Goal: Communication & Community: Answer question/provide support

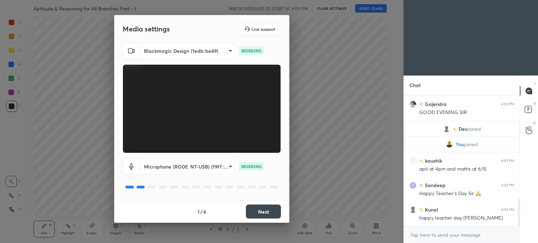
scroll to position [514, 0]
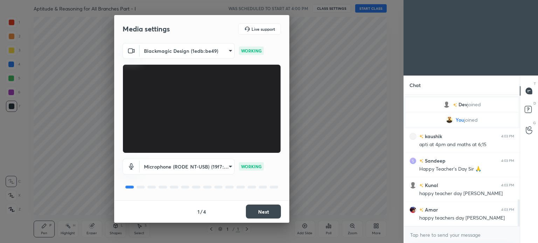
click at [263, 212] on button "Next" at bounding box center [263, 212] width 35 height 14
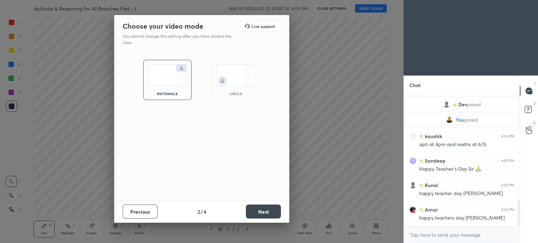
scroll to position [2, 2]
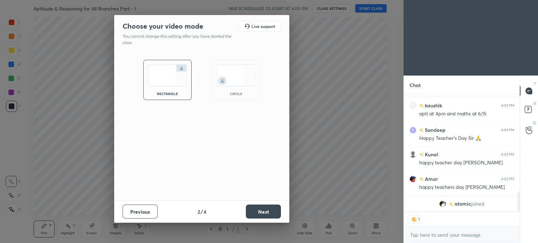
click at [263, 212] on button "Next" at bounding box center [263, 212] width 35 height 14
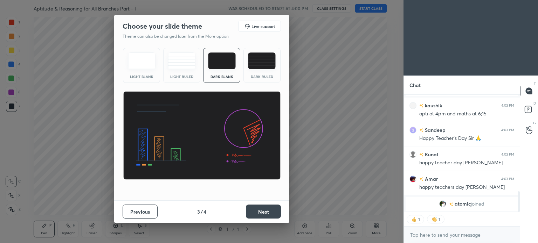
click at [263, 212] on button "Next" at bounding box center [263, 212] width 35 height 14
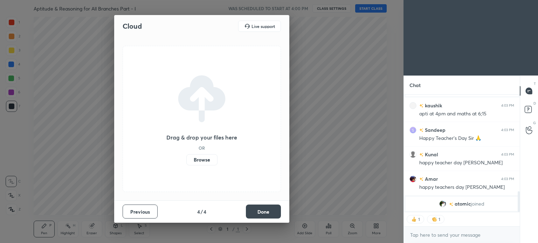
click at [263, 212] on button "Done" at bounding box center [263, 212] width 35 height 14
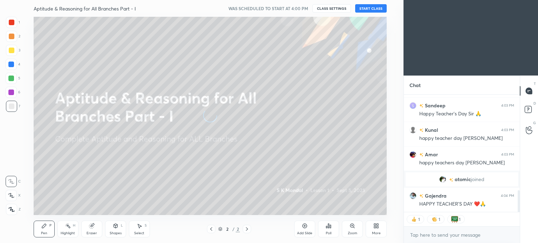
scroll to position [542, 0]
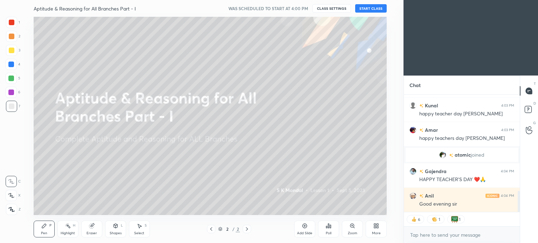
click at [366, 8] on button "START CLASS" at bounding box center [371, 8] width 32 height 8
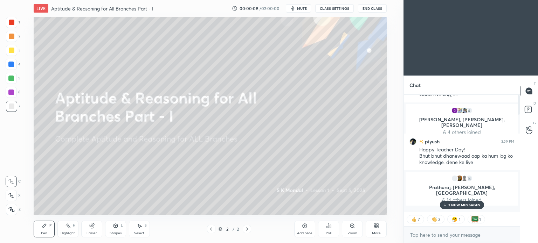
scroll to position [0, 0]
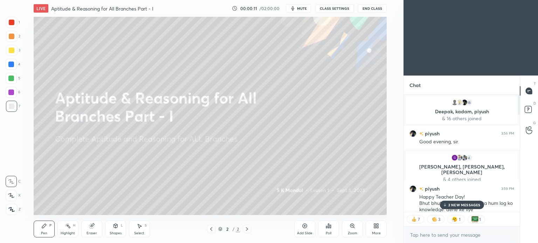
click at [463, 203] on p "2 NEW MESSAGES" at bounding box center [464, 205] width 32 height 4
click at [461, 203] on div "3 NEW MESSAGES" at bounding box center [462, 205] width 44 height 8
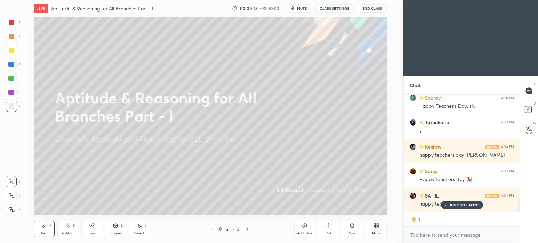
click at [460, 204] on p "JUMP TO LATEST" at bounding box center [464, 205] width 30 height 4
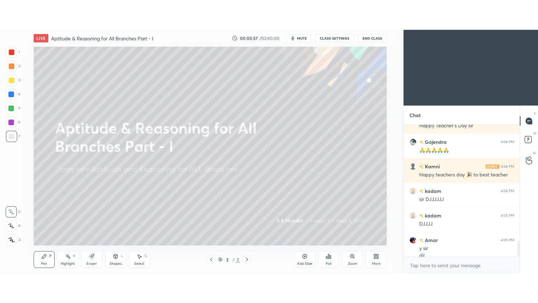
scroll to position [951, 0]
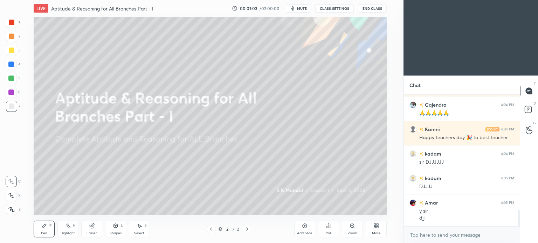
click at [373, 226] on div "More" at bounding box center [376, 229] width 21 height 17
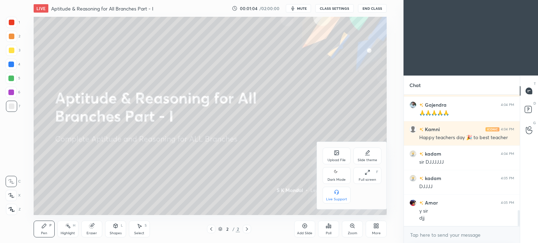
click at [369, 173] on icon at bounding box center [368, 173] width 6 height 6
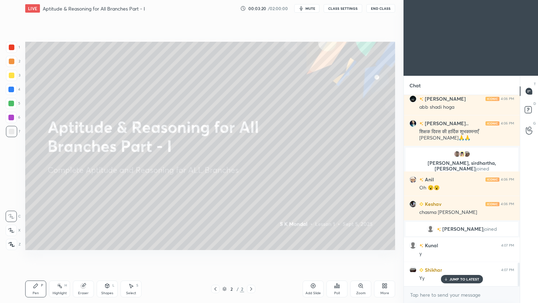
scroll to position [1390, 0]
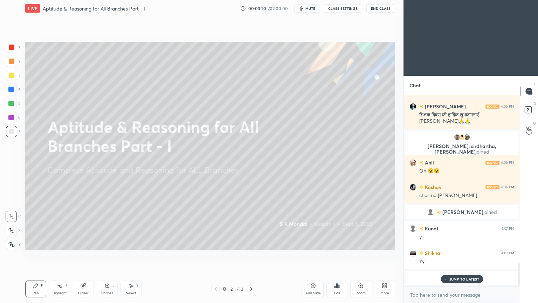
click at [465, 243] on p "JUMP TO LATEST" at bounding box center [464, 279] width 30 height 4
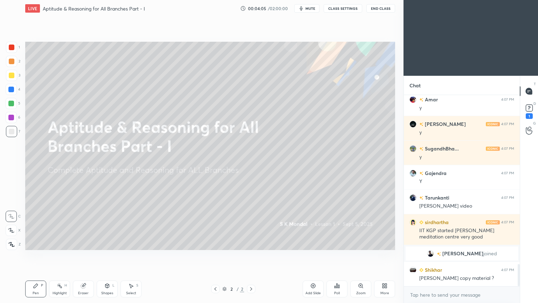
scroll to position [1491, 0]
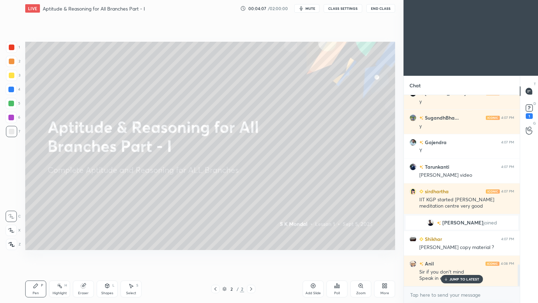
click at [459, 243] on p "JUMP TO LATEST" at bounding box center [464, 279] width 30 height 4
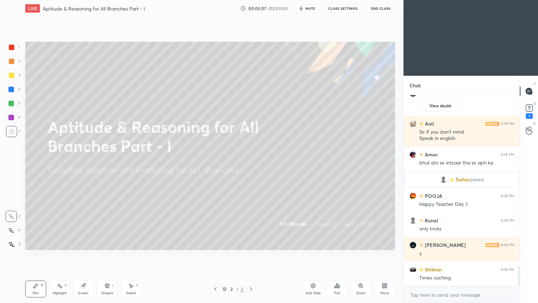
scroll to position [1649, 0]
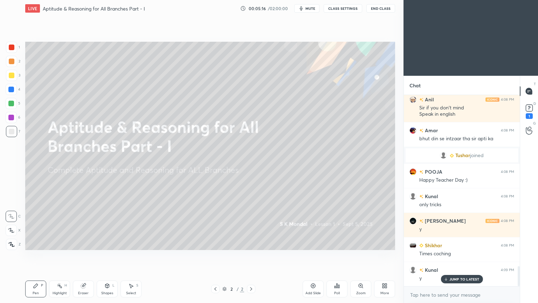
click at [458, 243] on p "JUMP TO LATEST" at bounding box center [464, 279] width 30 height 4
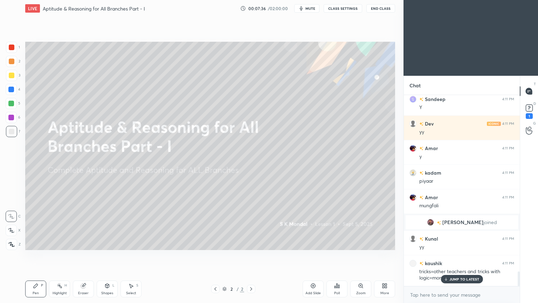
scroll to position [2259, 0]
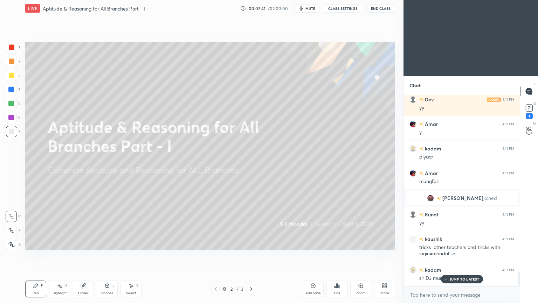
click at [462, 243] on p "JUMP TO LATEST" at bounding box center [464, 279] width 30 height 4
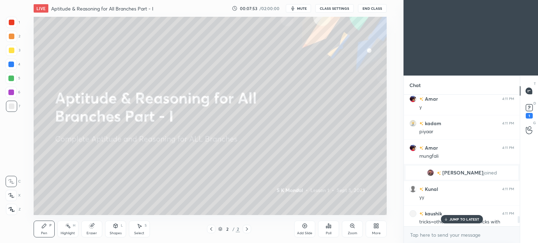
scroll to position [2318, 0]
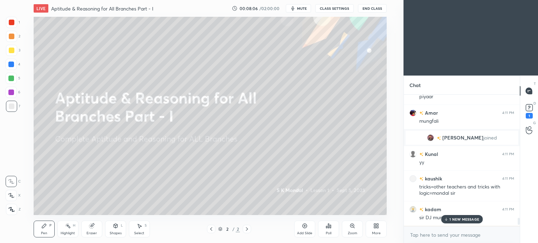
click at [450, 217] on div "1 NEW MESSAGE" at bounding box center [462, 219] width 42 height 8
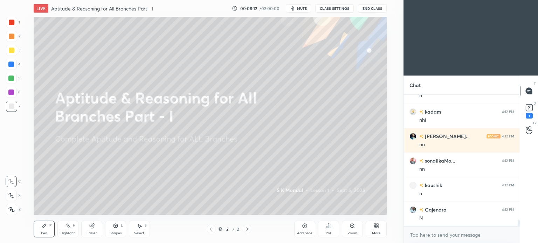
scroll to position [2521, 0]
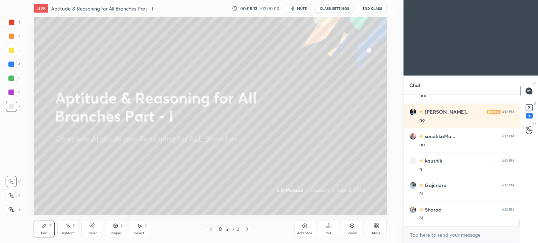
click at [375, 228] on icon at bounding box center [375, 228] width 2 height 2
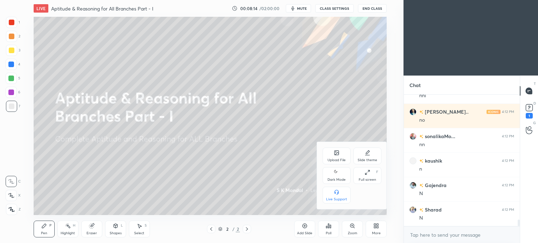
click at [335, 159] on div "Upload File" at bounding box center [337, 161] width 18 height 4
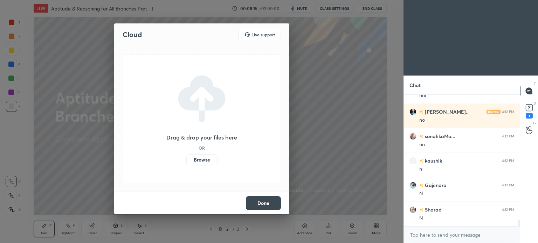
click at [207, 159] on label "Browse" at bounding box center [201, 159] width 31 height 11
click at [186, 159] on input "Browse" at bounding box center [186, 159] width 0 height 11
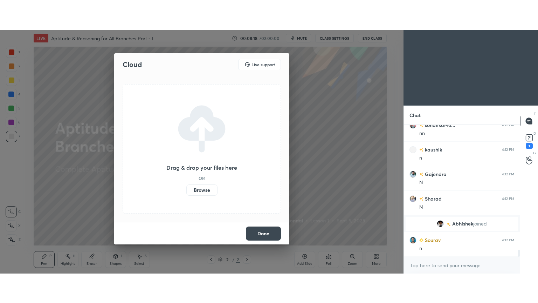
scroll to position [2423, 0]
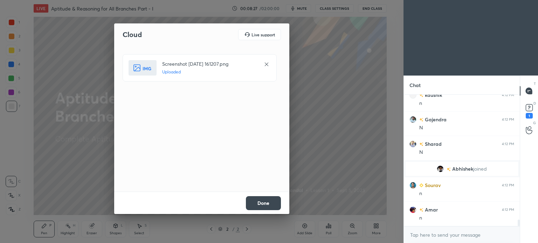
click at [259, 202] on button "Done" at bounding box center [263, 204] width 35 height 14
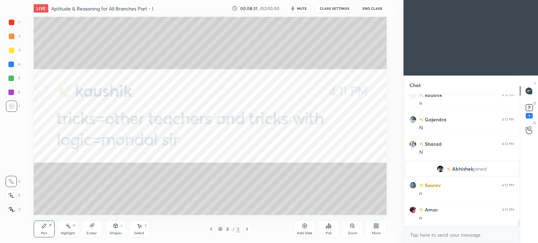
click at [377, 227] on icon at bounding box center [378, 228] width 2 height 2
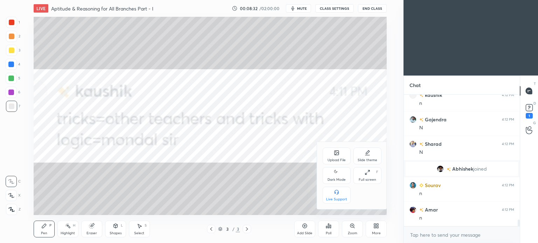
click at [368, 174] on icon at bounding box center [368, 173] width 6 height 6
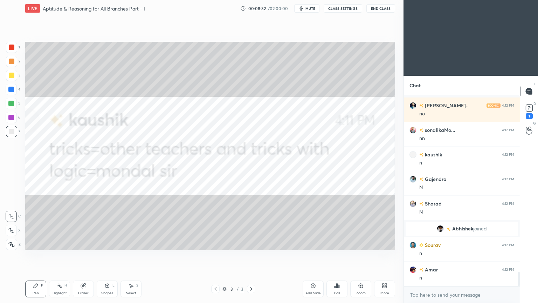
scroll to position [2394, 0]
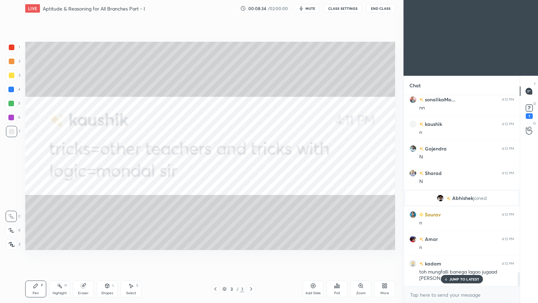
click at [466, 243] on p "JUMP TO LATEST" at bounding box center [464, 279] width 30 height 4
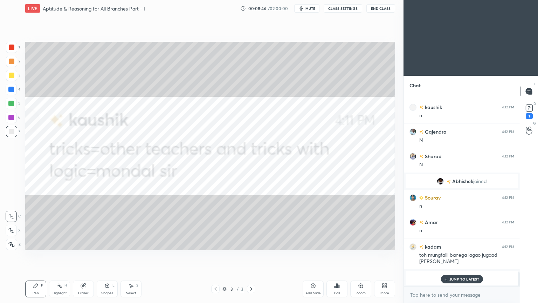
click at [13, 48] on div at bounding box center [12, 47] width 6 height 6
click at [39, 243] on div "Pen P" at bounding box center [35, 288] width 21 height 17
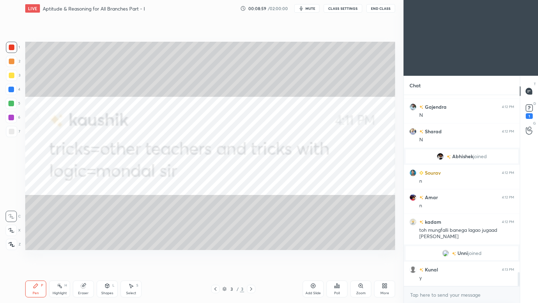
click at [130, 243] on div "Select" at bounding box center [131, 293] width 10 height 4
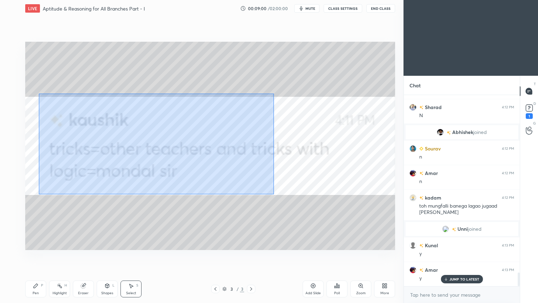
scroll to position [2470, 0]
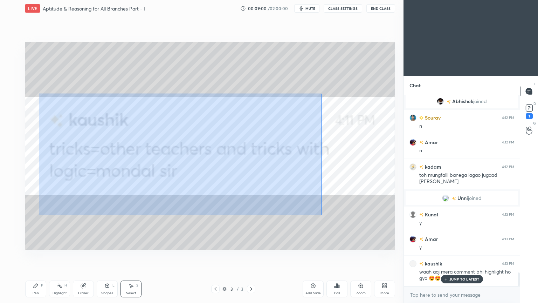
drag, startPoint x: 39, startPoint y: 94, endPoint x: 322, endPoint y: 215, distance: 307.6
click at [322, 215] on div "0 ° Undo Copy Duplicate Duplicate to new slide Delete" at bounding box center [210, 146] width 370 height 208
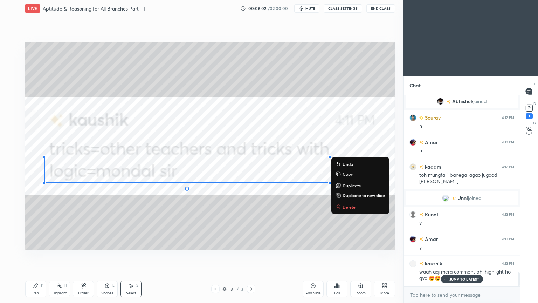
click at [342, 206] on button "Delete" at bounding box center [360, 206] width 52 height 8
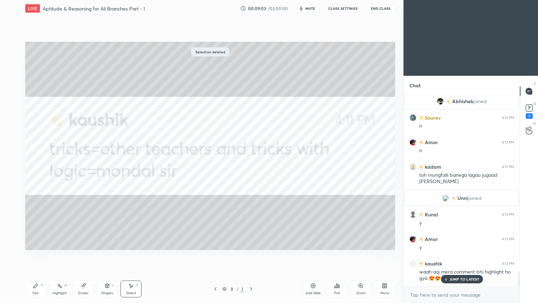
click at [461, 243] on p "JUMP TO LATEST" at bounding box center [464, 279] width 30 height 4
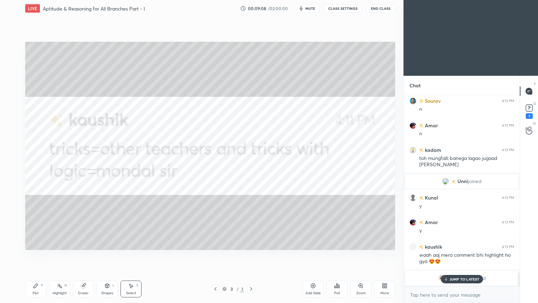
click at [461, 243] on p "JUMP TO LATEST" at bounding box center [464, 279] width 30 height 4
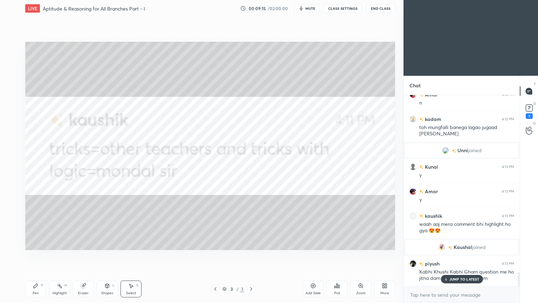
click at [456, 243] on p "JUMP TO LATEST" at bounding box center [464, 279] width 30 height 4
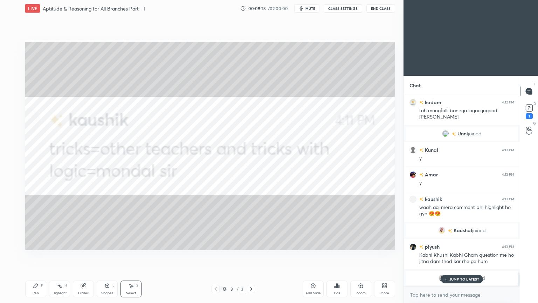
click at [458, 243] on div "JUMP TO LATEST" at bounding box center [462, 279] width 42 height 8
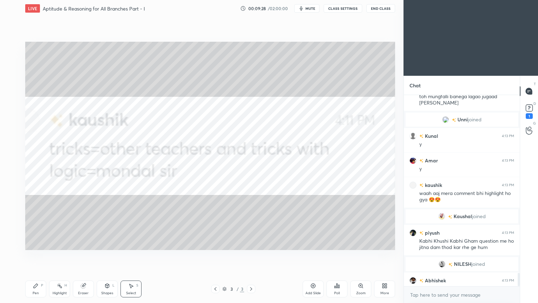
scroll to position [2524, 0]
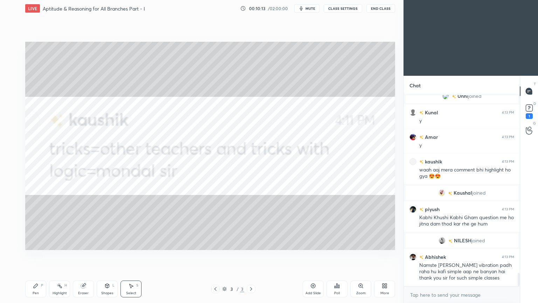
click at [253, 243] on icon at bounding box center [251, 289] width 6 height 6
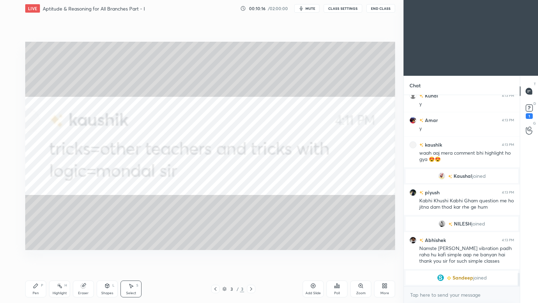
scroll to position [2565, 0]
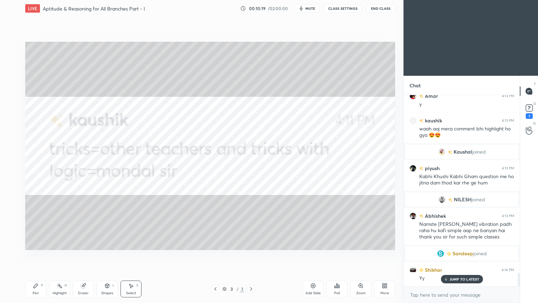
click at [467, 243] on p "JUMP TO LATEST" at bounding box center [464, 279] width 30 height 4
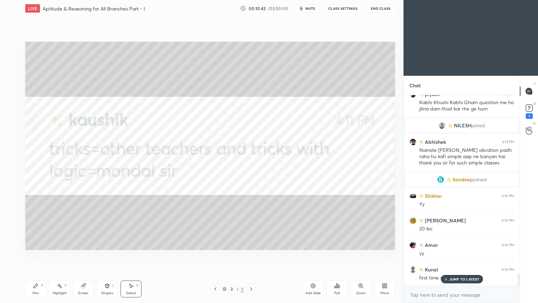
scroll to position [2663, 0]
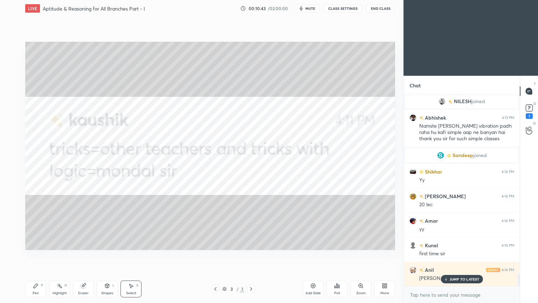
click at [456, 243] on p "JUMP TO LATEST" at bounding box center [464, 279] width 30 height 4
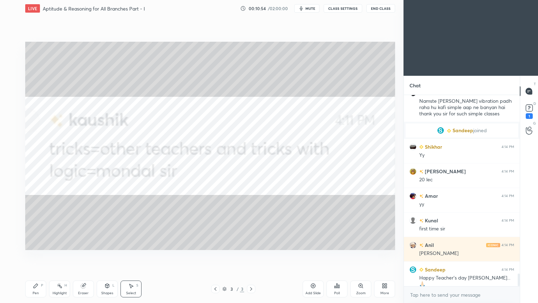
scroll to position [2719, 0]
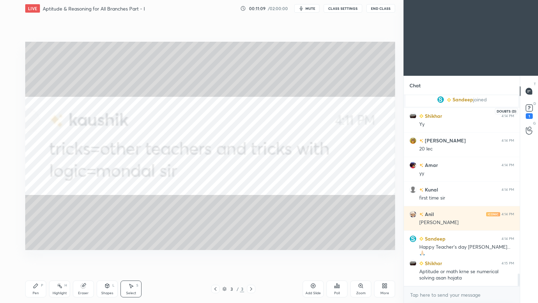
click at [531, 108] on rect at bounding box center [529, 108] width 7 height 7
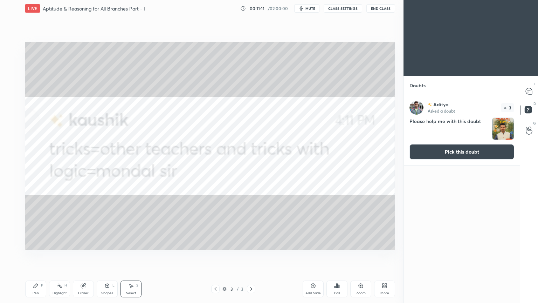
click at [447, 150] on button "Pick this doubt" at bounding box center [461, 151] width 105 height 15
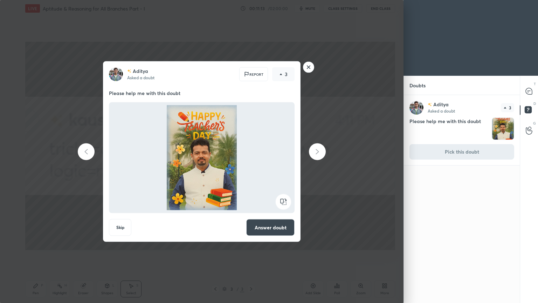
click at [276, 227] on button "Answer doubt" at bounding box center [270, 227] width 48 height 17
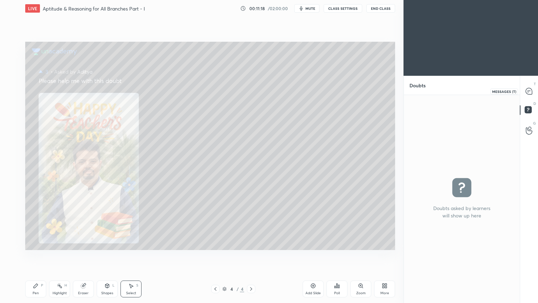
click at [529, 90] on icon at bounding box center [529, 91] width 6 height 6
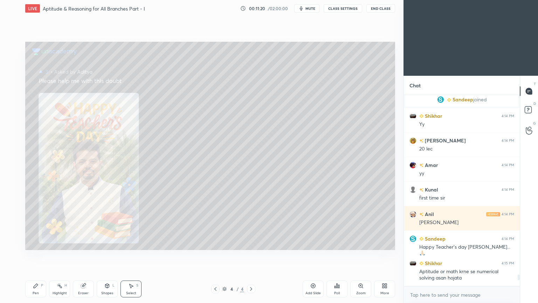
scroll to position [2941, 0]
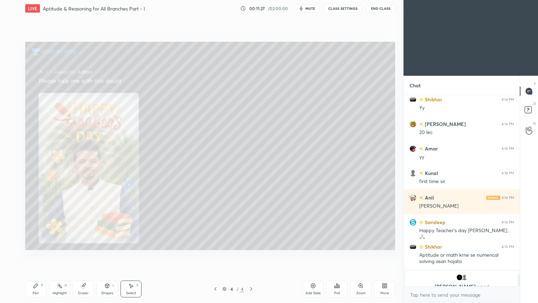
click at [216, 243] on icon at bounding box center [216, 289] width 6 height 6
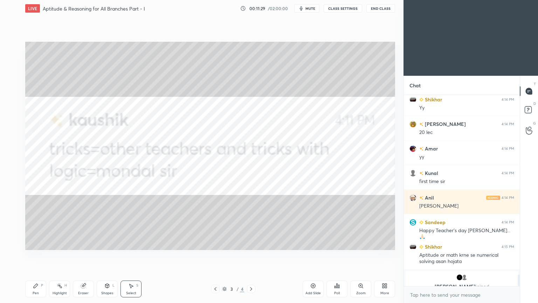
scroll to position [2680, 0]
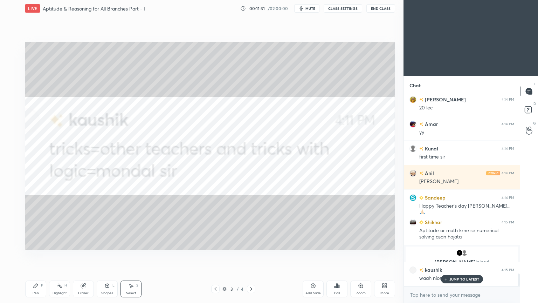
click at [465, 243] on p "JUMP TO LATEST" at bounding box center [464, 279] width 30 height 4
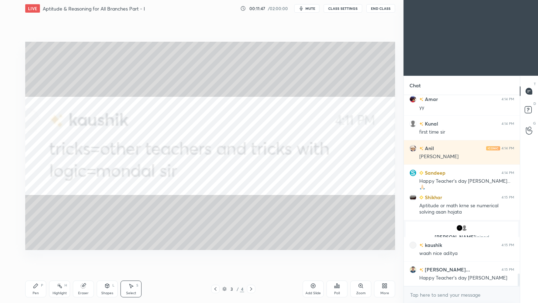
scroll to position [2730, 0]
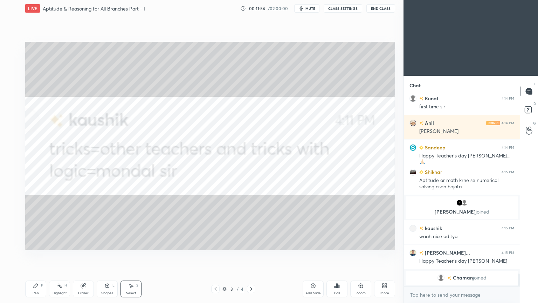
click at [251, 243] on icon at bounding box center [251, 289] width 6 height 6
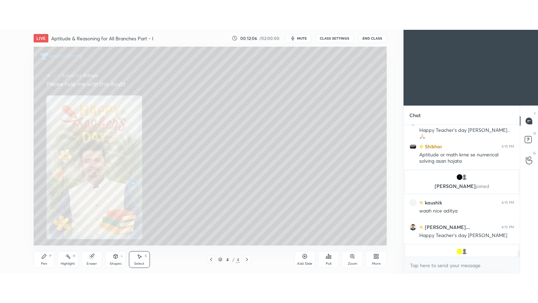
scroll to position [2782, 0]
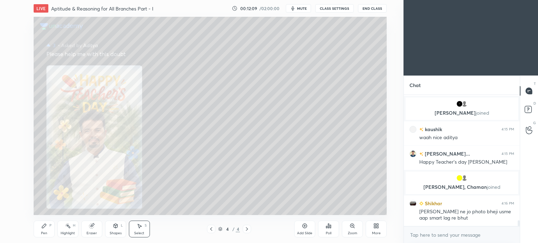
click at [213, 228] on icon at bounding box center [211, 230] width 6 height 6
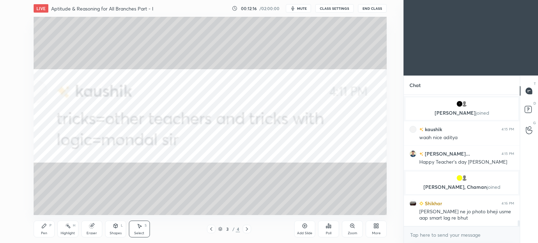
click at [375, 225] on icon at bounding box center [375, 225] width 2 height 2
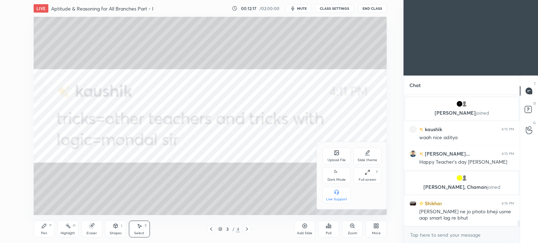
click at [364, 174] on div "Full screen F" at bounding box center [367, 175] width 28 height 17
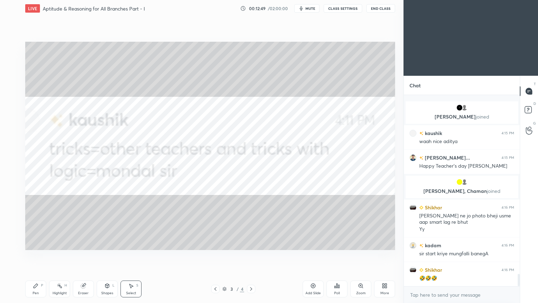
scroll to position [2809, 0]
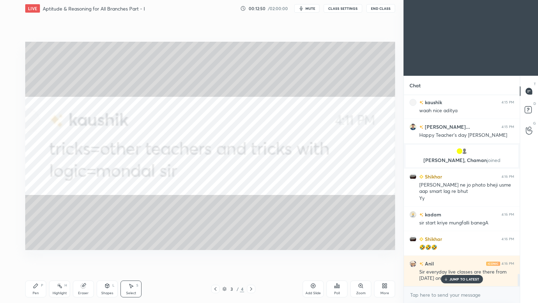
drag, startPoint x: 456, startPoint y: 278, endPoint x: 337, endPoint y: 273, distance: 118.9
click at [456, 243] on p "JUMP TO LATEST" at bounding box center [464, 279] width 30 height 4
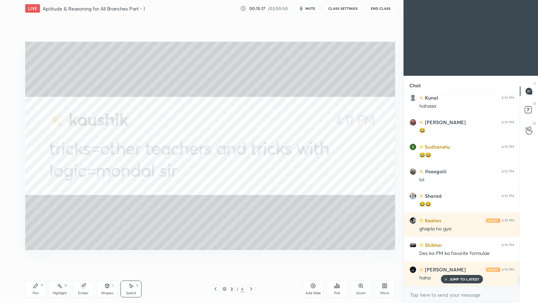
scroll to position [3305, 0]
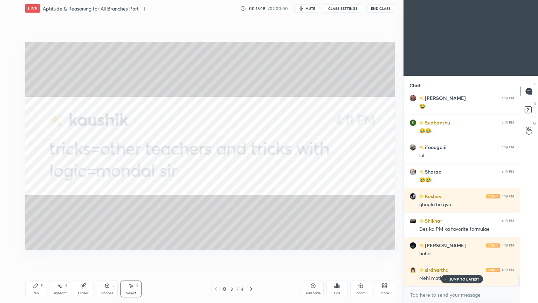
click at [450, 243] on p "JUMP TO LATEST" at bounding box center [464, 279] width 30 height 4
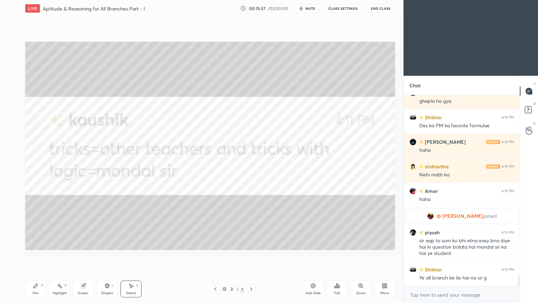
scroll to position [3329, 0]
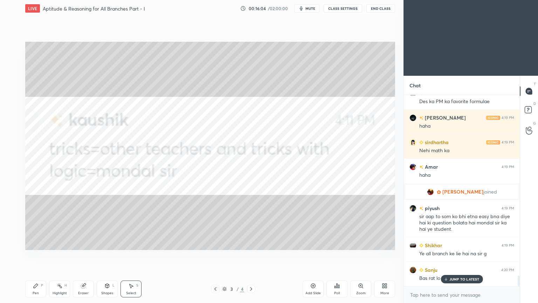
click at [459, 243] on div "sirdhartha 4:18 PM Venugopal kaha [PERSON_NAME] 4:18 PM 🤣 sirdhartha 4:18 PM Re…" at bounding box center [462, 190] width 116 height 191
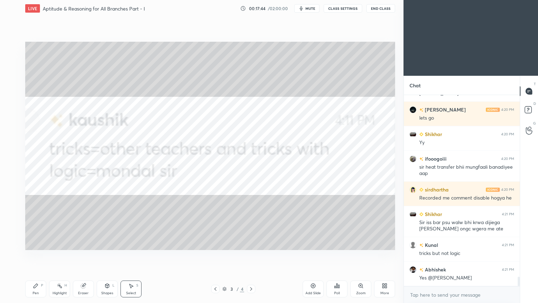
scroll to position [3643, 0]
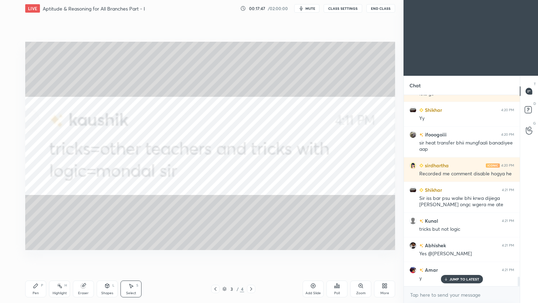
click at [453, 243] on p "JUMP TO LATEST" at bounding box center [464, 279] width 30 height 4
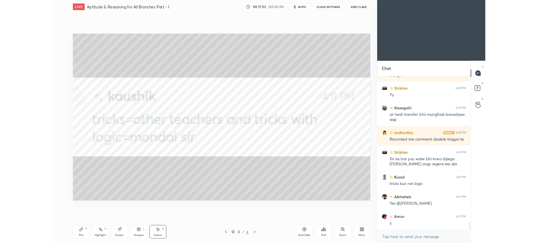
scroll to position [3668, 0]
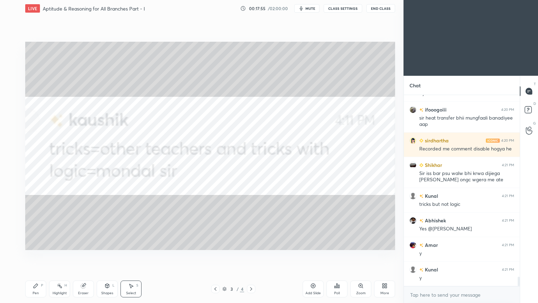
click at [249, 243] on icon at bounding box center [251, 289] width 6 height 6
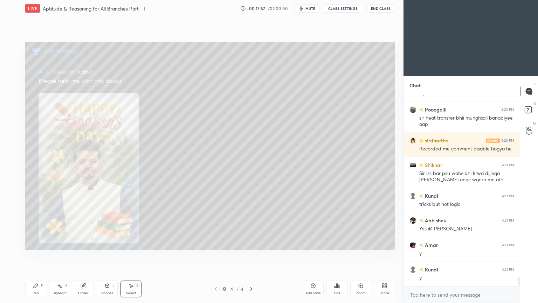
click at [387, 243] on div "More" at bounding box center [384, 288] width 21 height 17
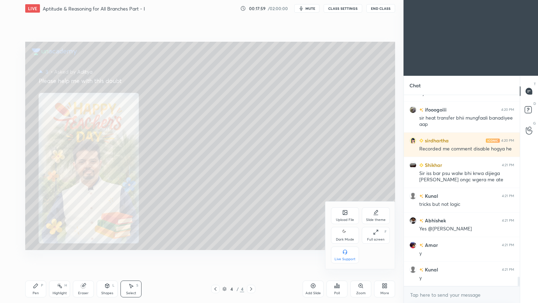
click at [342, 218] on div "Upload File" at bounding box center [345, 220] width 18 height 4
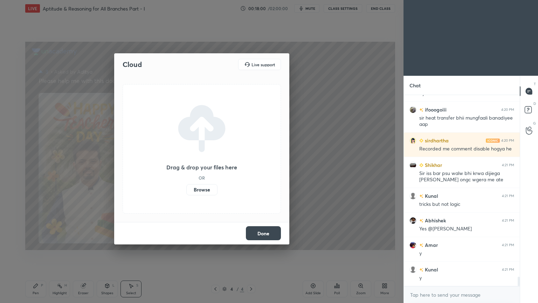
click at [209, 189] on label "Browse" at bounding box center [201, 189] width 31 height 11
click at [186, 189] on input "Browse" at bounding box center [186, 189] width 0 height 11
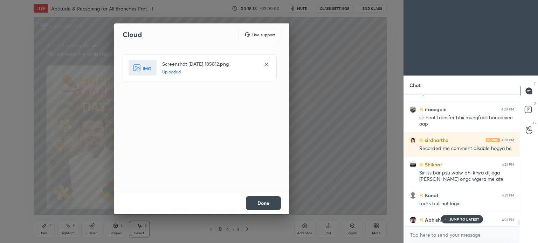
scroll to position [3727, 0]
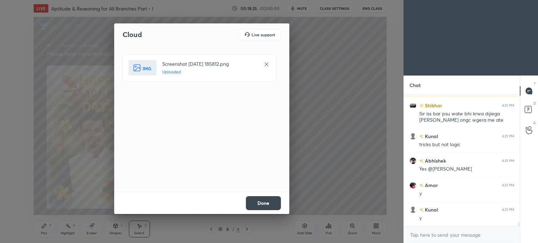
click at [264, 204] on button "Done" at bounding box center [263, 204] width 35 height 14
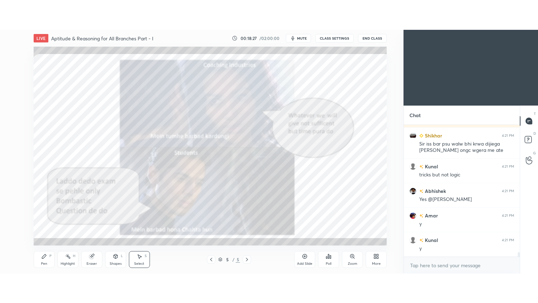
scroll to position [3751, 0]
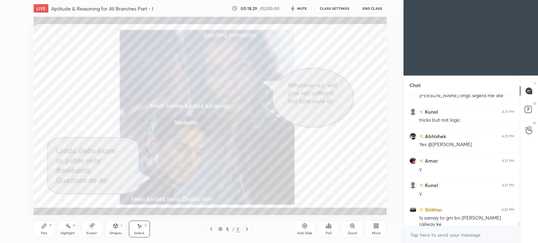
click at [374, 228] on icon at bounding box center [375, 228] width 2 height 2
click at [369, 174] on icon at bounding box center [368, 173] width 6 height 6
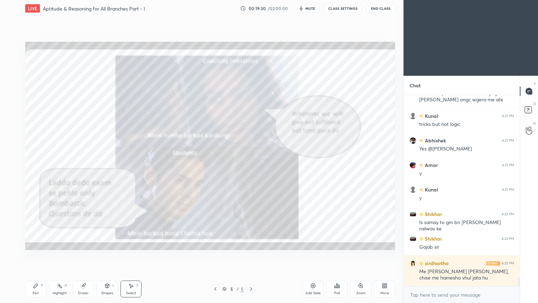
scroll to position [3772, 0]
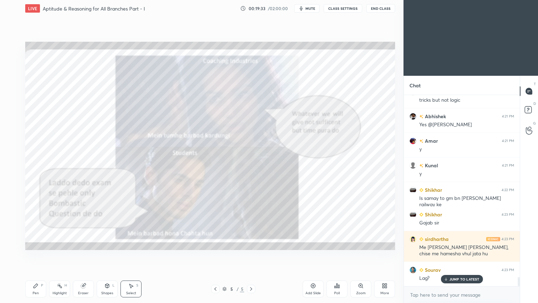
click at [464, 243] on p "JUMP TO LATEST" at bounding box center [464, 279] width 30 height 4
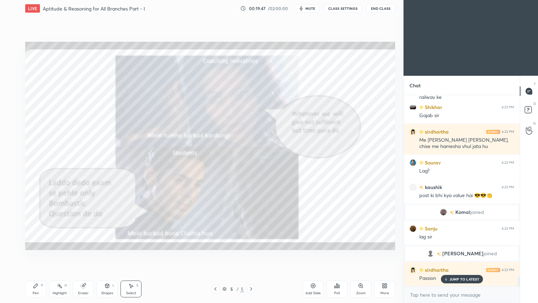
scroll to position [3759, 0]
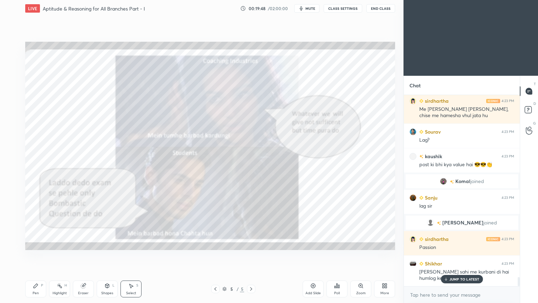
click at [460, 243] on div "JUMP TO LATEST" at bounding box center [462, 279] width 42 height 8
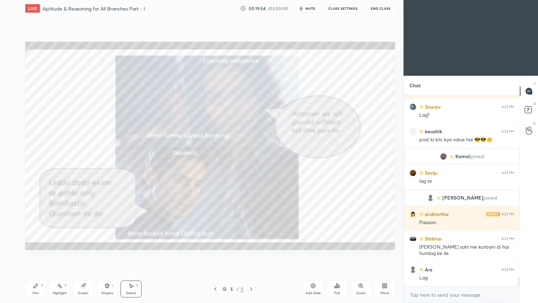
scroll to position [3808, 0]
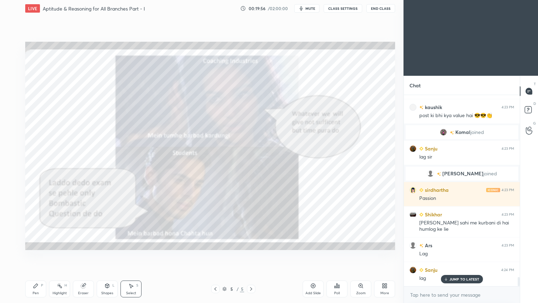
click at [452, 243] on p "JUMP TO LATEST" at bounding box center [464, 279] width 30 height 4
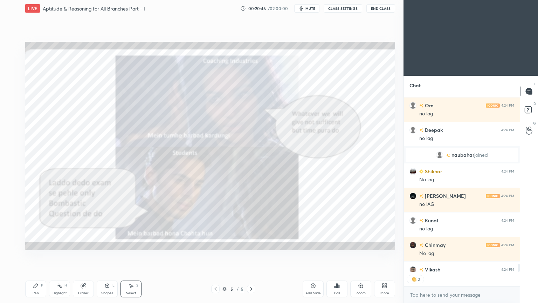
scroll to position [4036, 0]
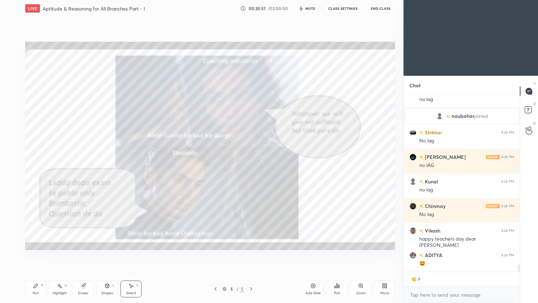
click at [62, 243] on div "Highlight H" at bounding box center [59, 288] width 21 height 17
click at [61, 243] on icon at bounding box center [60, 286] width 6 height 6
click at [60, 243] on icon at bounding box center [60, 286] width 6 height 6
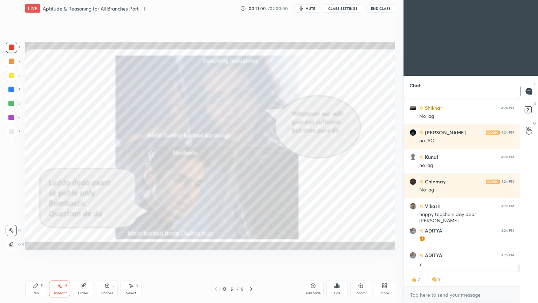
click at [58, 243] on div "Highlight" at bounding box center [60, 293] width 14 height 4
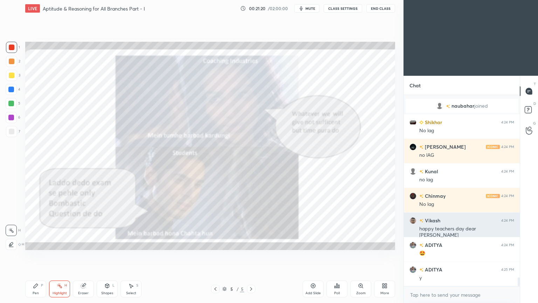
scroll to position [4070, 0]
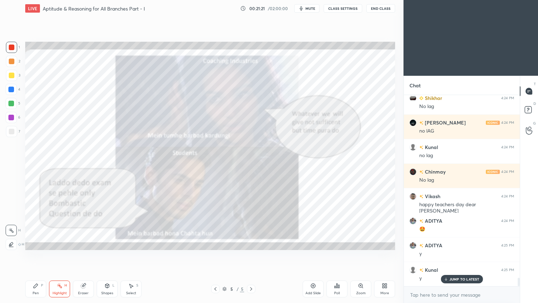
click at [457, 243] on p "JUMP TO LATEST" at bounding box center [464, 279] width 30 height 4
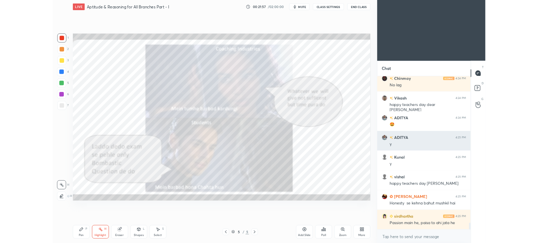
scroll to position [4181, 0]
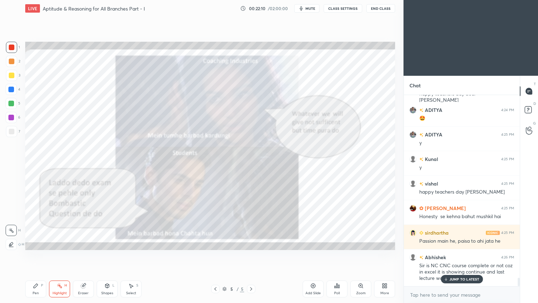
click at [451, 243] on div "JUMP TO LATEST" at bounding box center [462, 279] width 42 height 8
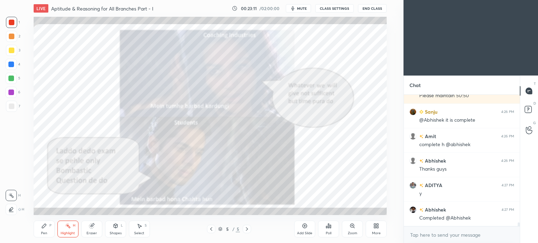
scroll to position [4217, 0]
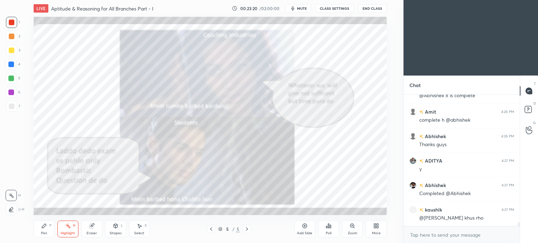
click at [63, 231] on div "Highlight H" at bounding box center [67, 229] width 21 height 17
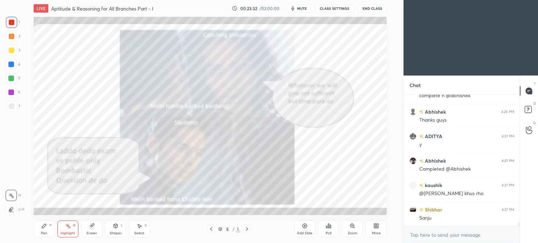
click at [44, 235] on div "Pen" at bounding box center [44, 234] width 6 height 4
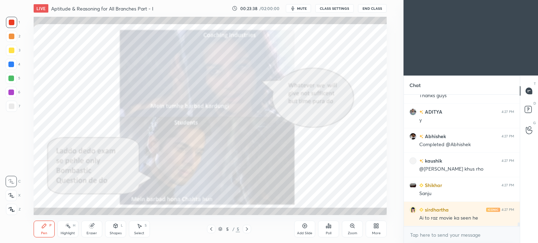
click at [69, 234] on div "Highlight" at bounding box center [68, 234] width 14 height 4
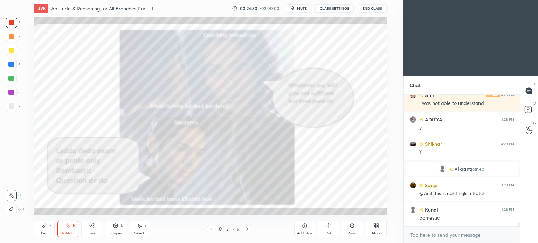
scroll to position [4435, 0]
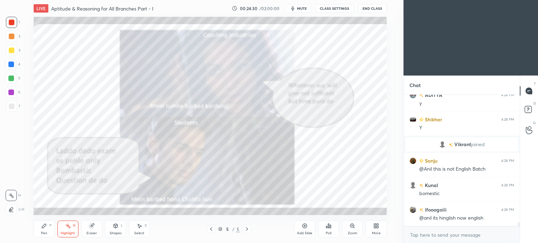
click at [380, 229] on div "More" at bounding box center [376, 229] width 21 height 17
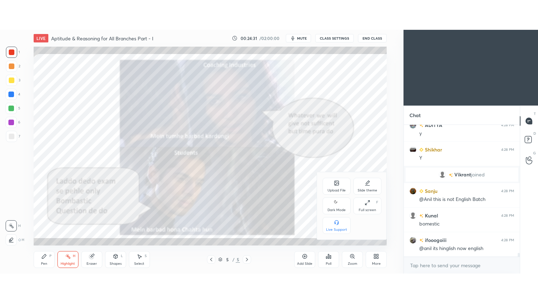
scroll to position [4460, 0]
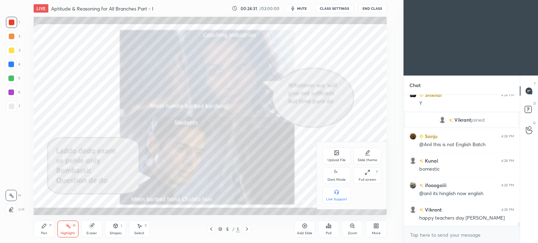
click at [370, 175] on icon at bounding box center [368, 173] width 6 height 6
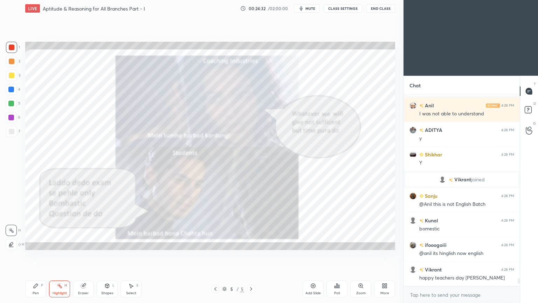
scroll to position [4425, 0]
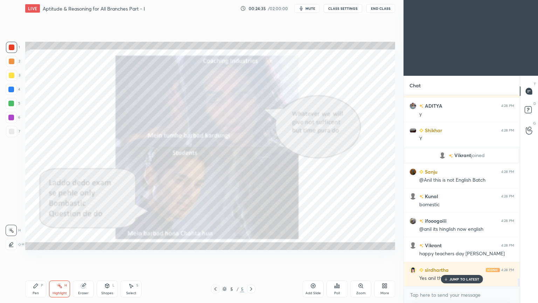
click at [454, 243] on div "[PERSON_NAME] 4:26 PM @Abhishek it is complete Amit 4:26 PM complete h @[PERSON…" at bounding box center [462, 190] width 116 height 191
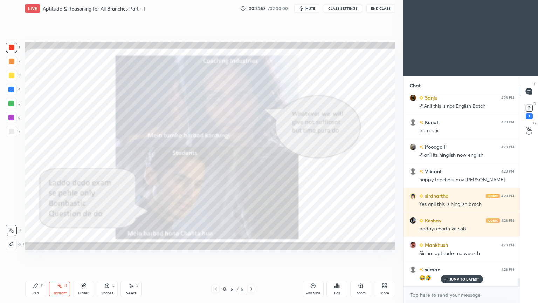
scroll to position [4523, 0]
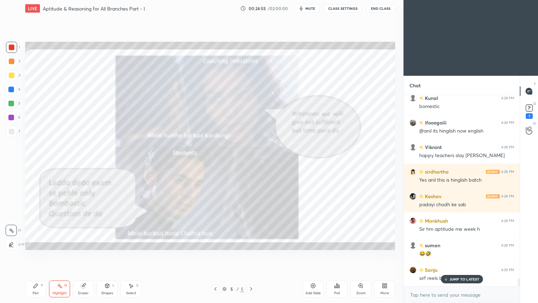
click at [454, 243] on p "JUMP TO LATEST" at bounding box center [464, 279] width 30 height 4
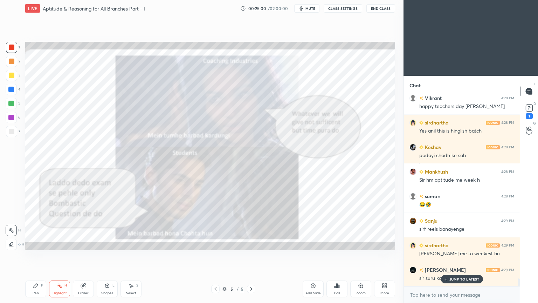
scroll to position [4597, 0]
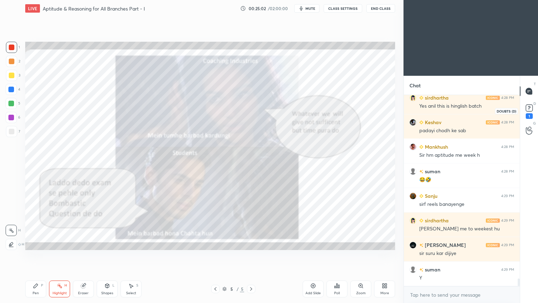
click at [530, 111] on rect at bounding box center [529, 108] width 7 height 7
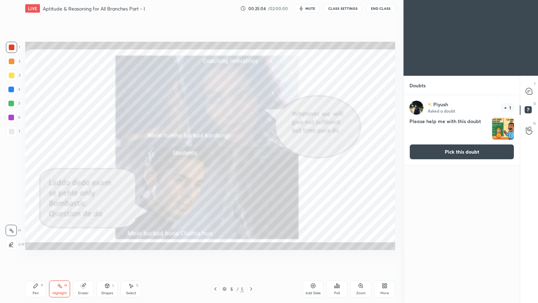
click at [455, 153] on button "Pick this doubt" at bounding box center [461, 151] width 105 height 15
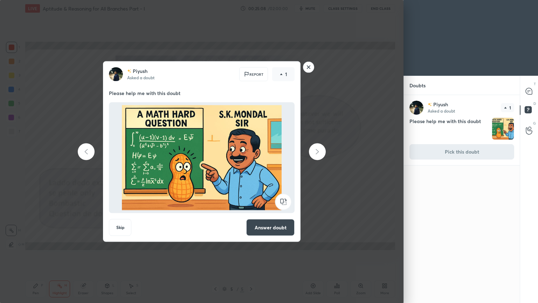
click at [274, 227] on button "Answer doubt" at bounding box center [270, 227] width 48 height 17
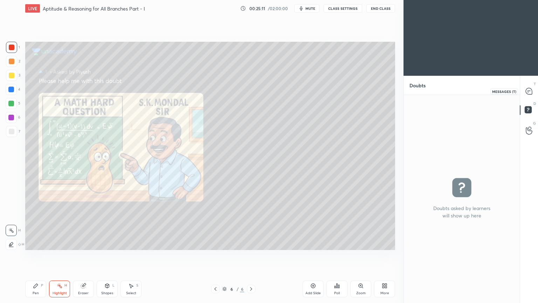
click at [529, 90] on icon at bounding box center [529, 91] width 6 height 6
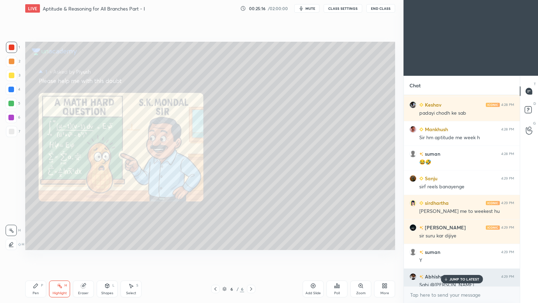
scroll to position [4867, 0]
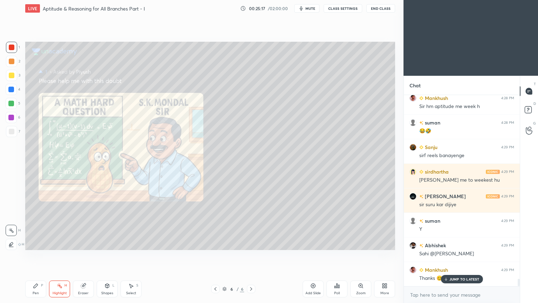
click at [453, 243] on p "JUMP TO LATEST" at bounding box center [464, 279] width 30 height 4
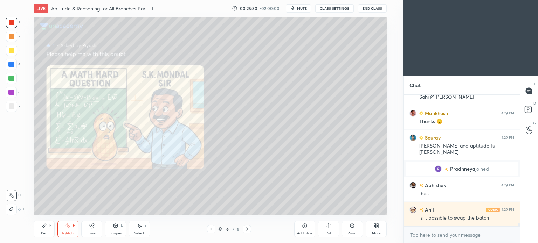
scroll to position [5040, 0]
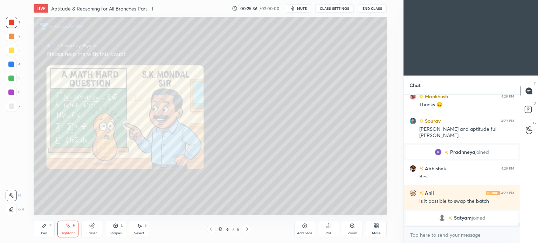
click at [380, 226] on div "More" at bounding box center [376, 229] width 21 height 17
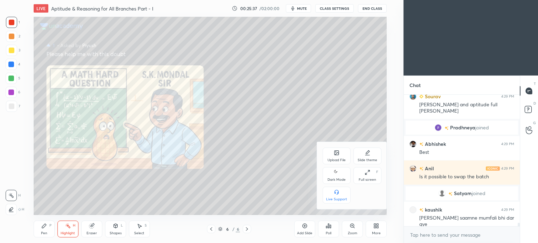
scroll to position [4686, 0]
click at [338, 156] on div "Upload File" at bounding box center [337, 156] width 28 height 17
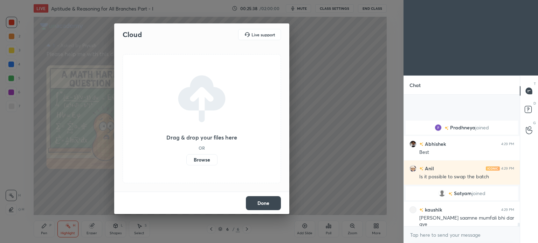
scroll to position [4735, 0]
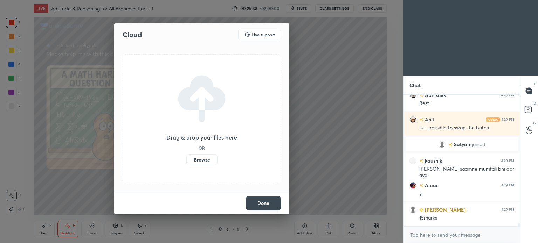
click at [196, 158] on label "Browse" at bounding box center [201, 159] width 31 height 11
click at [186, 158] on input "Browse" at bounding box center [186, 159] width 0 height 11
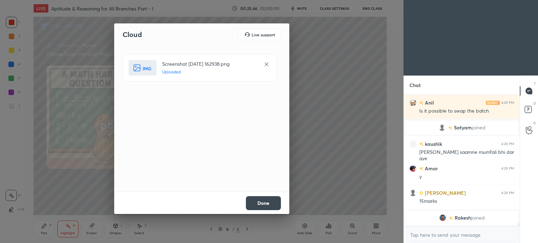
click at [271, 203] on button "Done" at bounding box center [263, 204] width 35 height 14
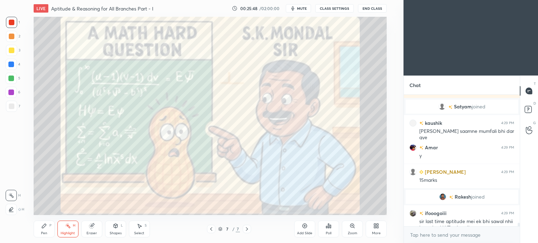
scroll to position [4762, 0]
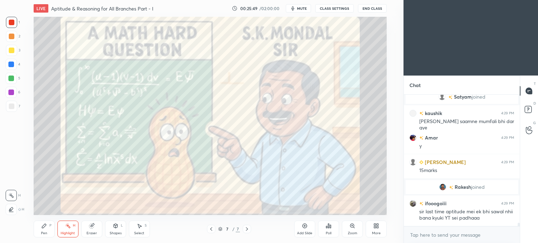
click at [248, 230] on icon at bounding box center [247, 230] width 6 height 6
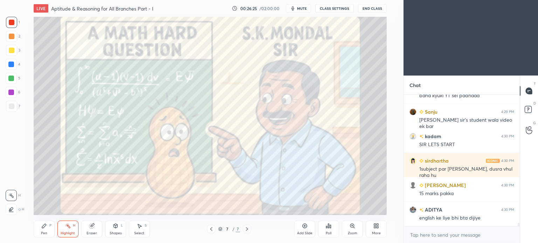
scroll to position [4901, 0]
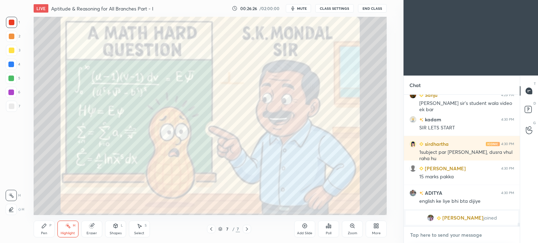
type textarea "x"
click at [427, 238] on textarea at bounding box center [461, 235] width 105 height 11
paste textarea "[URL][DOMAIN_NAME]"
type textarea "[URL][DOMAIN_NAME]"
type textarea "x"
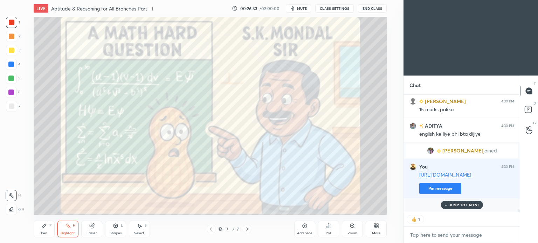
scroll to position [4890, 0]
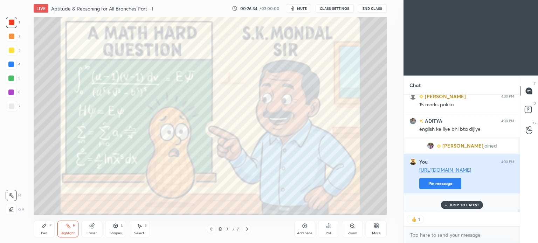
click at [435, 189] on button "Pin message" at bounding box center [440, 183] width 42 height 11
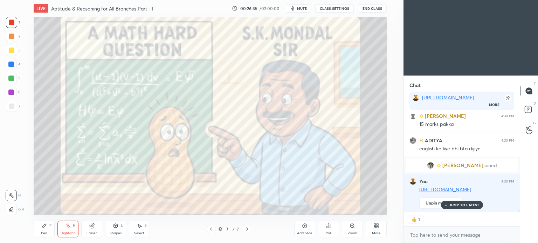
scroll to position [127, 114]
click at [467, 206] on p "JUMP TO LATEST" at bounding box center [464, 205] width 30 height 4
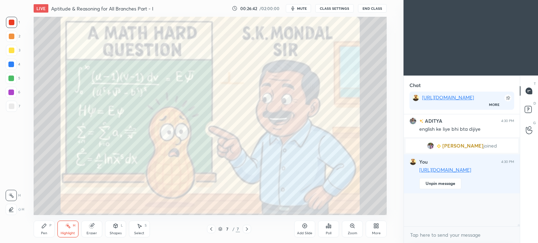
scroll to position [110, 114]
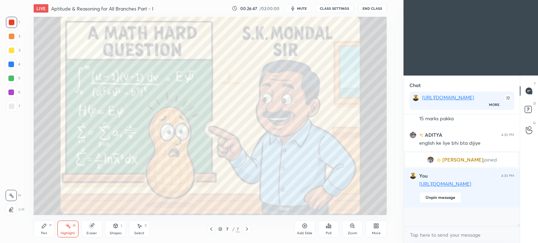
click at [306, 8] on span "mute" at bounding box center [302, 8] width 10 height 5
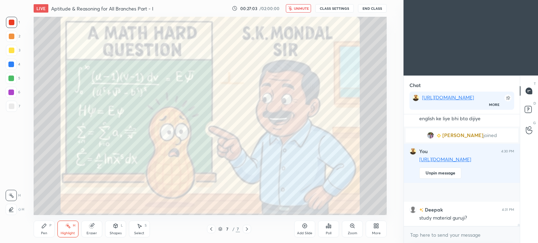
click at [306, 8] on span "unmute" at bounding box center [301, 8] width 15 height 5
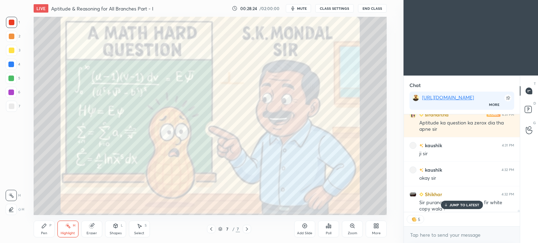
scroll to position [5097, 0]
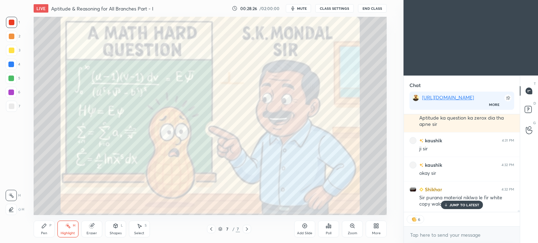
click at [457, 204] on p "JUMP TO LATEST" at bounding box center [464, 205] width 30 height 4
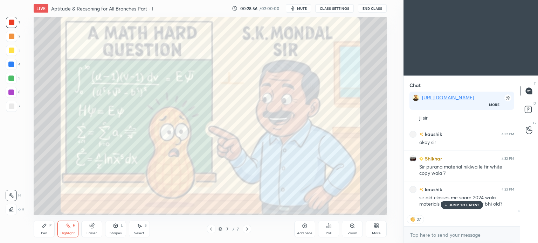
click at [464, 201] on div "JUMP TO LATEST" at bounding box center [462, 205] width 42 height 8
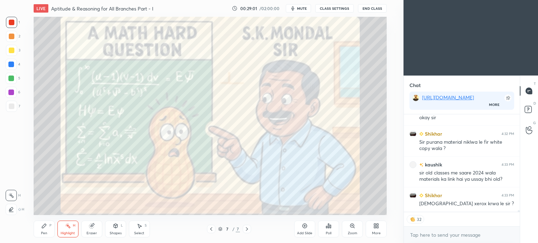
click at [301, 8] on span "mute" at bounding box center [302, 8] width 10 height 5
click at [301, 8] on span "unmute" at bounding box center [301, 8] width 15 height 5
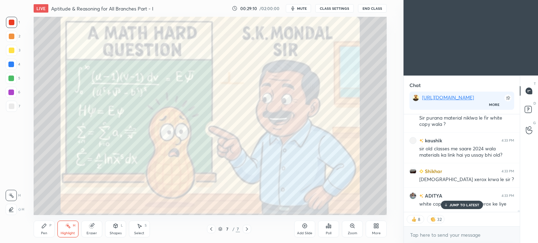
click at [456, 204] on p "JUMP TO LATEST" at bounding box center [464, 205] width 30 height 4
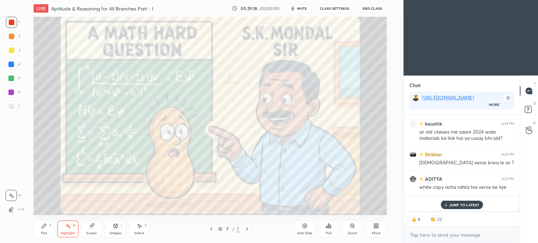
click at [462, 205] on p "JUMP TO LATEST" at bounding box center [464, 205] width 30 height 4
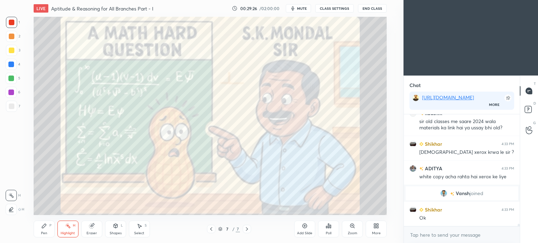
scroll to position [5168, 0]
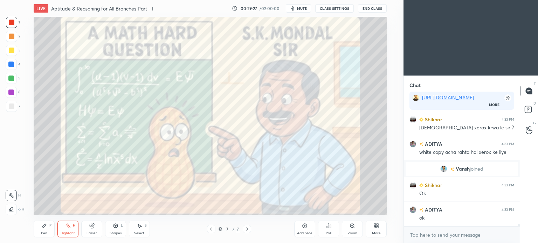
click at [248, 230] on icon at bounding box center [247, 230] width 6 height 6
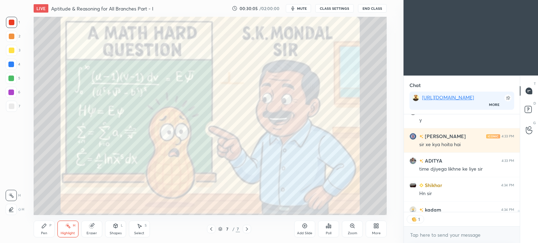
scroll to position [2, 2]
click at [301, 11] on button "mute" at bounding box center [298, 8] width 25 height 8
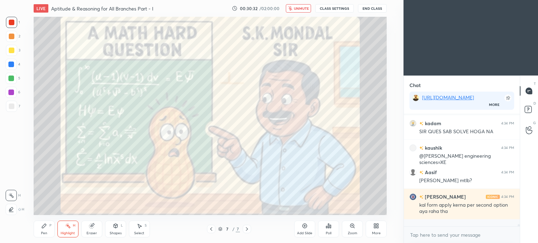
scroll to position [110, 114]
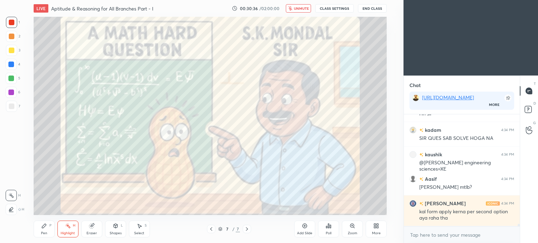
click at [301, 11] on button "unmute" at bounding box center [298, 8] width 25 height 8
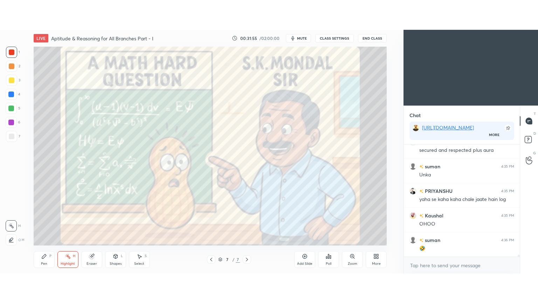
scroll to position [6063, 0]
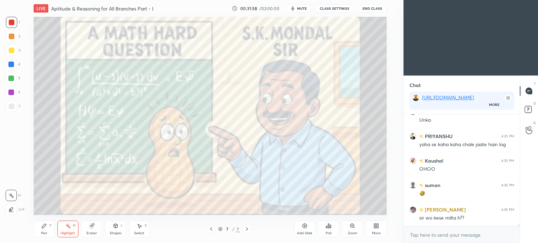
click at [381, 229] on div "More" at bounding box center [376, 229] width 21 height 17
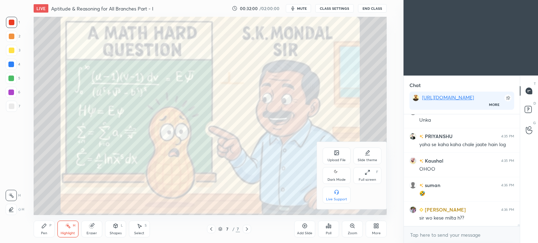
click at [367, 170] on icon at bounding box center [368, 173] width 6 height 6
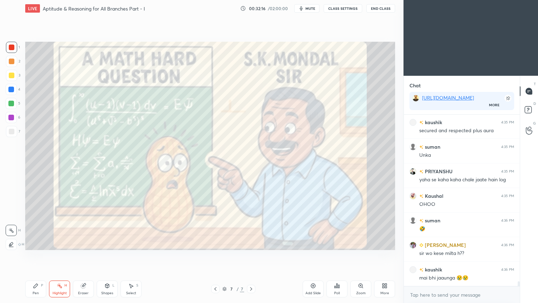
scroll to position [6053, 0]
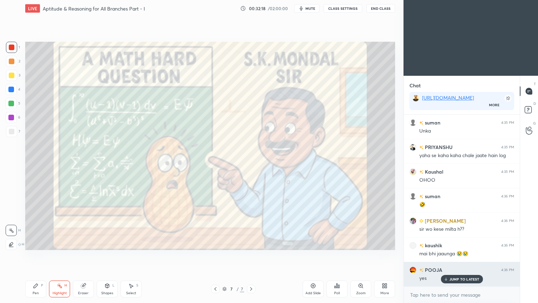
drag, startPoint x: 466, startPoint y: 277, endPoint x: 453, endPoint y: 277, distance: 12.6
click at [466, 243] on p "JUMP TO LATEST" at bounding box center [464, 279] width 30 height 4
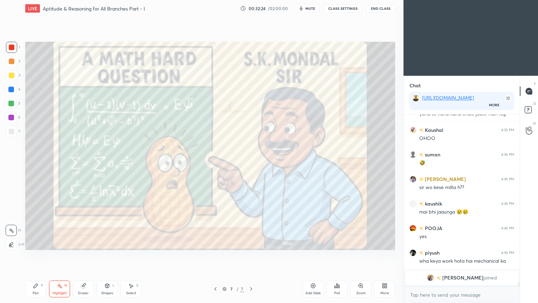
scroll to position [5817, 0]
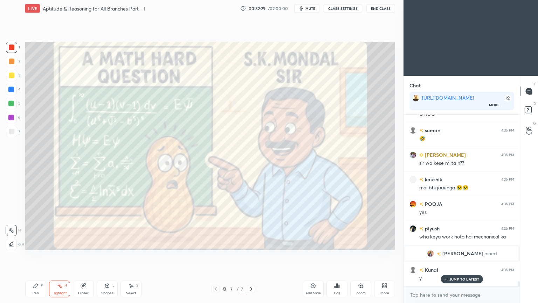
click at [462, 243] on p "JUMP TO LATEST" at bounding box center [464, 279] width 30 height 4
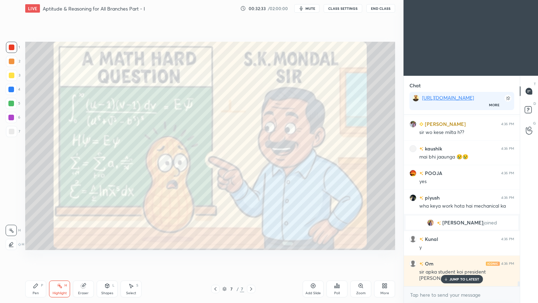
scroll to position [5873, 0]
click at [459, 243] on div "[PERSON_NAME] 4:35 PM Gjb ADITYA 4:35 PM ese Amar 4:35 PM waah [PERSON_NAME] 4:…" at bounding box center [462, 200] width 116 height 171
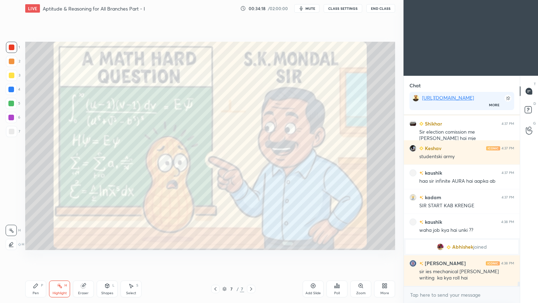
scroll to position [6041, 0]
click at [250, 243] on icon at bounding box center [251, 289] width 6 height 6
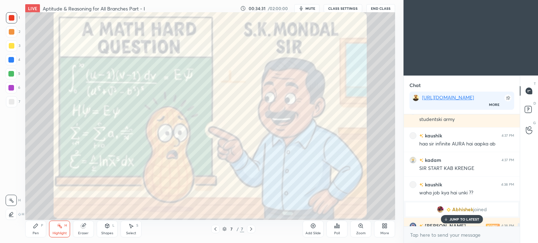
scroll to position [2, 2]
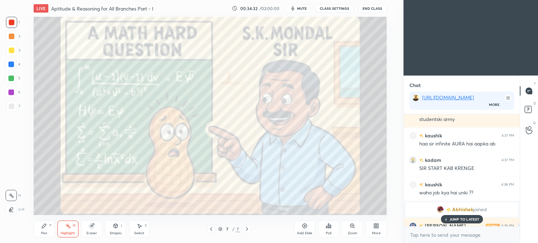
click at [458, 218] on p "JUMP TO LATEST" at bounding box center [464, 220] width 30 height 4
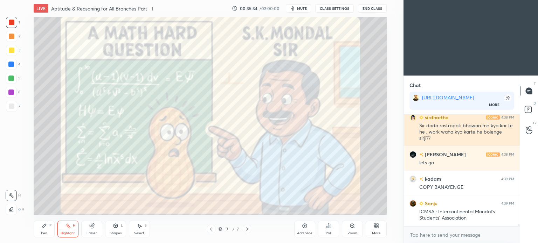
scroll to position [6242, 0]
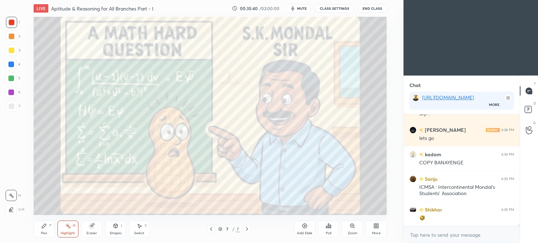
click at [247, 229] on icon at bounding box center [247, 230] width 6 height 6
click at [378, 225] on icon at bounding box center [378, 225] width 2 height 2
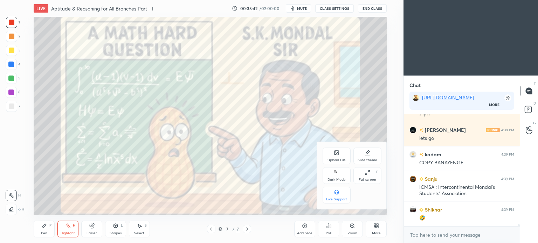
scroll to position [6273, 0]
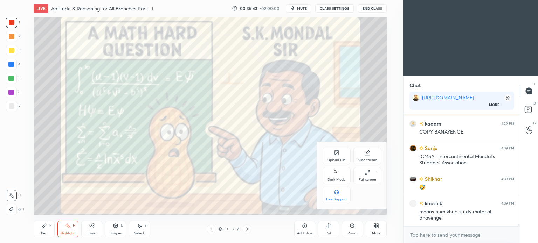
click at [336, 156] on icon at bounding box center [337, 153] width 6 height 6
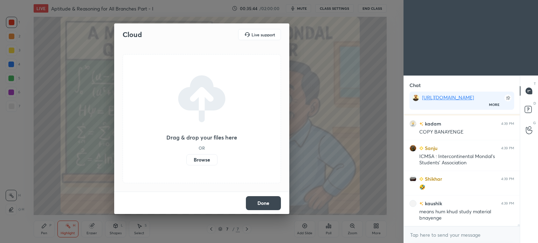
click at [206, 159] on label "Browse" at bounding box center [201, 159] width 31 height 11
click at [186, 159] on input "Browse" at bounding box center [186, 159] width 0 height 11
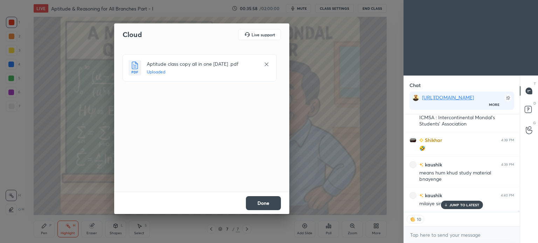
scroll to position [6336, 0]
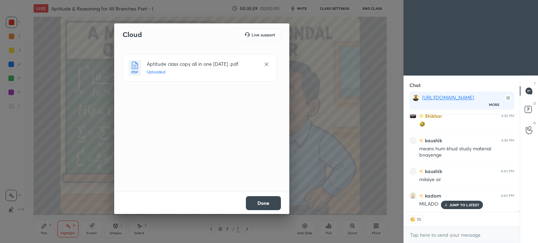
click at [258, 201] on button "Done" at bounding box center [263, 204] width 35 height 14
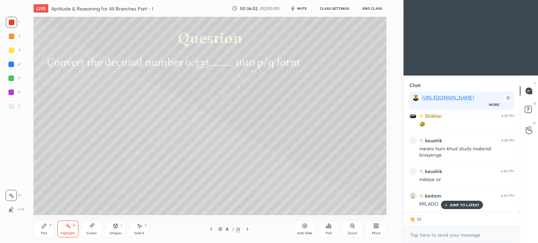
click at [207, 230] on div at bounding box center [211, 229] width 8 height 8
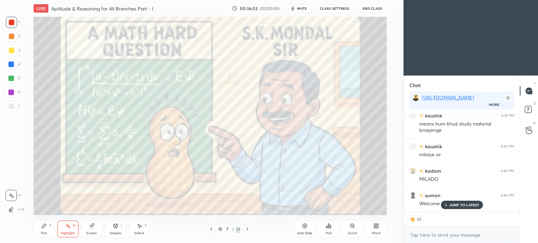
scroll to position [6385, 0]
click at [378, 228] on icon at bounding box center [376, 226] width 6 height 6
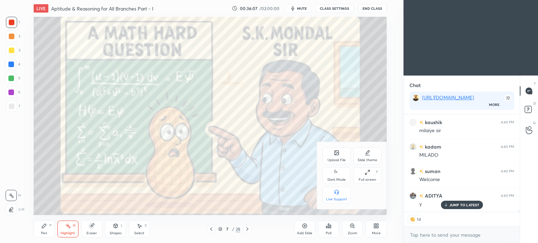
click at [329, 149] on div "Upload File" at bounding box center [337, 156] width 28 height 17
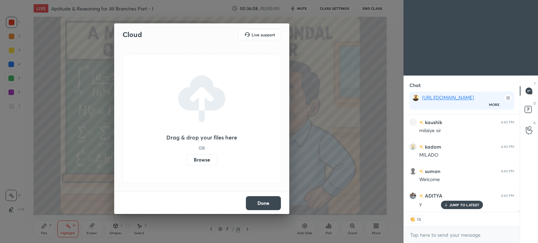
click at [201, 157] on label "Browse" at bounding box center [201, 159] width 31 height 11
click at [186, 157] on input "Browse" at bounding box center [186, 159] width 0 height 11
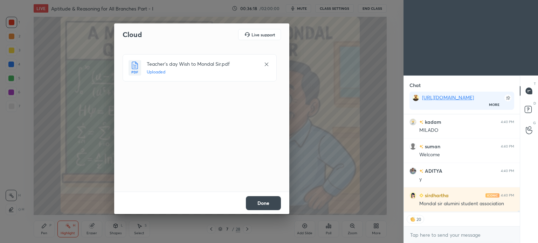
click at [267, 200] on button "Done" at bounding box center [263, 204] width 35 height 14
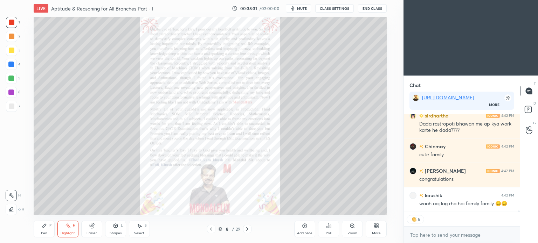
scroll to position [7592, 0]
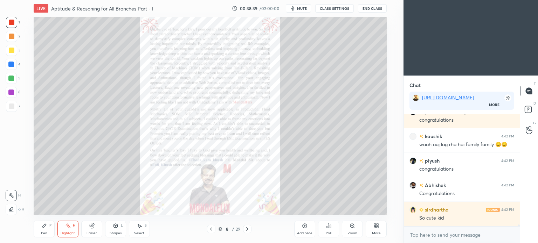
click at [341, 5] on button "CLASS SETTINGS" at bounding box center [334, 8] width 39 height 8
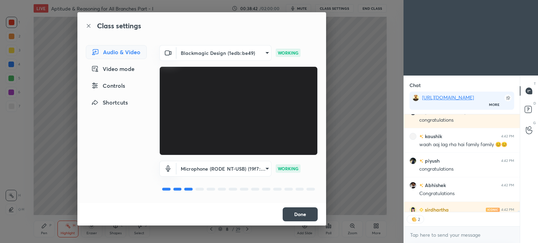
type textarea "x"
click at [259, 51] on body "1 2 3 4 5 6 7 C X Z C X Z E E Erase all H H LIVE Aptitude & Reasoning for All B…" at bounding box center [269, 121] width 538 height 243
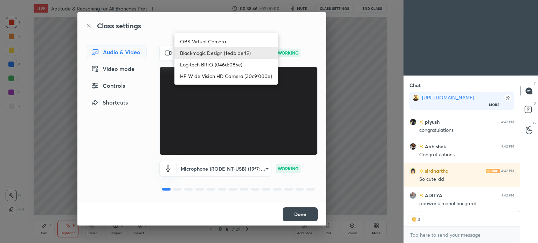
click at [211, 64] on li "Logitech BRIO (046d:085e)" at bounding box center [225, 65] width 103 height 12
type input "1439171553b4ed2c68e3c0d99ffc9a3c82741dafa4eb497663bde8c98bfc83f8"
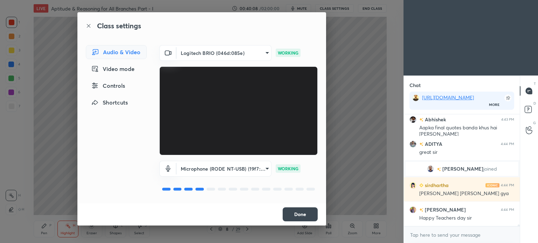
scroll to position [7744, 0]
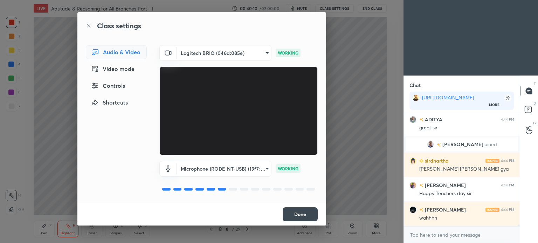
click at [296, 211] on button "Done" at bounding box center [300, 215] width 35 height 14
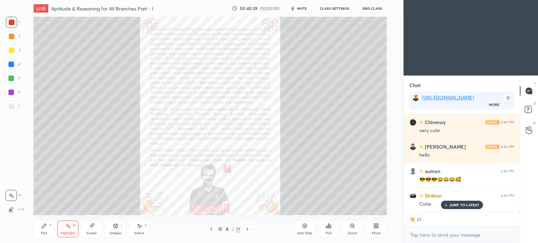
scroll to position [7937, 0]
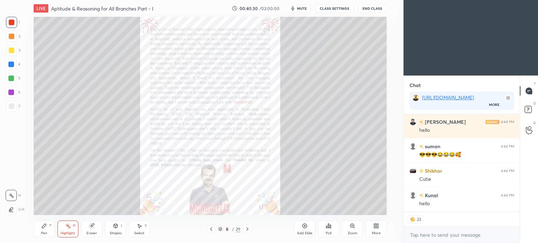
click at [335, 11] on button "CLASS SETTINGS" at bounding box center [334, 8] width 39 height 8
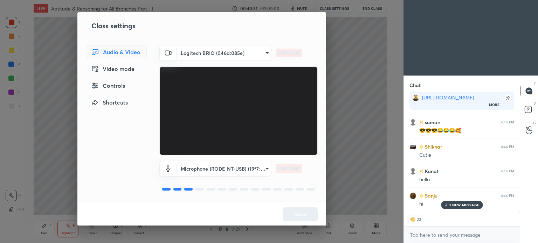
scroll to position [7986, 0]
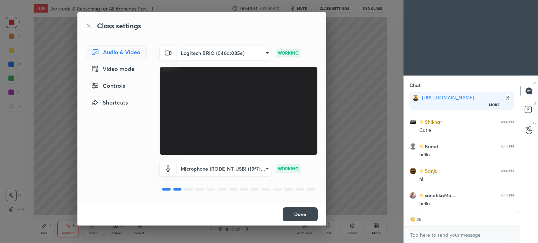
click at [266, 56] on body "1 2 3 4 5 6 7 C X Z C X Z E E Erase all H H LIVE Aptitude & Reasoning for All B…" at bounding box center [269, 121] width 538 height 243
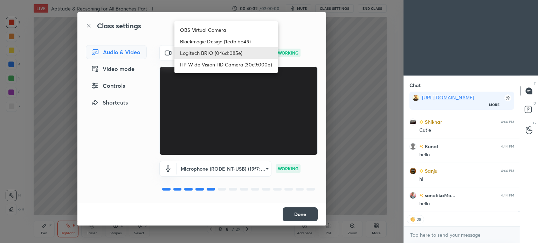
type textarea "x"
click at [227, 40] on li "Blackmagic Design (1edb:be49)" at bounding box center [225, 42] width 103 height 12
type input "d83ffd266255d09f4f30669eef5809a425ccf60d7286e2163eab31e3d176f997"
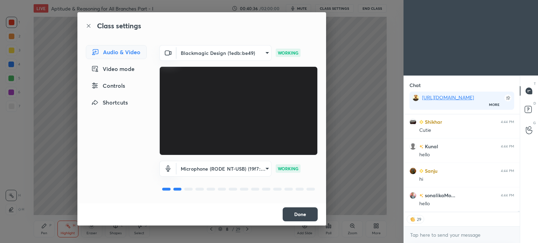
click at [298, 213] on button "Done" at bounding box center [300, 215] width 35 height 14
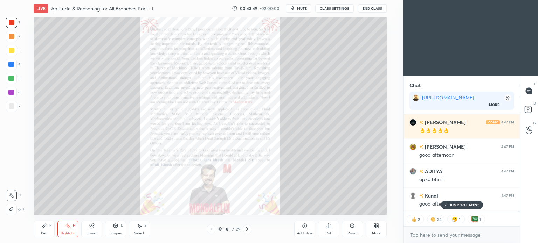
scroll to position [9132, 0]
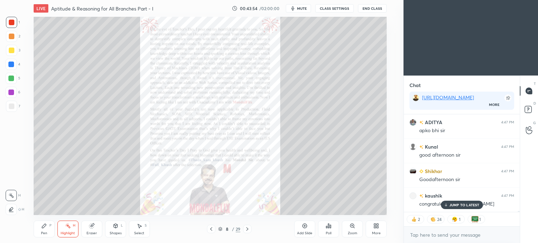
click at [453, 206] on p "JUMP TO LATEST" at bounding box center [464, 205] width 30 height 4
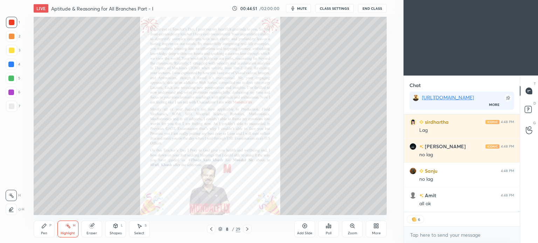
scroll to position [9476, 0]
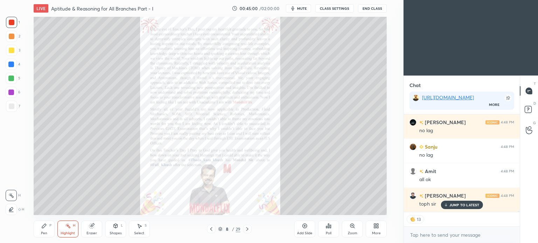
click at [463, 208] on div "JUMP TO LATEST" at bounding box center [462, 205] width 42 height 8
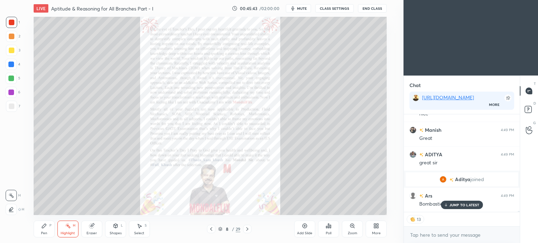
scroll to position [9176, 0]
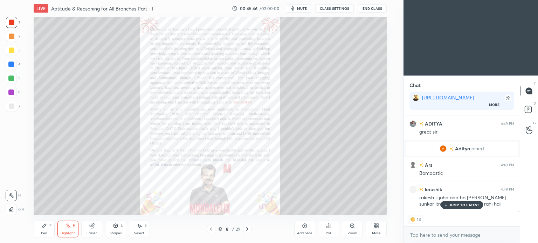
click at [449, 203] on div "JUMP TO LATEST" at bounding box center [462, 205] width 42 height 8
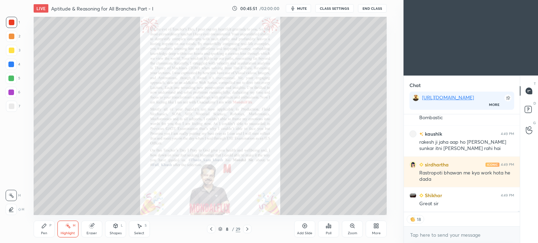
scroll to position [9256, 0]
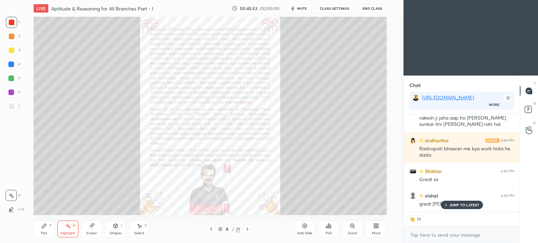
click at [456, 208] on div "JUMP TO LATEST" at bounding box center [462, 205] width 42 height 8
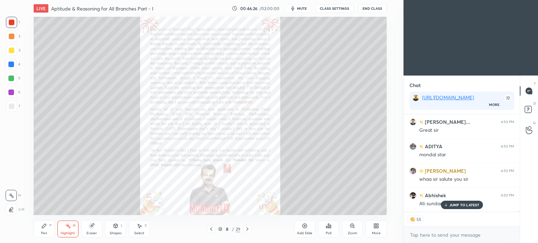
scroll to position [9483, 0]
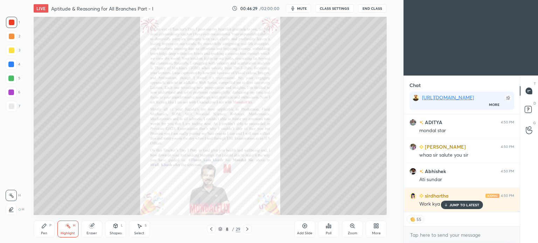
click at [455, 203] on p "JUMP TO LATEST" at bounding box center [464, 205] width 30 height 4
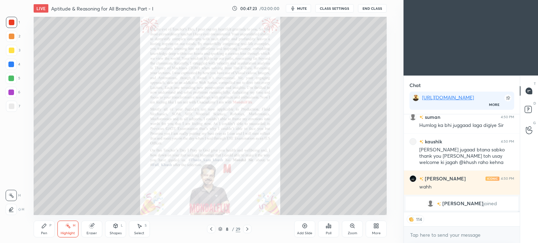
scroll to position [9498, 0]
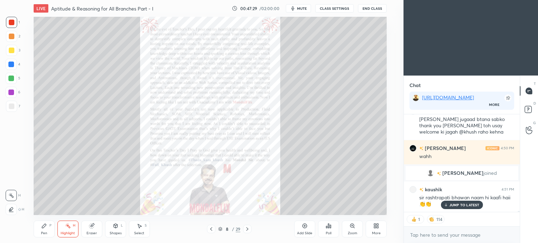
click at [460, 204] on p "JUMP TO LATEST" at bounding box center [464, 205] width 30 height 4
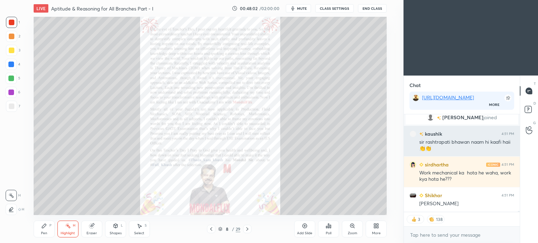
scroll to position [9578, 0]
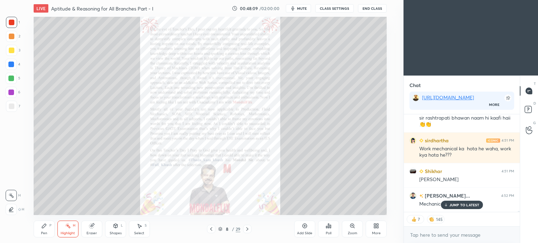
click at [461, 207] on div "JUMP TO LATEST" at bounding box center [462, 205] width 42 height 8
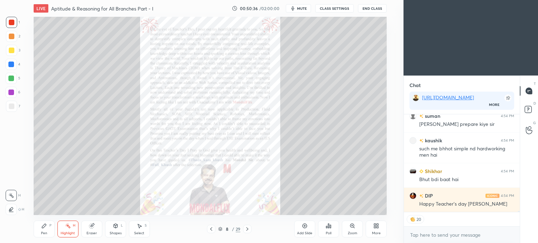
scroll to position [10670, 0]
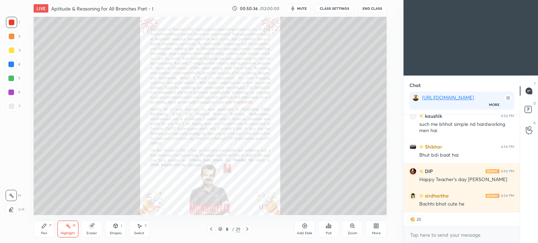
click at [247, 229] on icon at bounding box center [247, 230] width 2 height 4
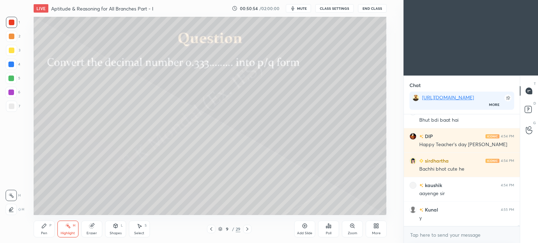
scroll to position [10730, 0]
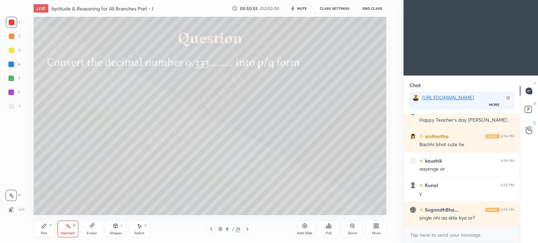
click at [212, 232] on icon at bounding box center [211, 230] width 6 height 6
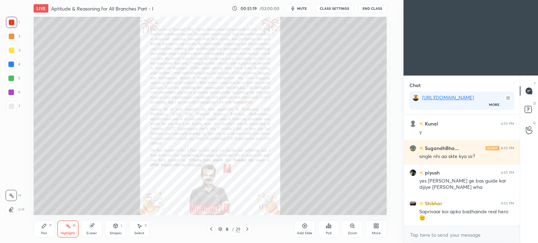
scroll to position [10816, 0]
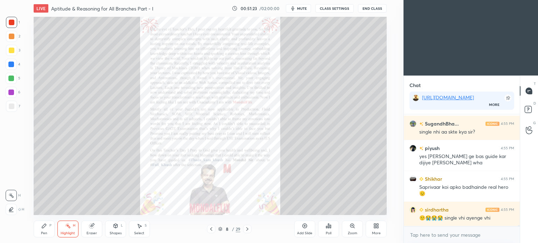
click at [249, 227] on icon at bounding box center [247, 230] width 6 height 6
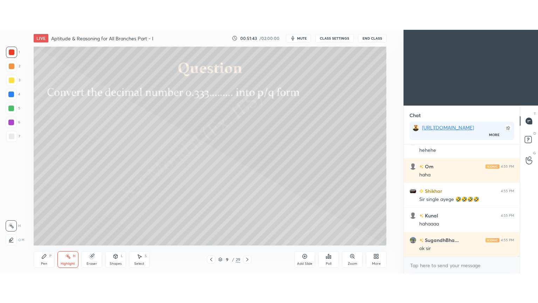
scroll to position [2, 2]
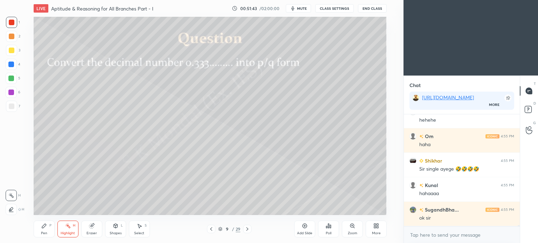
click at [210, 232] on icon at bounding box center [211, 230] width 6 height 6
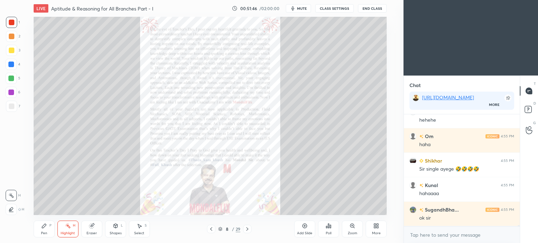
click at [379, 231] on div "More" at bounding box center [376, 229] width 21 height 17
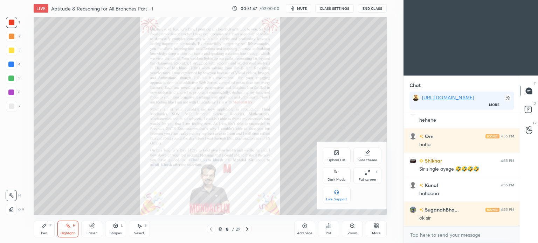
click at [338, 158] on div "Upload File" at bounding box center [337, 156] width 28 height 17
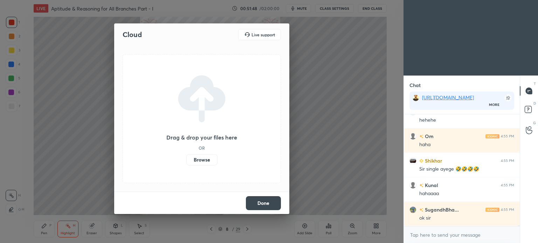
click at [201, 161] on label "Browse" at bounding box center [201, 159] width 31 height 11
click at [186, 161] on input "Browse" at bounding box center [186, 159] width 0 height 11
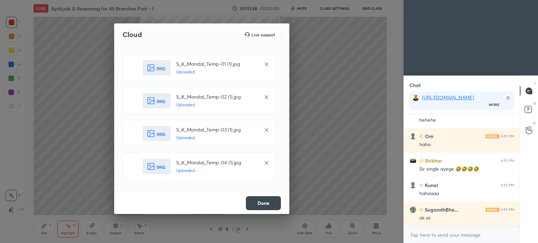
click at [261, 205] on button "Done" at bounding box center [263, 204] width 35 height 14
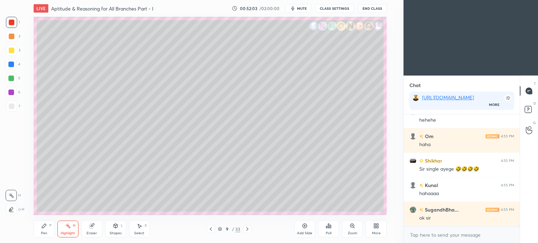
click at [377, 231] on div "More" at bounding box center [376, 229] width 21 height 17
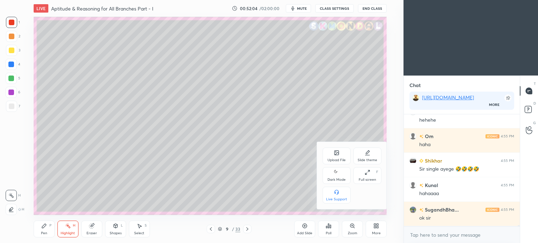
click at [368, 171] on icon at bounding box center [368, 173] width 6 height 6
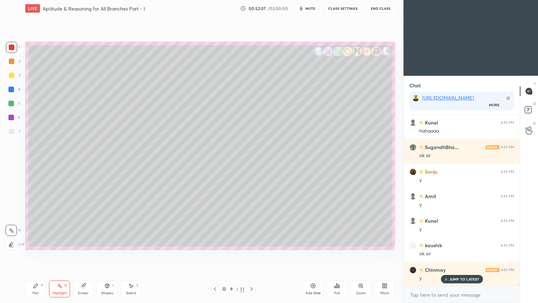
scroll to position [11026, 0]
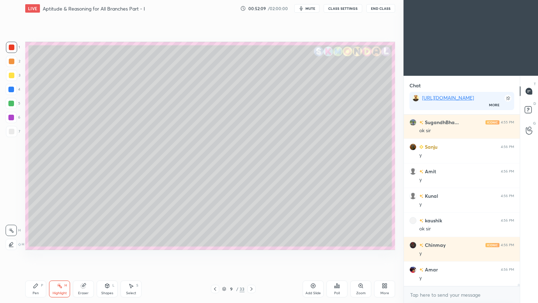
click at [11, 77] on div at bounding box center [12, 76] width 6 height 6
click at [35, 243] on icon at bounding box center [36, 285] width 4 height 4
click at [36, 243] on icon at bounding box center [36, 285] width 4 height 4
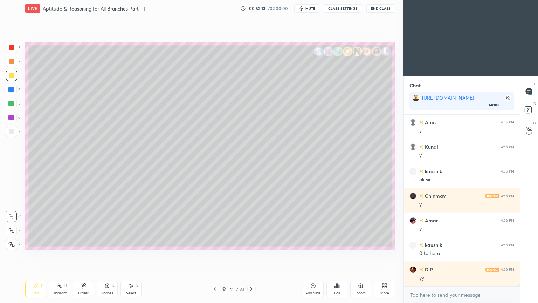
scroll to position [11099, 0]
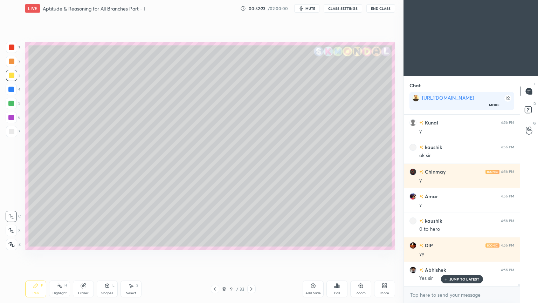
drag, startPoint x: 459, startPoint y: 280, endPoint x: 357, endPoint y: 252, distance: 105.7
click at [459, 243] on p "JUMP TO LATEST" at bounding box center [464, 279] width 30 height 4
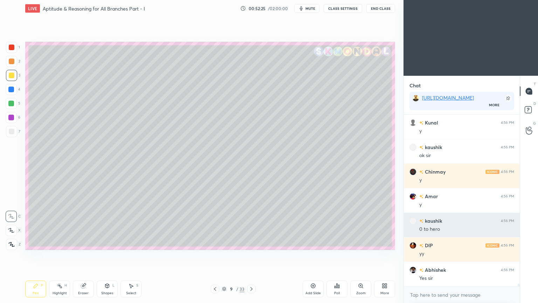
scroll to position [11124, 0]
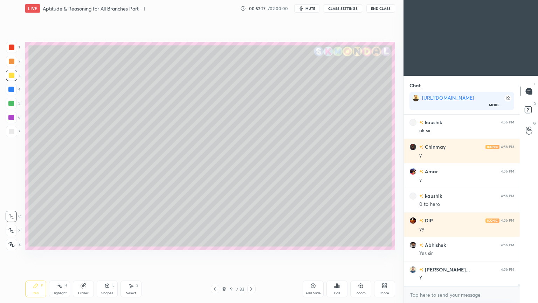
click at [11, 132] on div at bounding box center [12, 132] width 6 height 6
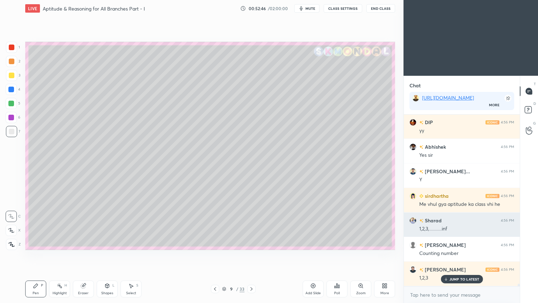
scroll to position [11247, 0]
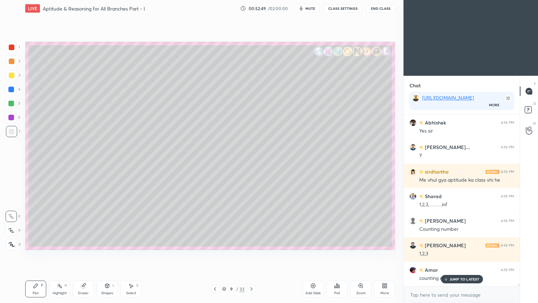
click at [455, 243] on p "JUMP TO LATEST" at bounding box center [464, 279] width 30 height 4
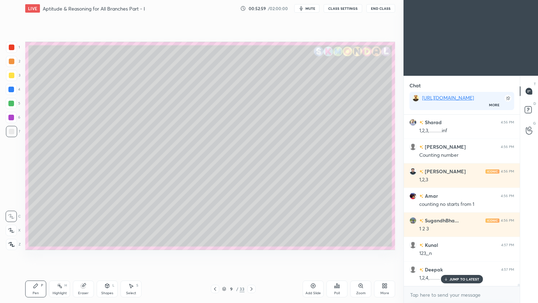
scroll to position [11345, 0]
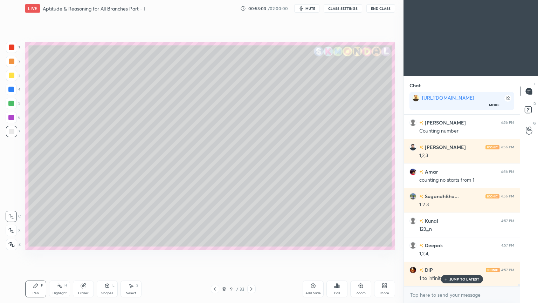
click at [457, 243] on p "JUMP TO LATEST" at bounding box center [464, 279] width 30 height 4
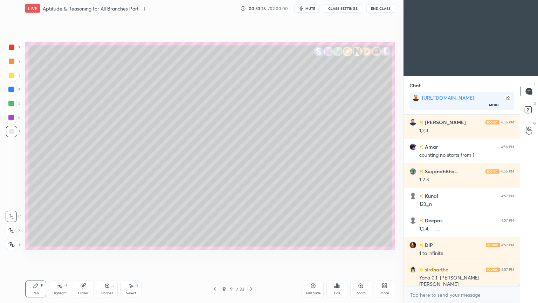
scroll to position [11394, 0]
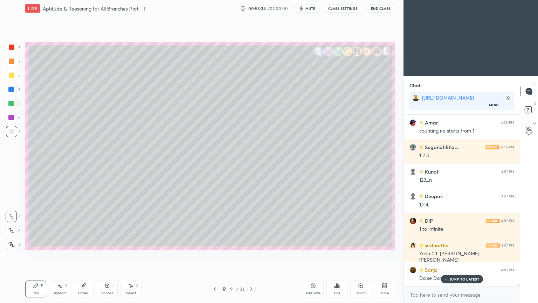
click at [450, 243] on p "JUMP TO LATEST" at bounding box center [464, 279] width 30 height 4
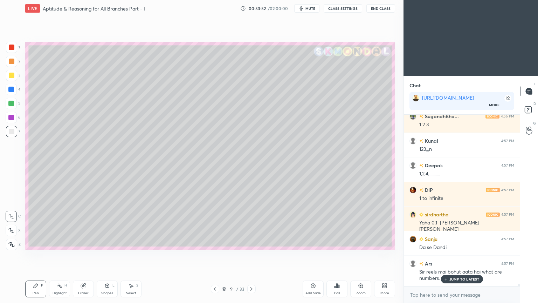
click at [468, 243] on p "JUMP TO LATEST" at bounding box center [464, 279] width 30 height 4
click at [9, 132] on div at bounding box center [12, 132] width 6 height 6
click at [13, 78] on div at bounding box center [11, 75] width 11 height 11
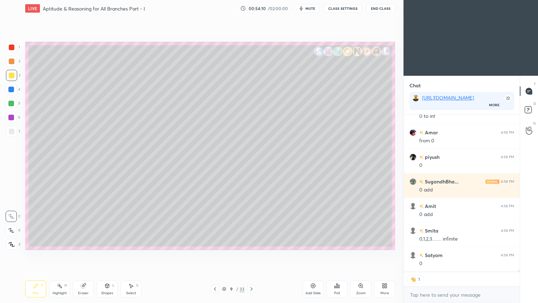
scroll to position [11684, 0]
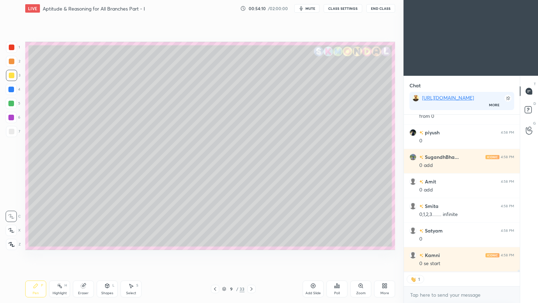
click at [11, 104] on div at bounding box center [11, 104] width 6 height 6
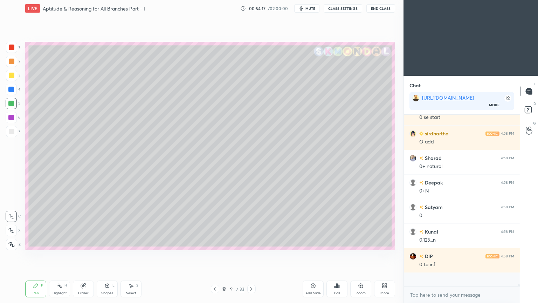
scroll to position [169, 114]
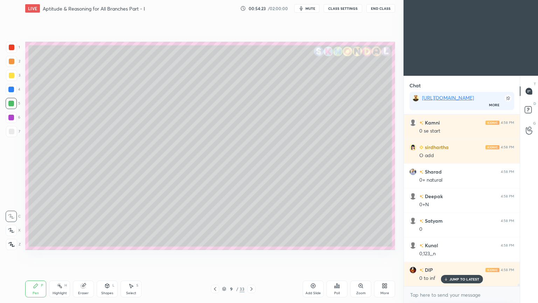
click at [460, 243] on p "JUMP TO LATEST" at bounding box center [464, 279] width 30 height 4
click at [14, 133] on div at bounding box center [11, 131] width 11 height 11
click at [36, 243] on icon at bounding box center [36, 286] width 6 height 6
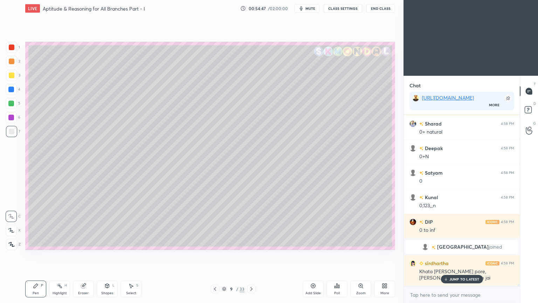
scroll to position [11105, 0]
click at [11, 134] on div at bounding box center [11, 131] width 11 height 11
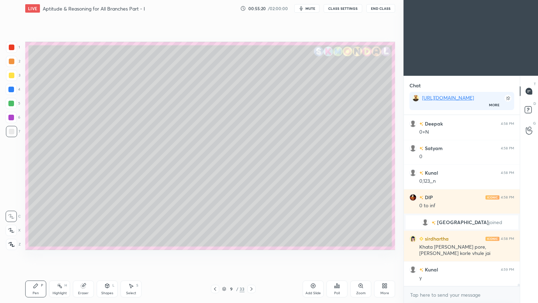
click at [9, 105] on div at bounding box center [11, 104] width 6 height 6
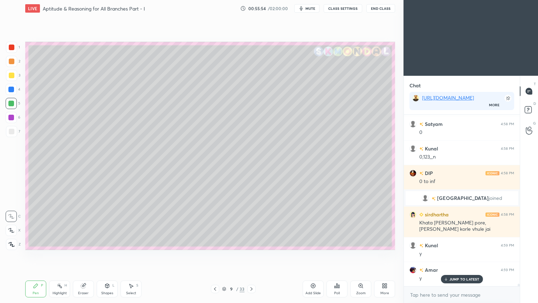
click at [11, 78] on div at bounding box center [12, 76] width 6 height 6
click at [109, 243] on div "Shapes" at bounding box center [107, 293] width 12 height 4
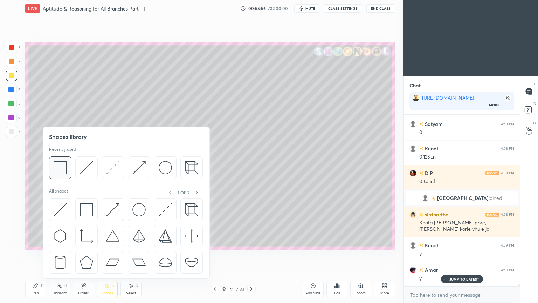
click at [63, 167] on img at bounding box center [60, 167] width 13 height 13
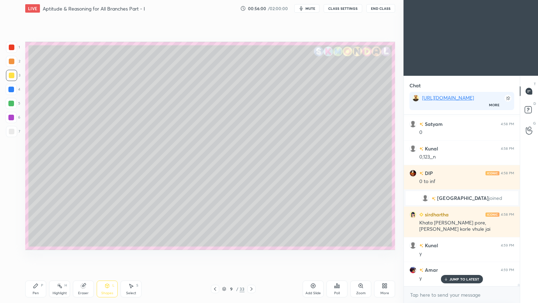
click at [34, 243] on div "Pen P" at bounding box center [35, 288] width 21 height 17
click at [36, 243] on icon at bounding box center [36, 286] width 6 height 6
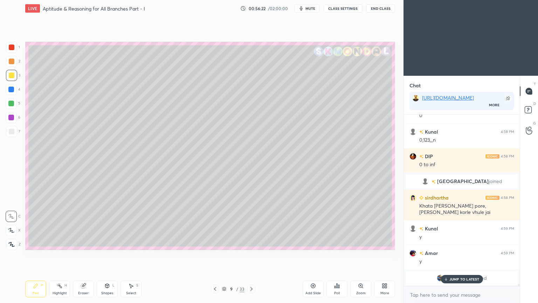
scroll to position [11196, 0]
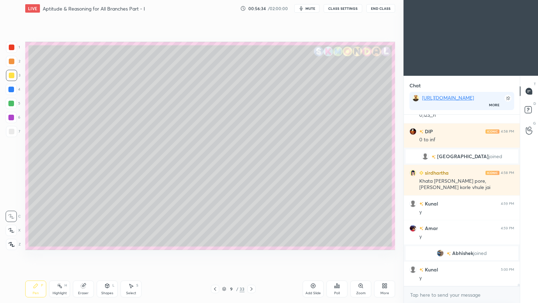
click at [311, 7] on span "mute" at bounding box center [310, 8] width 10 height 5
click at [311, 7] on span "unmute" at bounding box center [309, 8] width 15 height 5
click at [315, 10] on span "mute" at bounding box center [310, 8] width 10 height 5
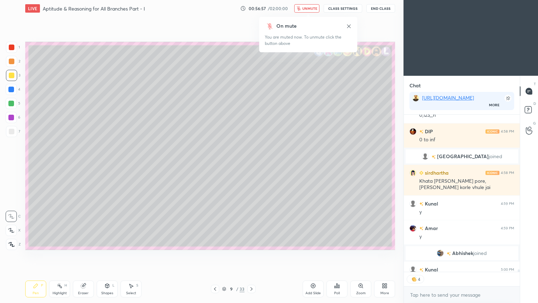
click at [317, 10] on span "unmute" at bounding box center [309, 8] width 15 height 5
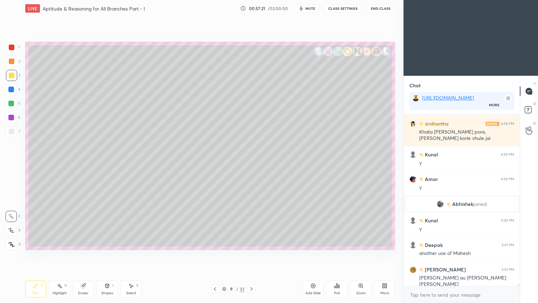
scroll to position [11276, 0]
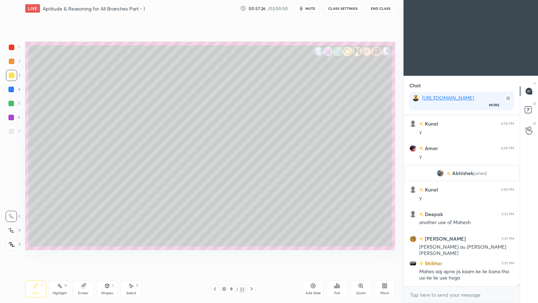
click at [8, 75] on div at bounding box center [11, 75] width 11 height 11
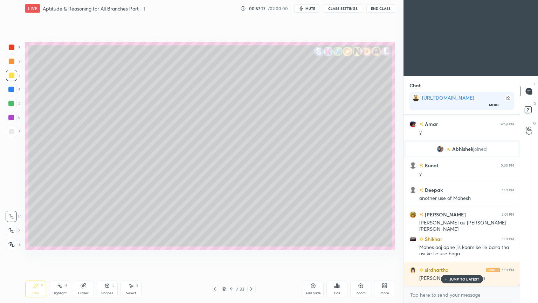
click at [35, 243] on icon at bounding box center [36, 285] width 4 height 4
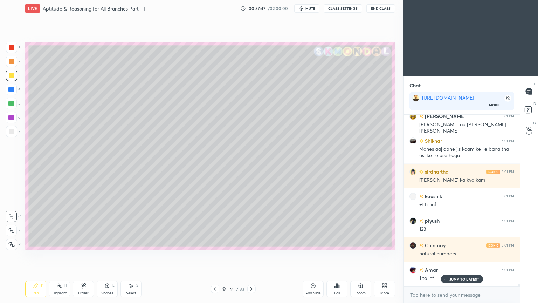
scroll to position [11423, 0]
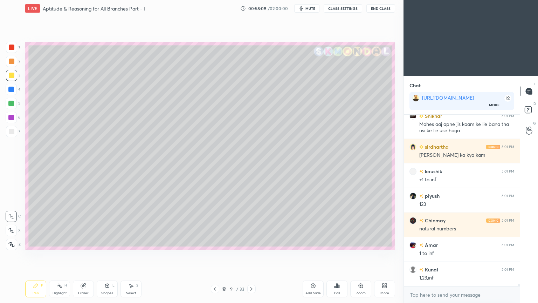
click at [252, 243] on icon at bounding box center [252, 289] width 6 height 6
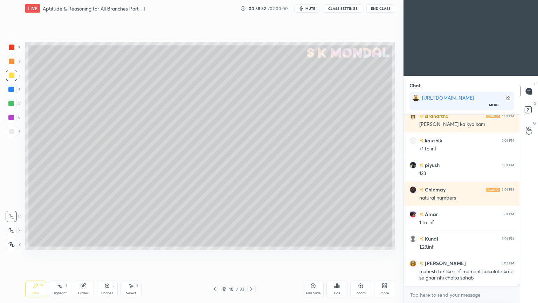
scroll to position [11478, 0]
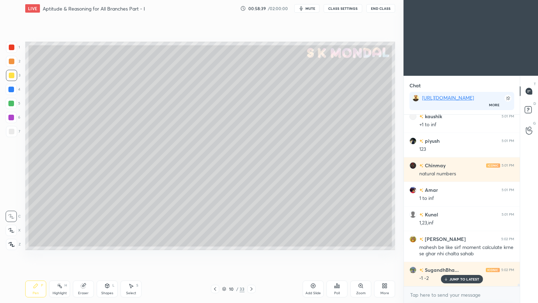
click at [84, 243] on div "Eraser" at bounding box center [83, 293] width 11 height 4
click at [32, 243] on div "Pen P" at bounding box center [35, 288] width 21 height 17
click at [34, 243] on div "Pen" at bounding box center [36, 293] width 6 height 4
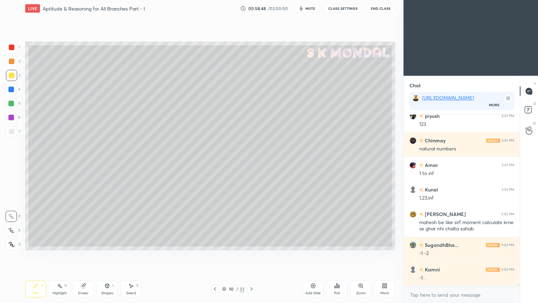
click at [12, 133] on div at bounding box center [12, 132] width 6 height 6
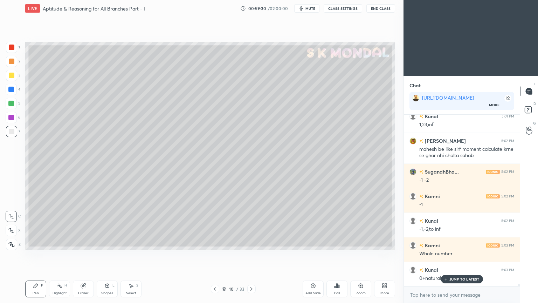
scroll to position [11607, 0]
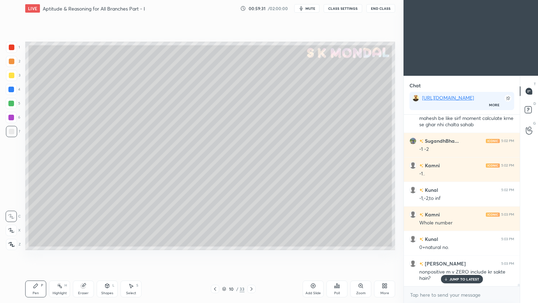
click at [461, 243] on p "JUMP TO LATEST" at bounding box center [464, 279] width 30 height 4
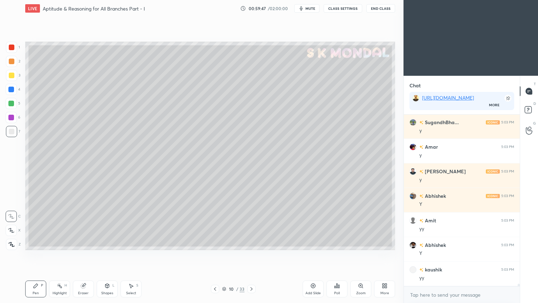
scroll to position [11803, 0]
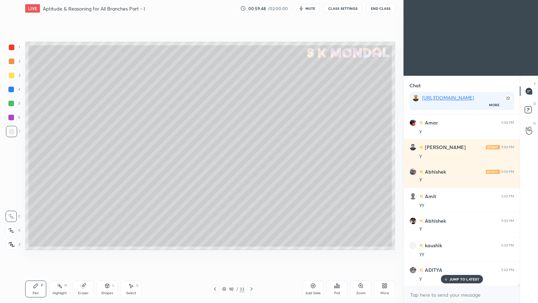
click at [452, 243] on p "JUMP TO LATEST" at bounding box center [464, 279] width 30 height 4
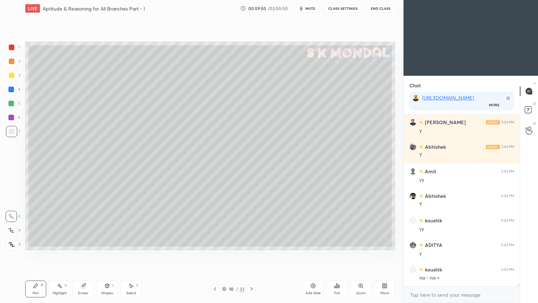
click at [216, 243] on icon at bounding box center [215, 289] width 6 height 6
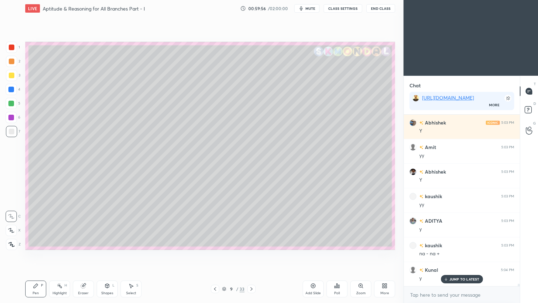
drag, startPoint x: 457, startPoint y: 277, endPoint x: 238, endPoint y: 273, distance: 218.6
click at [457, 243] on p "JUMP TO LATEST" at bounding box center [464, 279] width 30 height 4
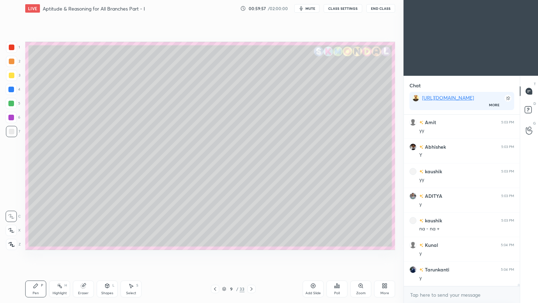
click at [253, 243] on icon at bounding box center [252, 289] width 6 height 6
click at [251, 243] on icon at bounding box center [251, 289] width 2 height 4
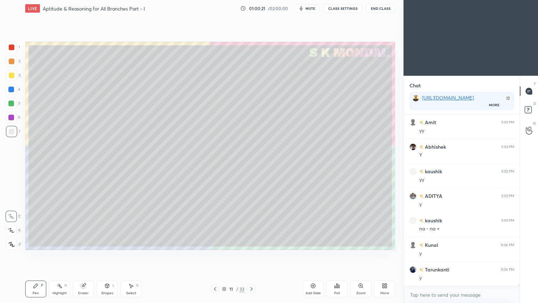
click at [11, 77] on div at bounding box center [12, 76] width 6 height 6
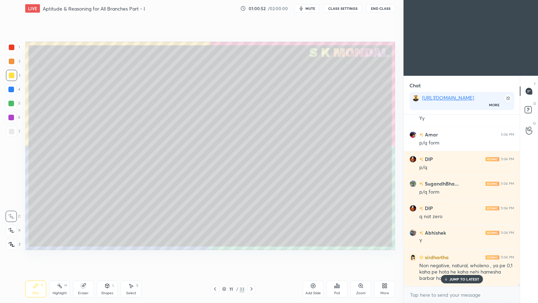
scroll to position [12085, 0]
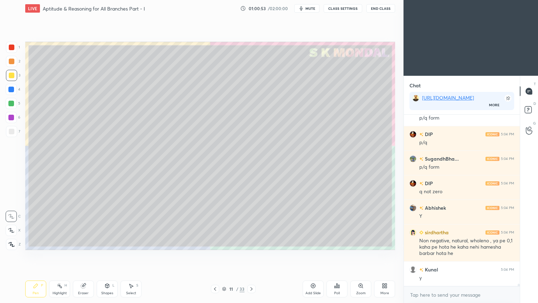
click at [14, 133] on div at bounding box center [12, 132] width 6 height 6
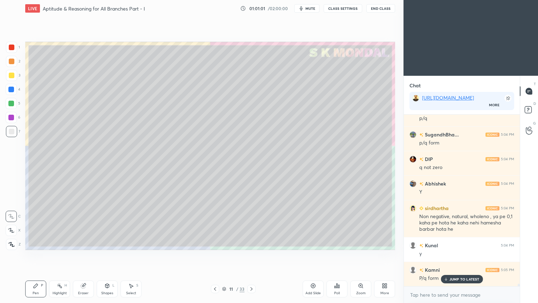
scroll to position [12134, 0]
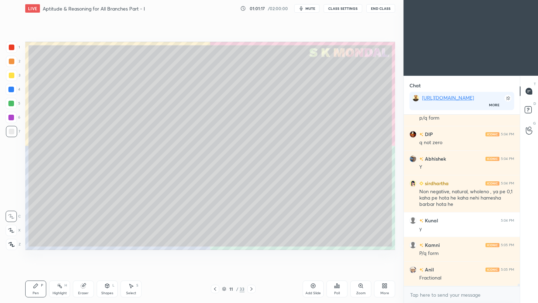
click at [10, 77] on div at bounding box center [12, 76] width 6 height 6
click at [11, 133] on div at bounding box center [12, 132] width 6 height 6
click at [11, 134] on div at bounding box center [11, 131] width 11 height 11
click at [13, 63] on div at bounding box center [12, 61] width 6 height 6
click at [13, 66] on div at bounding box center [11, 61] width 11 height 11
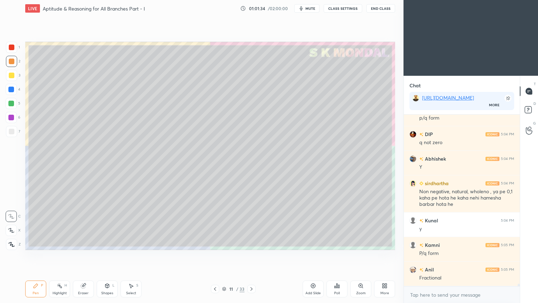
click at [83, 243] on icon at bounding box center [84, 286] width 6 height 6
click at [35, 243] on icon at bounding box center [36, 286] width 6 height 6
click at [37, 243] on icon at bounding box center [36, 286] width 6 height 6
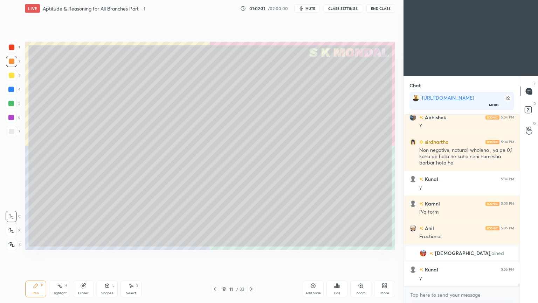
scroll to position [11865, 0]
click at [62, 243] on div "Highlight" at bounding box center [60, 293] width 14 height 4
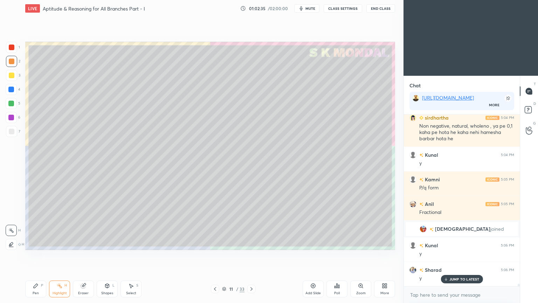
click at [36, 243] on icon at bounding box center [36, 285] width 4 height 4
click at [10, 132] on div at bounding box center [12, 132] width 6 height 6
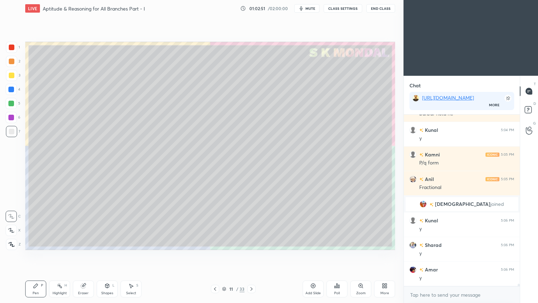
scroll to position [11939, 0]
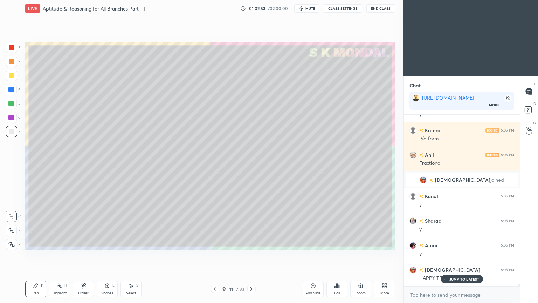
click at [10, 105] on div at bounding box center [11, 104] width 6 height 6
click at [448, 243] on div "JUMP TO LATEST" at bounding box center [462, 279] width 42 height 8
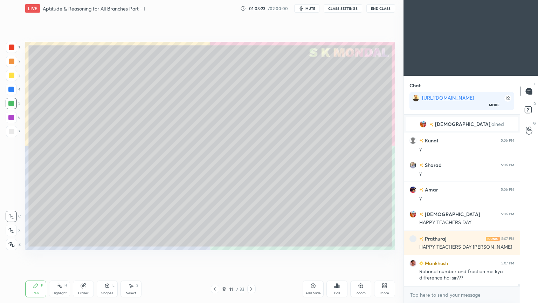
scroll to position [12019, 0]
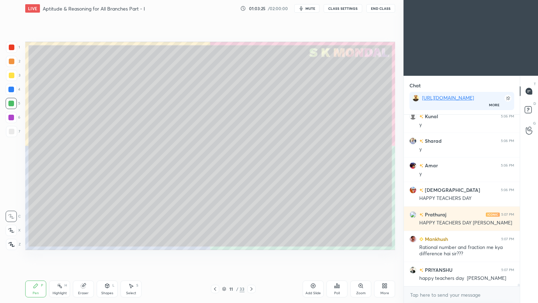
click at [451, 243] on div "Kunal 5:06 PM y Sharad 5:06 PM y Amar 5:06 PM y [PERSON_NAME] 5:06 PM HAPPY TEA…" at bounding box center [462, 200] width 116 height 171
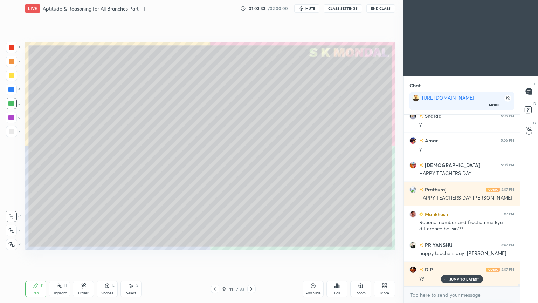
scroll to position [12068, 0]
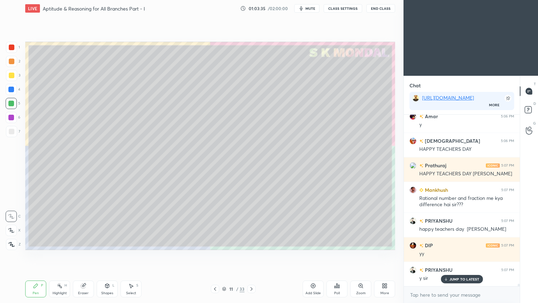
drag, startPoint x: 450, startPoint y: 277, endPoint x: 421, endPoint y: 262, distance: 33.1
click at [450, 243] on p "JUMP TO LATEST" at bounding box center [464, 279] width 30 height 4
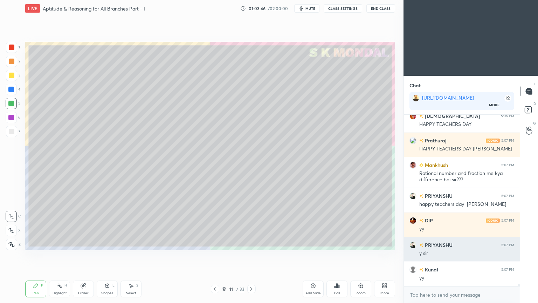
scroll to position [12117, 0]
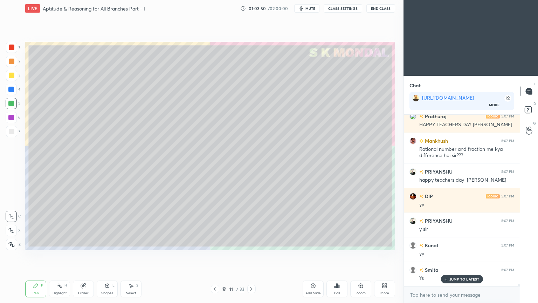
click at [456, 243] on p "JUMP TO LATEST" at bounding box center [464, 279] width 30 height 4
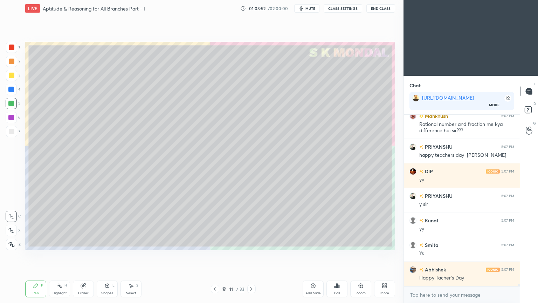
scroll to position [12166, 0]
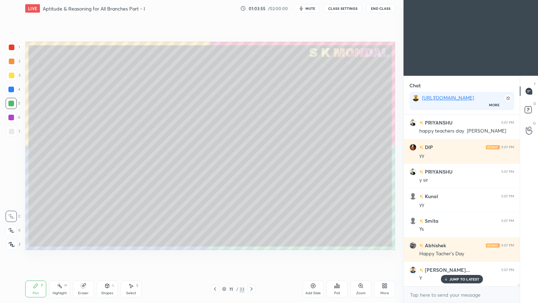
click at [454, 243] on p "JUMP TO LATEST" at bounding box center [464, 279] width 30 height 4
click at [250, 243] on icon at bounding box center [252, 289] width 6 height 6
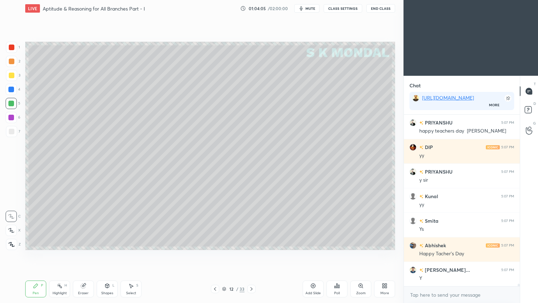
scroll to position [12190, 0]
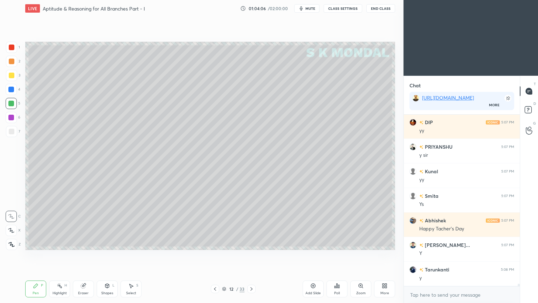
click at [12, 74] on div at bounding box center [12, 76] width 6 height 6
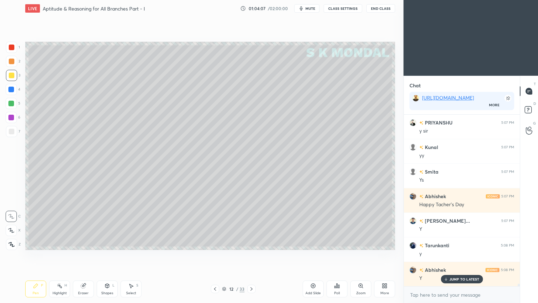
click at [34, 243] on icon at bounding box center [36, 285] width 4 height 4
click at [34, 243] on div "Pen P" at bounding box center [35, 288] width 21 height 17
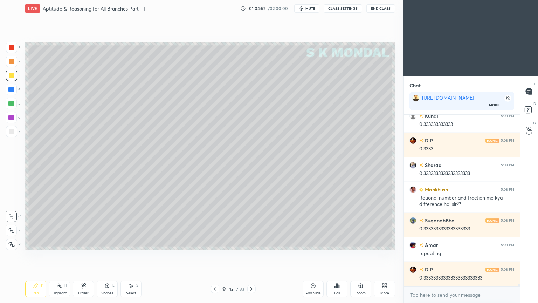
scroll to position [12442, 0]
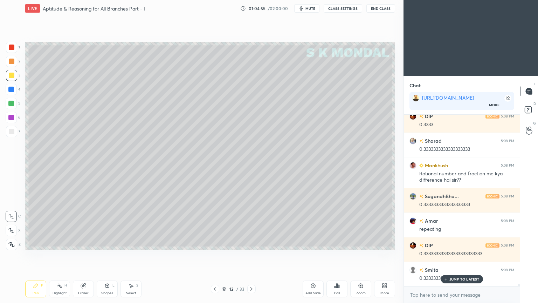
click at [458, 243] on div "JUMP TO LATEST" at bounding box center [462, 279] width 42 height 8
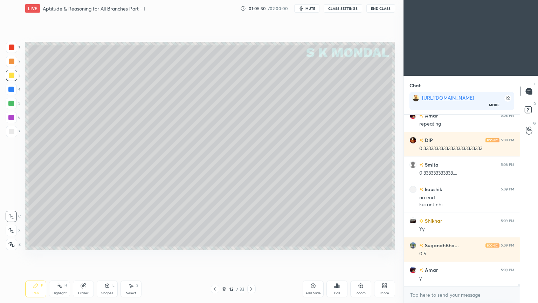
scroll to position [12578, 0]
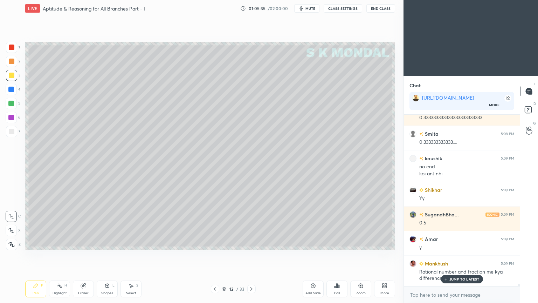
click at [457, 243] on p "JUMP TO LATEST" at bounding box center [464, 279] width 30 height 4
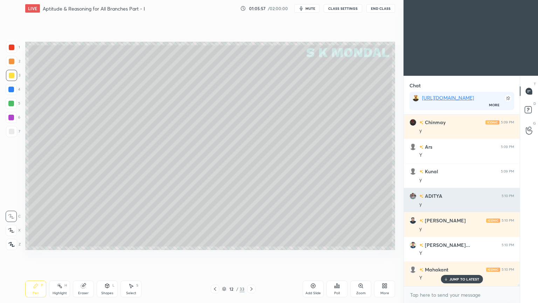
scroll to position [12774, 0]
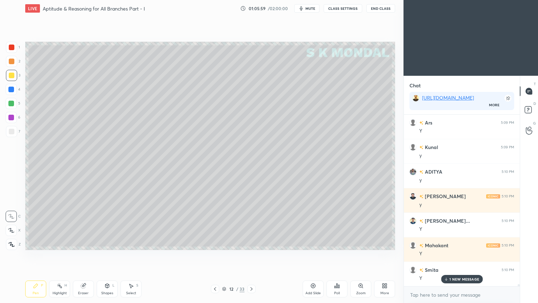
click at [453, 243] on div "SugandhBha... 5:08 PM 0.3333333333333333333 Amar 5:08 PM repeating DIP 5:08 PM …" at bounding box center [462, 200] width 116 height 171
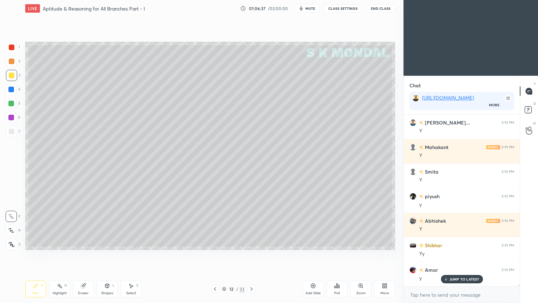
scroll to position [12897, 0]
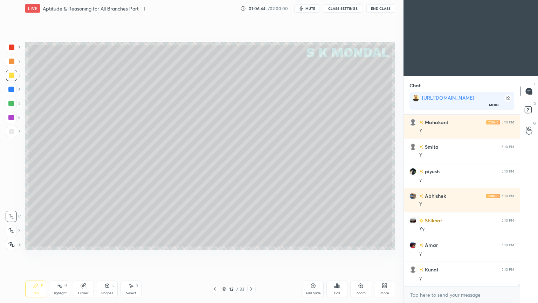
click at [85, 243] on icon at bounding box center [84, 286] width 6 height 6
click at [32, 243] on div "Pen P" at bounding box center [35, 288] width 21 height 17
click at [35, 243] on icon at bounding box center [36, 286] width 6 height 6
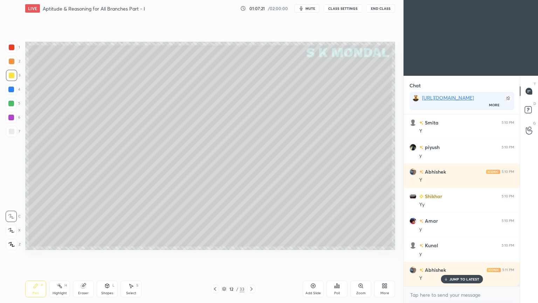
click at [11, 133] on div at bounding box center [12, 132] width 6 height 6
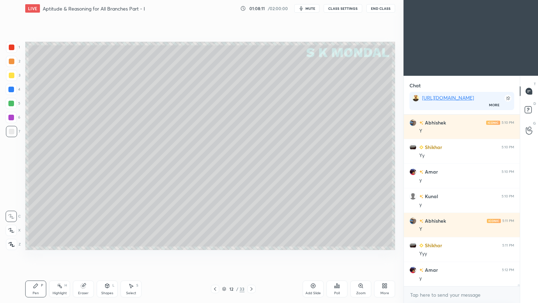
scroll to position [12995, 0]
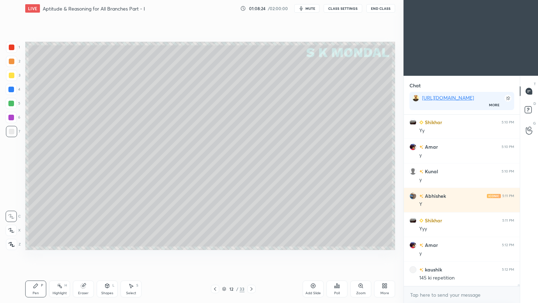
click at [84, 243] on icon at bounding box center [83, 285] width 5 height 5
click at [34, 243] on icon at bounding box center [36, 285] width 4 height 4
click at [35, 243] on icon at bounding box center [36, 286] width 6 height 6
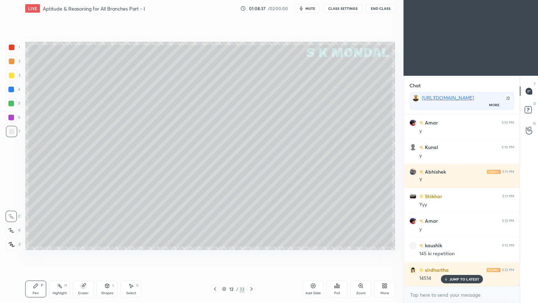
click at [61, 243] on div "Highlight" at bounding box center [60, 293] width 14 height 4
click at [37, 243] on div "Pen P" at bounding box center [35, 288] width 21 height 17
click at [36, 243] on div "Pen P" at bounding box center [35, 288] width 21 height 17
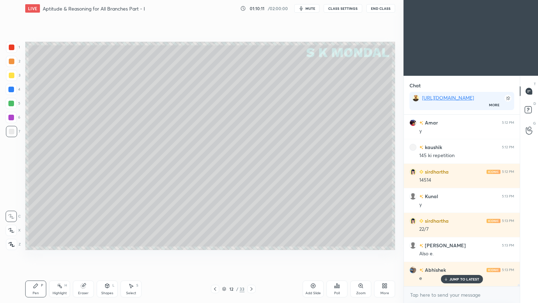
scroll to position [13148, 0]
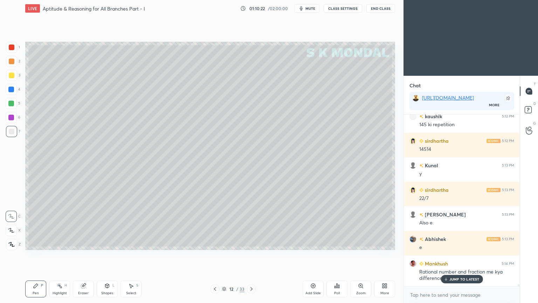
click at [455, 243] on div "JUMP TO LATEST" at bounding box center [462, 279] width 42 height 8
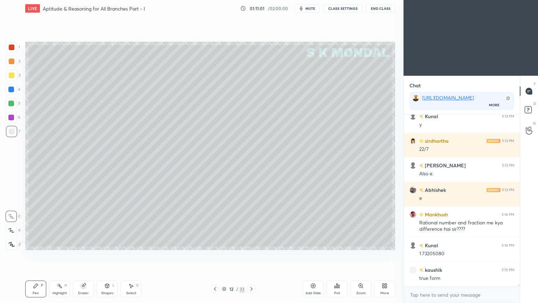
scroll to position [13222, 0]
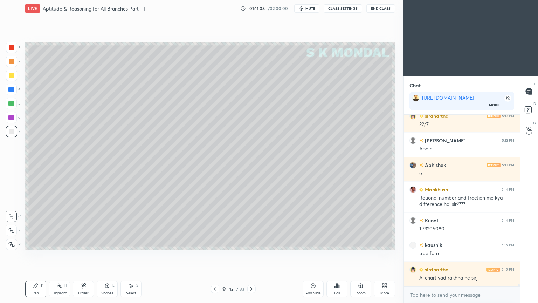
click at [63, 243] on div "Highlight" at bounding box center [60, 293] width 14 height 4
click at [65, 243] on div "Highlight" at bounding box center [60, 293] width 14 height 4
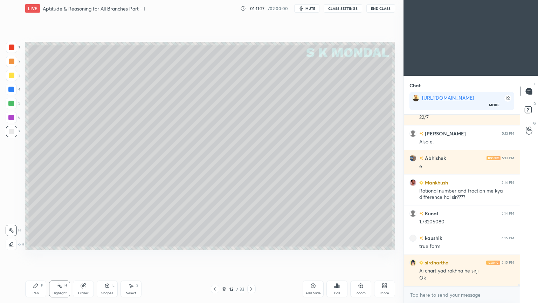
click at [28, 243] on div "Pen P" at bounding box center [35, 288] width 21 height 17
click at [30, 243] on div "Pen P" at bounding box center [35, 288] width 21 height 17
click at [12, 76] on div at bounding box center [12, 76] width 6 height 6
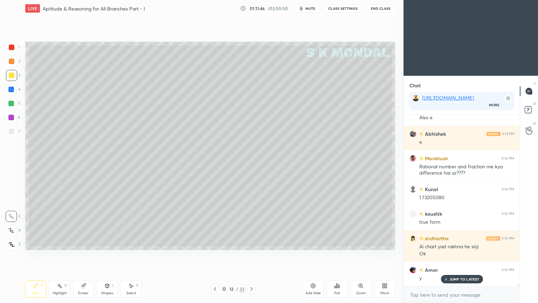
scroll to position [13278, 0]
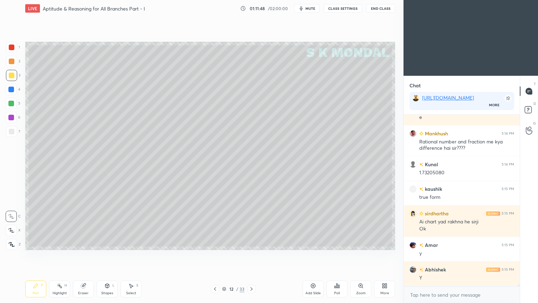
click at [251, 243] on icon at bounding box center [252, 289] width 6 height 6
click at [213, 243] on icon at bounding box center [215, 289] width 6 height 6
click at [389, 243] on div "More" at bounding box center [384, 288] width 21 height 17
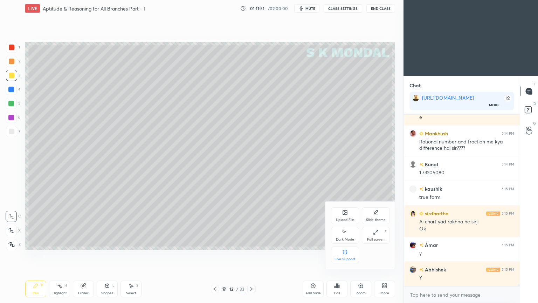
click at [347, 212] on icon at bounding box center [345, 212] width 4 height 4
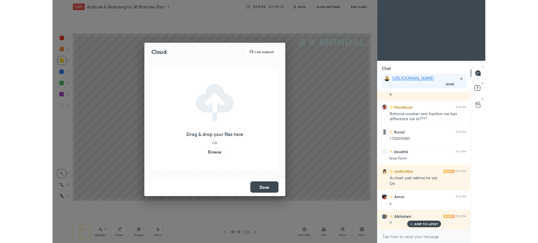
scroll to position [13315, 0]
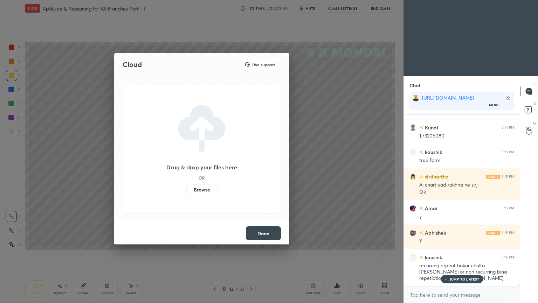
click at [209, 189] on label "Browse" at bounding box center [201, 189] width 31 height 11
click at [186, 189] on input "Browse" at bounding box center [186, 189] width 0 height 11
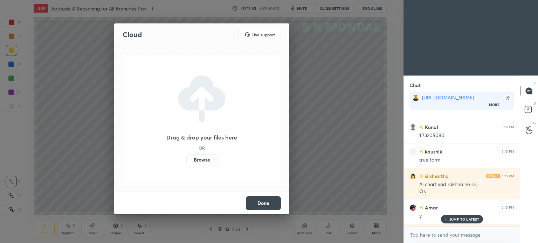
scroll to position [2, 2]
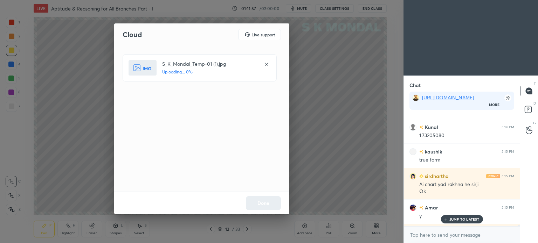
click at [269, 202] on div "Done" at bounding box center [201, 203] width 175 height 22
click at [270, 201] on button "Done" at bounding box center [263, 204] width 35 height 14
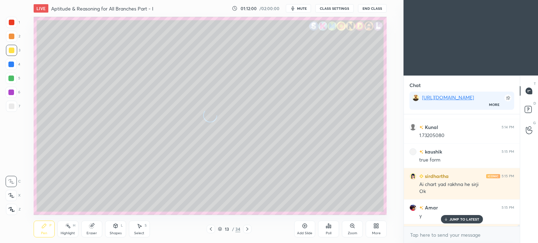
drag, startPoint x: 455, startPoint y: 220, endPoint x: 391, endPoint y: 208, distance: 65.5
click at [453, 218] on p "JUMP TO LATEST" at bounding box center [464, 220] width 30 height 4
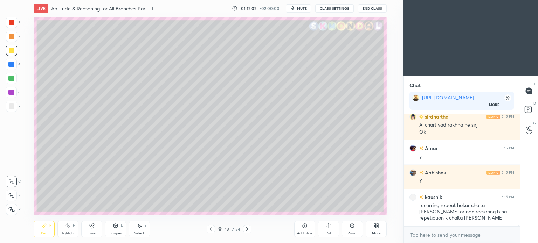
click at [42, 232] on div "Pen" at bounding box center [44, 234] width 6 height 4
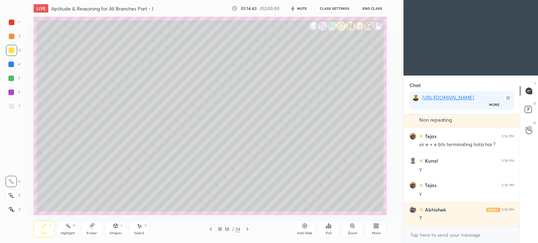
scroll to position [13595, 0]
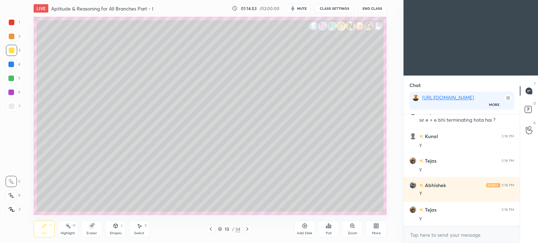
click at [246, 225] on div at bounding box center [247, 229] width 8 height 8
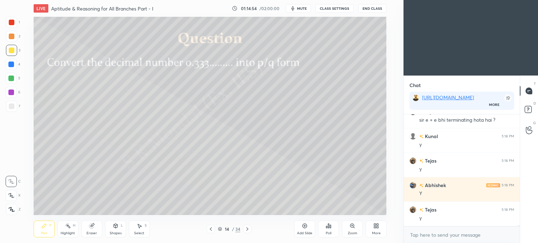
click at [210, 228] on icon at bounding box center [211, 230] width 6 height 6
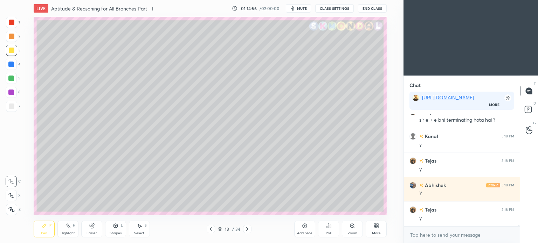
click at [378, 229] on icon at bounding box center [376, 226] width 6 height 6
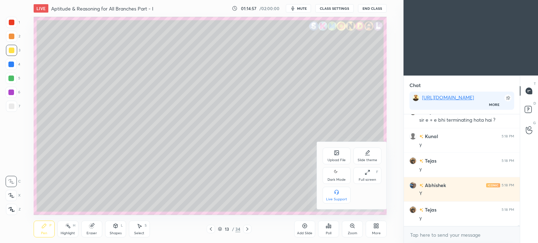
click at [336, 159] on div "Upload File" at bounding box center [337, 161] width 18 height 4
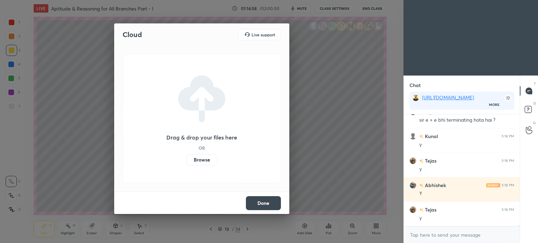
click at [209, 158] on label "Browse" at bounding box center [201, 159] width 31 height 11
click at [186, 158] on input "Browse" at bounding box center [186, 159] width 0 height 11
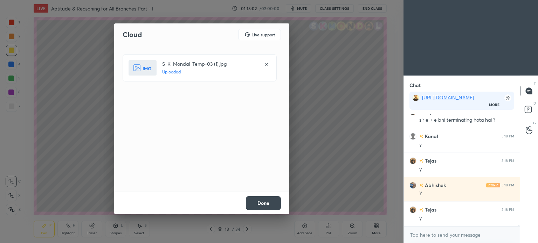
click at [270, 206] on button "Done" at bounding box center [263, 204] width 35 height 14
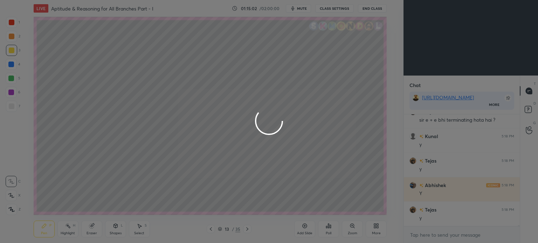
scroll to position [13619, 0]
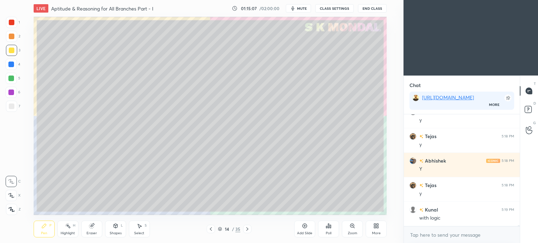
click at [11, 53] on div at bounding box center [12, 51] width 6 height 6
click at [40, 228] on div "Pen P" at bounding box center [44, 229] width 21 height 17
click at [114, 233] on div "Shapes" at bounding box center [116, 234] width 12 height 4
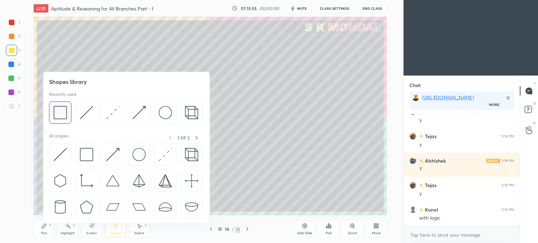
click at [63, 115] on img at bounding box center [60, 112] width 13 height 13
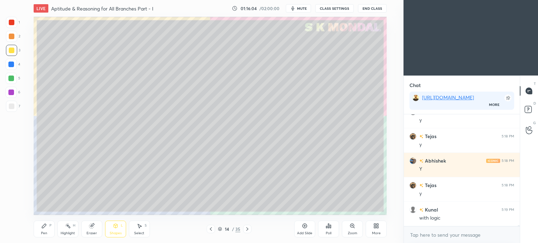
click at [304, 7] on span "mute" at bounding box center [302, 8] width 10 height 5
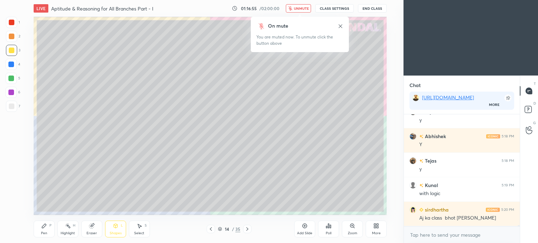
scroll to position [13668, 0]
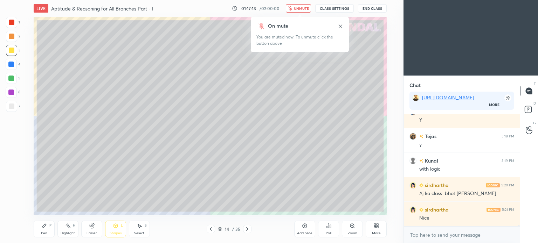
click at [304, 7] on span "unmute" at bounding box center [301, 8] width 15 height 5
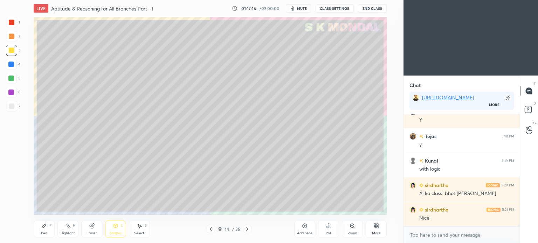
click at [68, 235] on div "Highlight" at bounding box center [68, 234] width 14 height 4
click at [67, 233] on div "Highlight" at bounding box center [68, 234] width 14 height 4
click at [41, 230] on div "Pen P" at bounding box center [44, 229] width 21 height 17
click at [41, 231] on div "Pen P" at bounding box center [44, 229] width 21 height 17
click at [40, 233] on div "Pen P" at bounding box center [44, 229] width 21 height 17
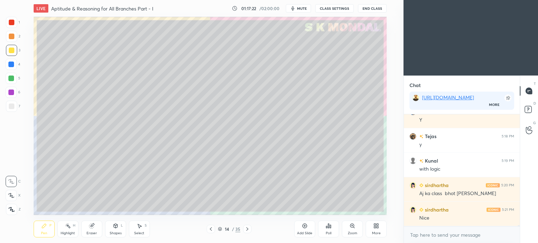
click at [11, 105] on div at bounding box center [12, 107] width 6 height 6
click at [12, 106] on div at bounding box center [12, 107] width 6 height 6
click at [119, 231] on div "Shapes L" at bounding box center [115, 229] width 21 height 17
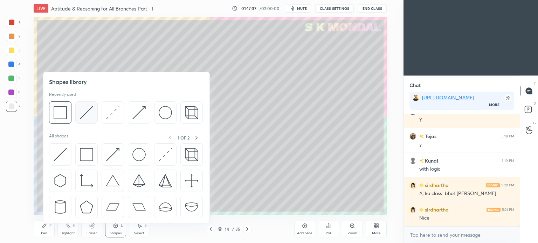
click at [85, 114] on img at bounding box center [86, 112] width 13 height 13
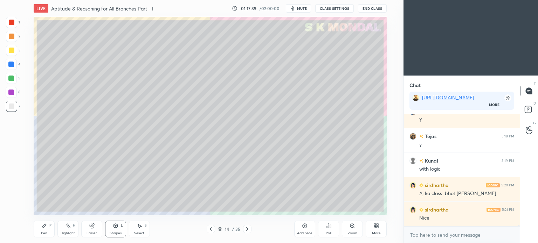
click at [42, 231] on div "Pen P" at bounding box center [44, 229] width 21 height 17
click at [43, 232] on div "Pen" at bounding box center [44, 234] width 6 height 4
click at [116, 231] on div "Shapes L" at bounding box center [115, 229] width 21 height 17
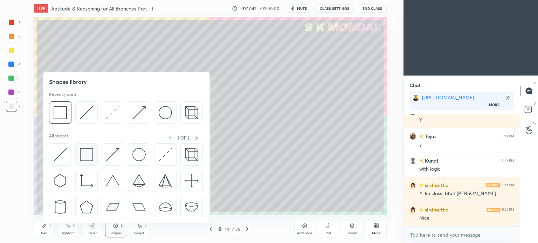
click at [84, 151] on img at bounding box center [86, 154] width 13 height 13
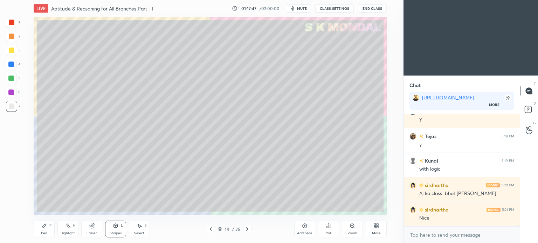
click at [47, 232] on div "Pen" at bounding box center [44, 234] width 6 height 4
click at [46, 233] on div "Pen" at bounding box center [44, 234] width 6 height 4
click at [11, 52] on div at bounding box center [12, 51] width 6 height 6
click at [136, 229] on div "Select S" at bounding box center [139, 229] width 21 height 17
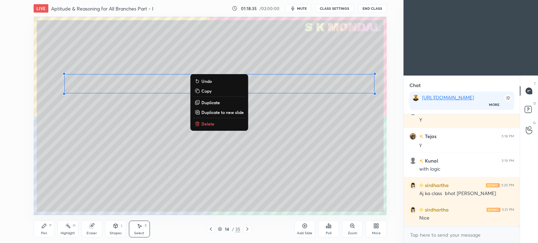
drag, startPoint x: 44, startPoint y: 74, endPoint x: 321, endPoint y: 132, distance: 283.1
click at [398, 125] on div "1 2 3 4 5 6 7 C X Z C X Z E E Erase all H H LIVE Aptitude & Reasoning for All B…" at bounding box center [202, 121] width 404 height 243
click at [184, 164] on div "0 ° Undo Copy Duplicate Duplicate to new slide Delete" at bounding box center [210, 116] width 353 height 199
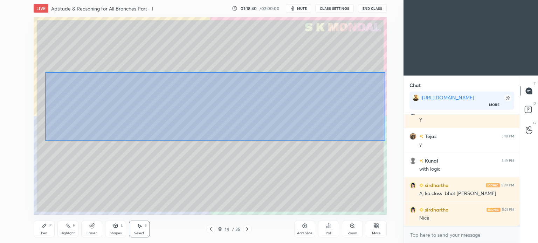
drag, startPoint x: 45, startPoint y: 141, endPoint x: 385, endPoint y: 73, distance: 346.9
click at [385, 73] on div "0 ° Undo Copy Duplicate Duplicate to new slide Delete" at bounding box center [210, 116] width 353 height 199
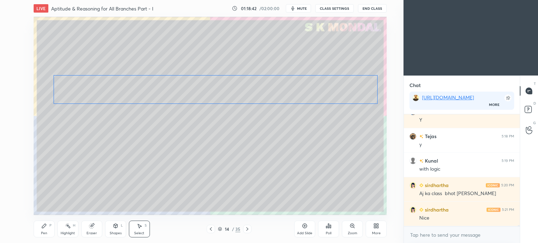
click at [319, 92] on div "0 ° Undo Copy Duplicate Duplicate to new slide Delete" at bounding box center [210, 116] width 353 height 199
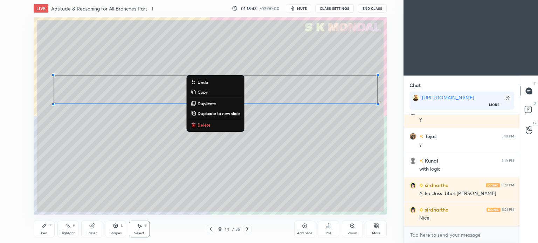
click at [275, 153] on div "0 ° Undo Copy Duplicate Duplicate to new slide Delete" at bounding box center [210, 116] width 353 height 199
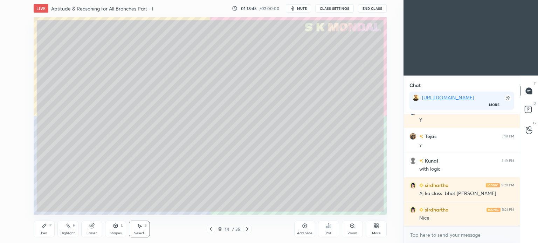
click at [41, 234] on div "Pen" at bounding box center [44, 234] width 6 height 4
click at [43, 233] on div "Pen" at bounding box center [44, 234] width 6 height 4
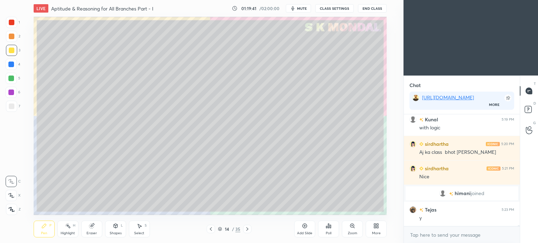
scroll to position [13200, 0]
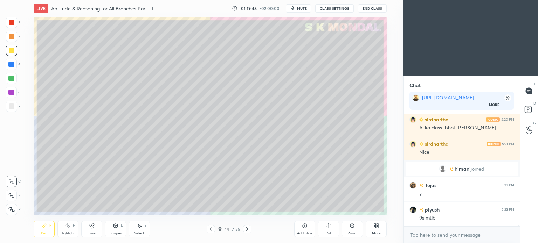
click at [209, 231] on icon at bounding box center [211, 230] width 6 height 6
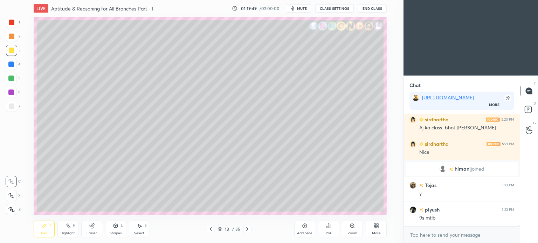
click at [209, 230] on icon at bounding box center [211, 230] width 6 height 6
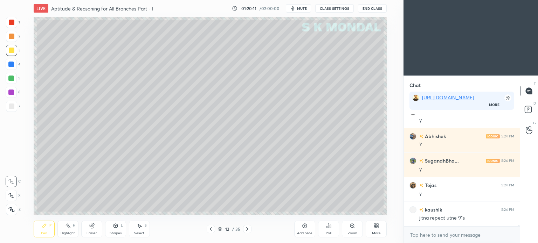
scroll to position [13371, 0]
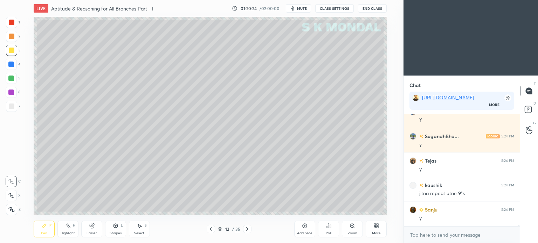
click at [219, 229] on icon at bounding box center [220, 229] width 4 height 4
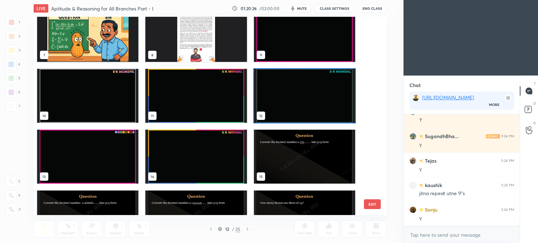
scroll to position [150, 0]
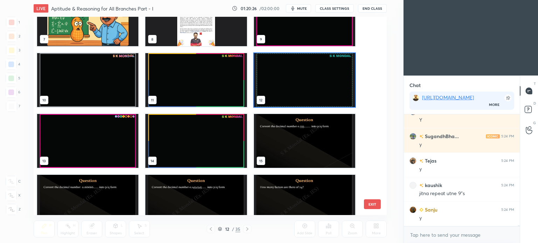
click at [212, 142] on img "grid" at bounding box center [195, 141] width 101 height 54
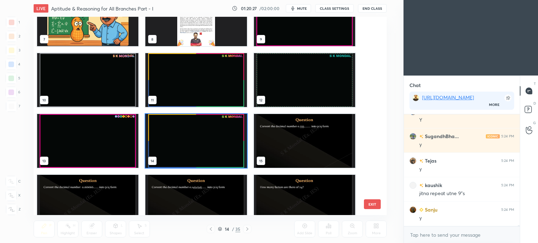
click at [212, 142] on img "grid" at bounding box center [195, 141] width 101 height 54
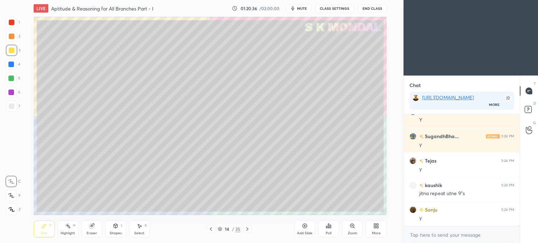
click at [247, 230] on icon at bounding box center [247, 230] width 6 height 6
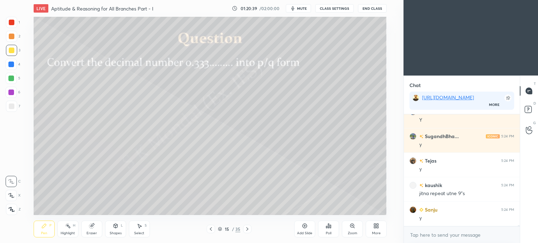
click at [41, 229] on div "Pen P" at bounding box center [44, 229] width 21 height 17
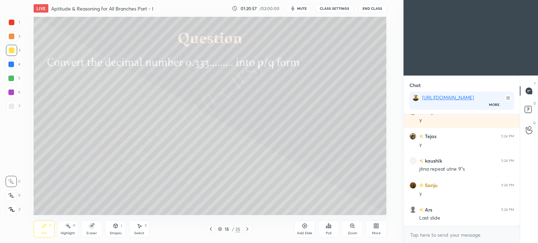
click at [212, 229] on icon at bounding box center [211, 230] width 6 height 6
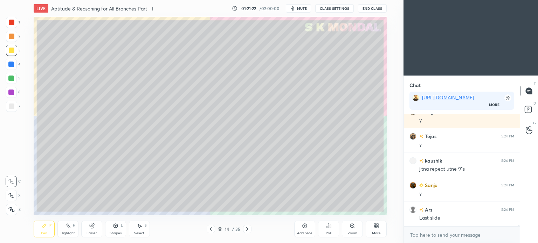
scroll to position [13420, 0]
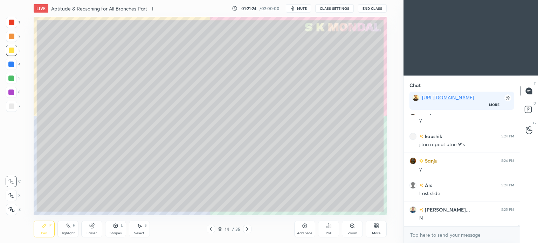
click at [247, 230] on icon at bounding box center [247, 230] width 6 height 6
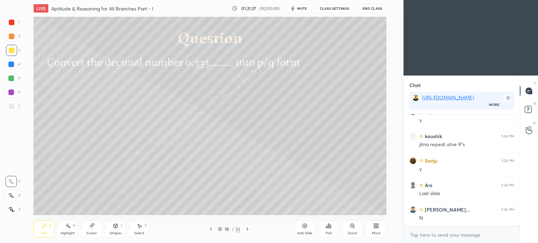
click at [67, 233] on div "Highlight" at bounding box center [68, 234] width 14 height 4
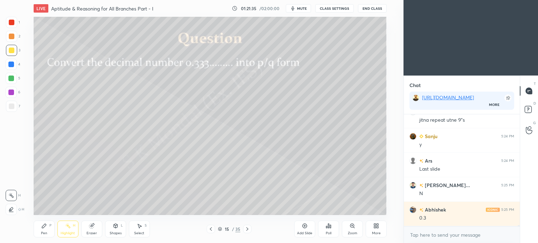
click at [38, 235] on div "Pen P" at bounding box center [44, 229] width 21 height 17
click at [37, 235] on div "Pen P" at bounding box center [44, 229] width 21 height 17
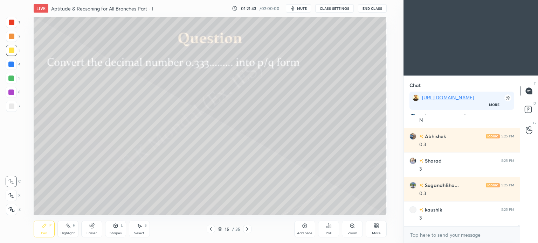
scroll to position [13543, 0]
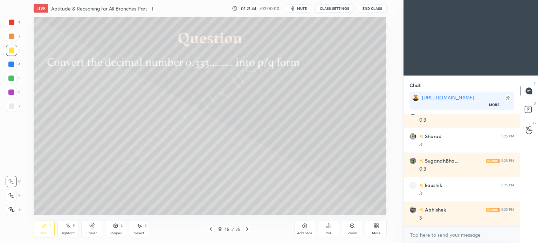
click at [66, 231] on div "Highlight H" at bounding box center [67, 229] width 21 height 17
click at [67, 231] on div "Highlight H" at bounding box center [67, 229] width 21 height 17
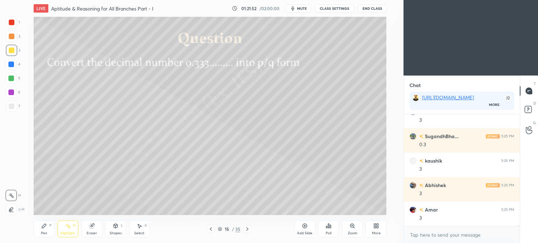
click at [43, 231] on div "Pen P" at bounding box center [44, 229] width 21 height 17
click at [44, 232] on div "Pen" at bounding box center [44, 234] width 6 height 4
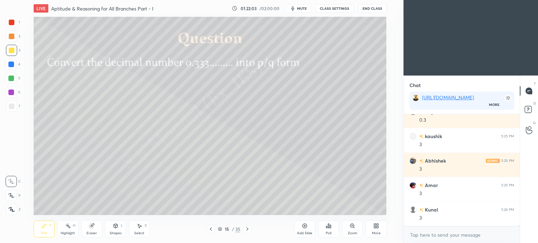
scroll to position [13616, 0]
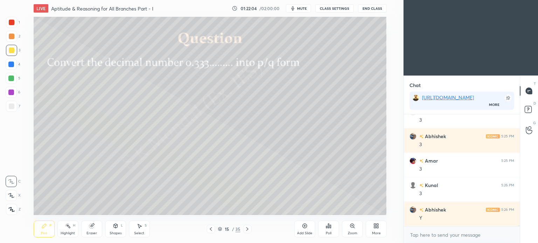
click at [69, 231] on div "Highlight H" at bounding box center [67, 229] width 21 height 17
click at [45, 230] on div "Pen P" at bounding box center [44, 229] width 21 height 17
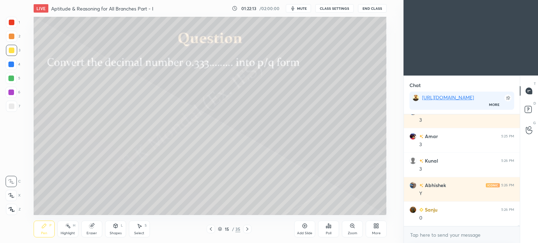
click at [67, 230] on div "Highlight H" at bounding box center [67, 229] width 21 height 17
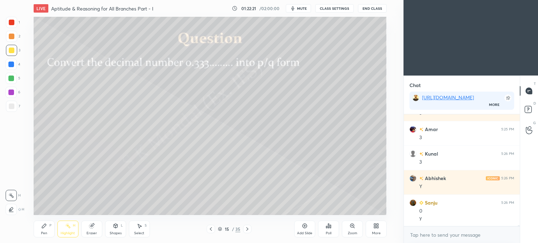
click at [45, 230] on div "Pen P" at bounding box center [44, 229] width 21 height 17
click at [42, 233] on div "Pen" at bounding box center [44, 234] width 6 height 4
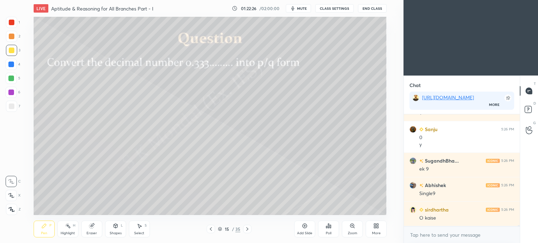
scroll to position [13752, 0]
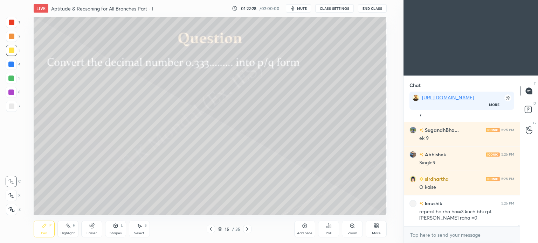
click at [68, 230] on div "Highlight H" at bounding box center [67, 229] width 21 height 17
click at [44, 229] on icon at bounding box center [44, 226] width 6 height 6
click at [45, 231] on div "Pen P" at bounding box center [44, 229] width 21 height 17
click at [139, 229] on div "Select S" at bounding box center [139, 229] width 21 height 17
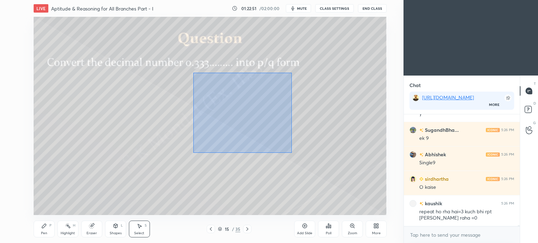
drag, startPoint x: 193, startPoint y: 73, endPoint x: 291, endPoint y: 153, distance: 126.7
click at [291, 153] on div "0 ° Undo Copy Duplicate Duplicate to new slide Delete" at bounding box center [210, 116] width 353 height 199
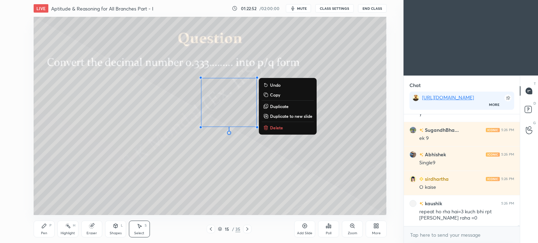
click at [277, 130] on p "Delete" at bounding box center [276, 128] width 13 height 6
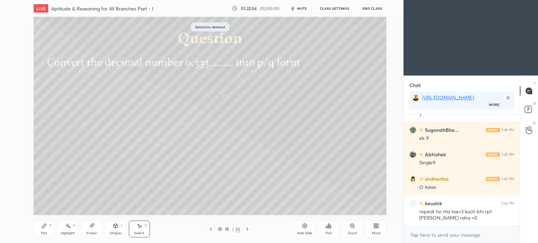
scroll to position [13777, 0]
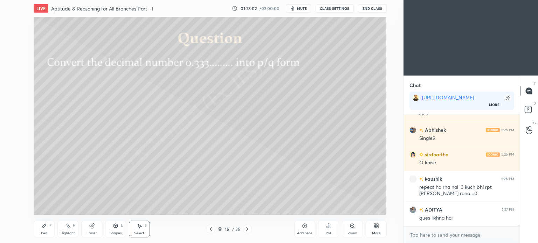
click at [38, 234] on div "Pen P" at bounding box center [44, 229] width 21 height 17
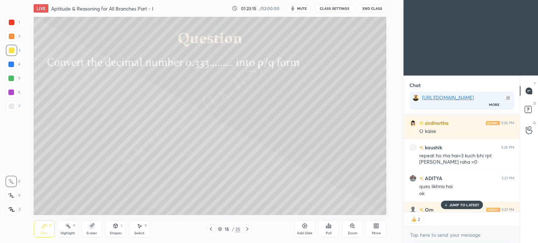
scroll to position [13822, 0]
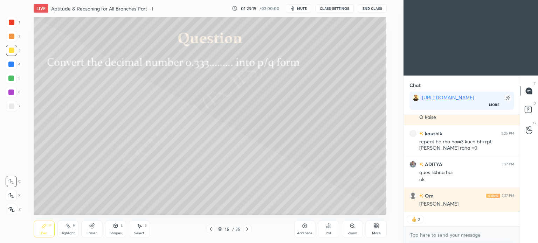
click at [43, 229] on icon at bounding box center [44, 226] width 6 height 6
click at [12, 106] on div at bounding box center [12, 107] width 6 height 6
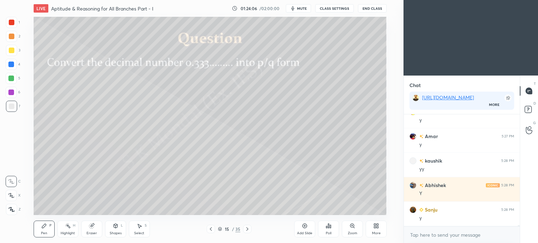
scroll to position [14078, 0]
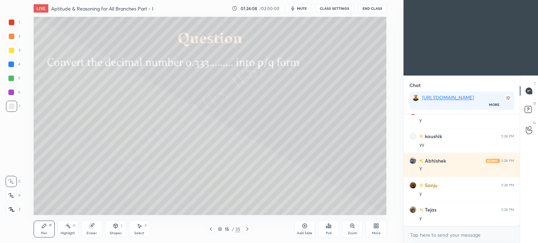
click at [67, 229] on icon at bounding box center [68, 226] width 6 height 6
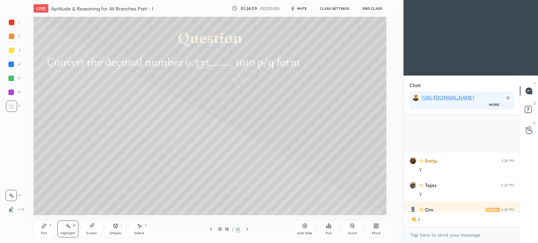
scroll to position [14166, 0]
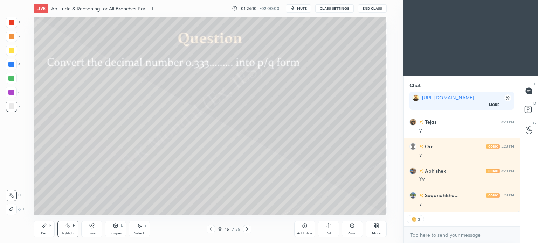
click at [42, 231] on div "Pen P" at bounding box center [44, 229] width 21 height 17
click at [45, 228] on icon at bounding box center [44, 226] width 6 height 6
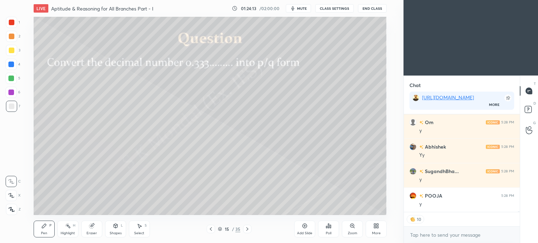
click at [66, 231] on div "Highlight H" at bounding box center [67, 229] width 21 height 17
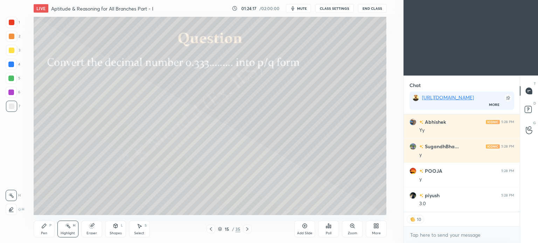
scroll to position [14239, 0]
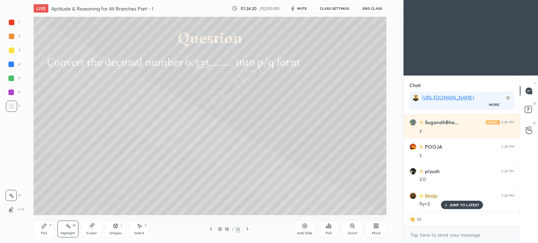
click at [42, 230] on div "Pen P" at bounding box center [44, 229] width 21 height 17
click at [44, 228] on icon at bounding box center [44, 226] width 6 height 6
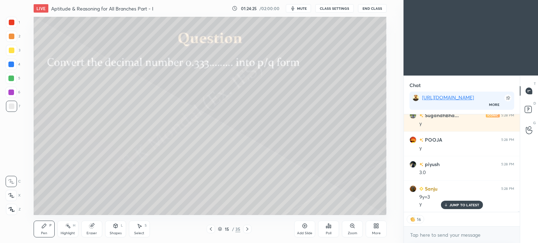
click at [68, 228] on icon at bounding box center [68, 226] width 6 height 6
click at [69, 228] on rect at bounding box center [69, 227] width 4 height 4
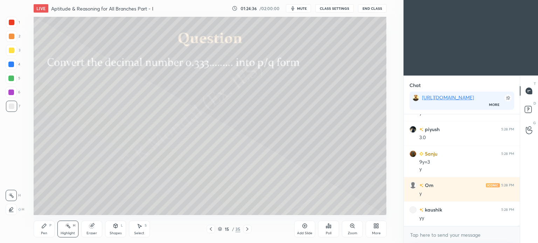
scroll to position [2, 2]
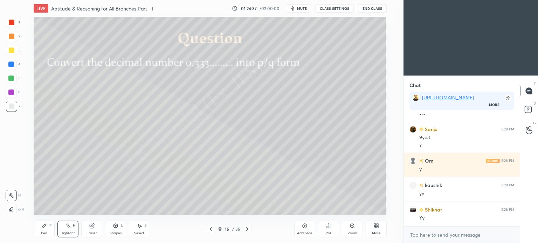
click at [42, 229] on icon at bounding box center [44, 226] width 6 height 6
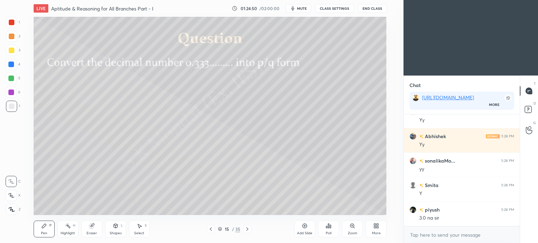
scroll to position [14428, 0]
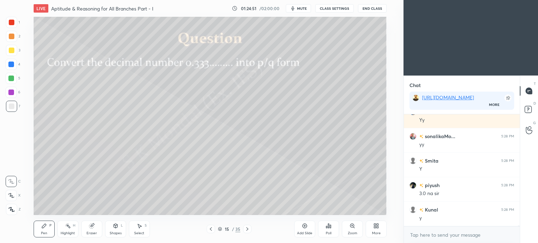
click at [69, 229] on div "Highlight H" at bounding box center [67, 229] width 21 height 17
click at [69, 230] on div "Highlight H" at bounding box center [67, 229] width 21 height 17
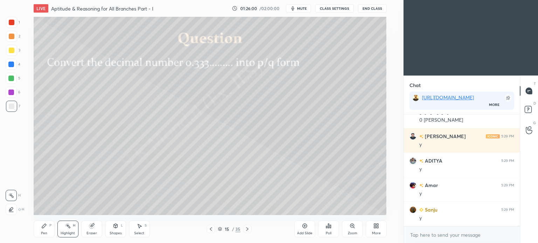
scroll to position [14582, 0]
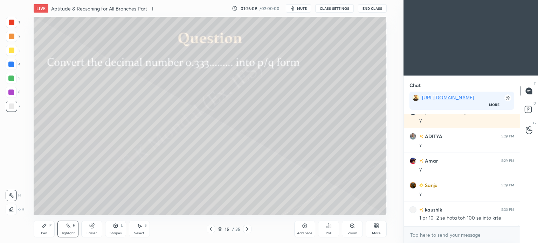
click at [213, 231] on icon at bounding box center [211, 230] width 6 height 6
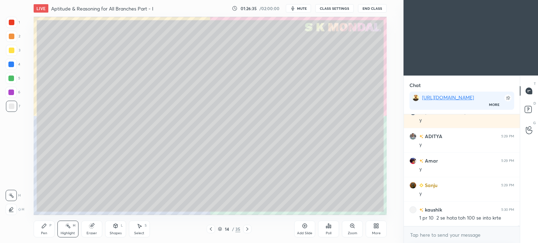
click at [245, 233] on div at bounding box center [247, 229] width 8 height 8
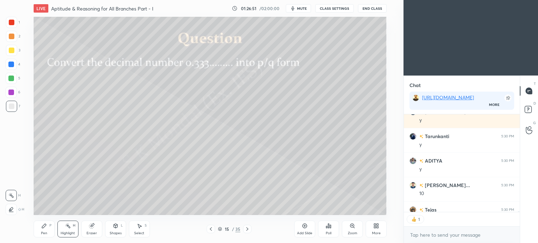
scroll to position [14867, 0]
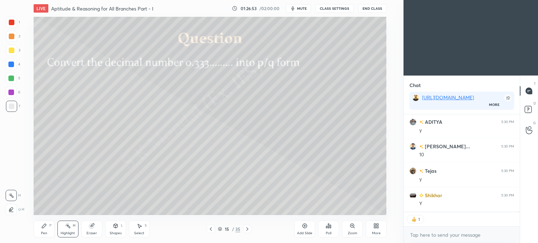
click at [244, 231] on icon at bounding box center [247, 230] width 6 height 6
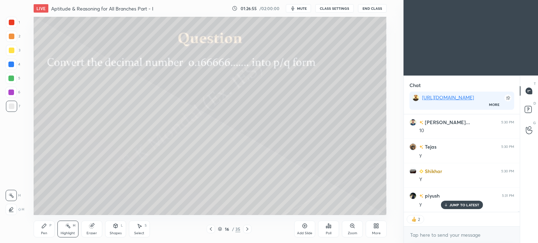
click at [40, 231] on div "Pen P" at bounding box center [44, 229] width 21 height 17
click at [40, 230] on div "Pen P" at bounding box center [44, 229] width 21 height 17
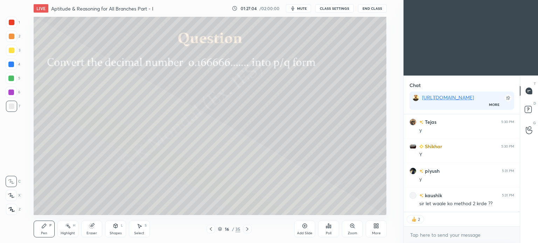
scroll to position [110, 114]
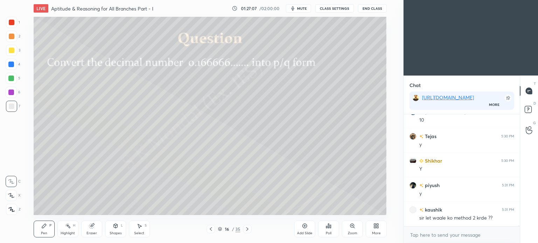
click at [43, 230] on div "Pen P" at bounding box center [44, 229] width 21 height 17
click at [42, 231] on div "Pen P" at bounding box center [44, 229] width 21 height 17
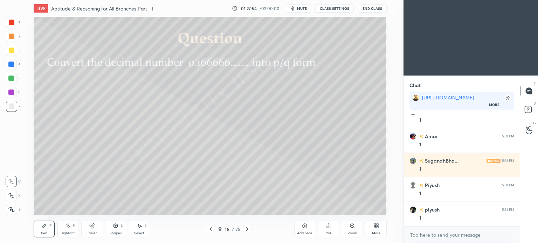
scroll to position [15416, 0]
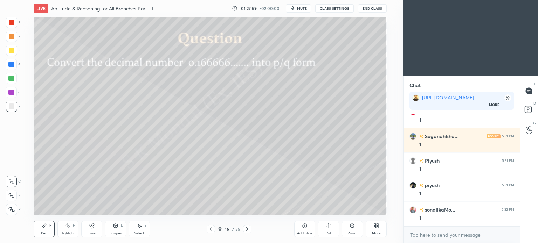
drag, startPoint x: 140, startPoint y: 232, endPoint x: 147, endPoint y: 224, distance: 10.4
click at [141, 232] on div "Select" at bounding box center [139, 234] width 10 height 4
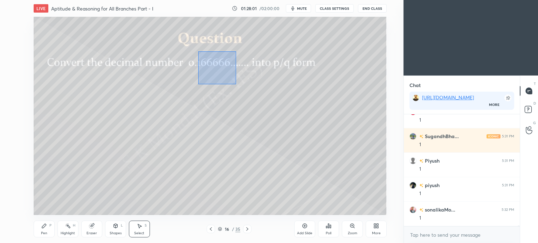
drag, startPoint x: 198, startPoint y: 51, endPoint x: 236, endPoint y: 84, distance: 50.4
click at [236, 84] on div "0 ° Undo Copy Duplicate Duplicate to new slide Delete" at bounding box center [210, 116] width 353 height 199
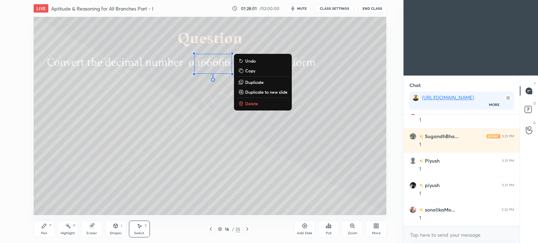
drag, startPoint x: 250, startPoint y: 101, endPoint x: 259, endPoint y: 124, distance: 25.0
click at [250, 101] on p "Delete" at bounding box center [251, 104] width 13 height 6
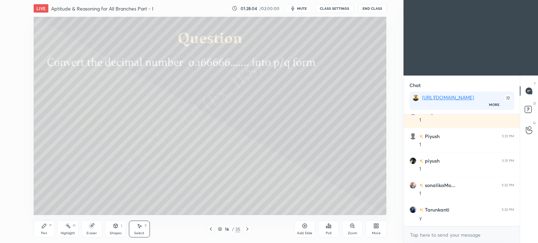
scroll to position [15465, 0]
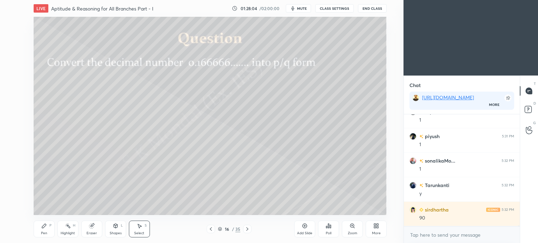
click at [44, 229] on div "Pen P" at bounding box center [44, 229] width 21 height 17
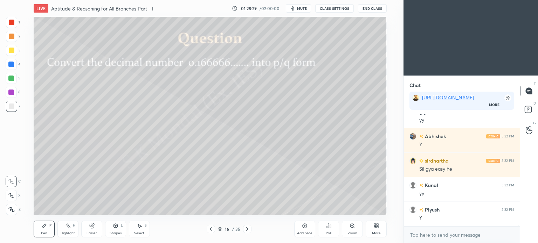
scroll to position [15717, 0]
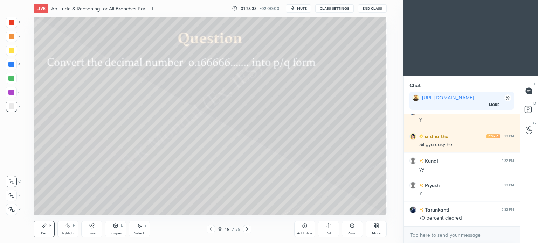
click at [12, 51] on div at bounding box center [12, 51] width 6 height 6
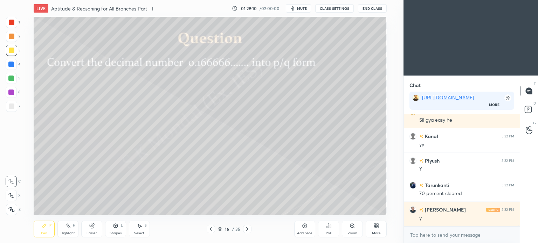
scroll to position [15766, 0]
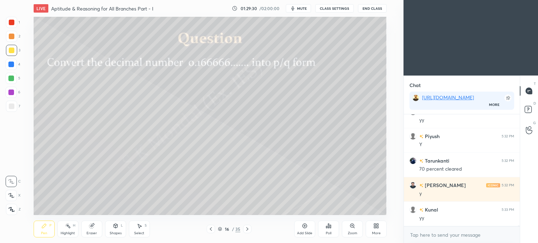
click at [69, 232] on div "Highlight" at bounding box center [68, 234] width 14 height 4
click at [71, 231] on div "Highlight H" at bounding box center [67, 229] width 21 height 17
click at [44, 230] on div "Pen P" at bounding box center [44, 229] width 21 height 17
click at [66, 229] on icon at bounding box center [68, 226] width 6 height 6
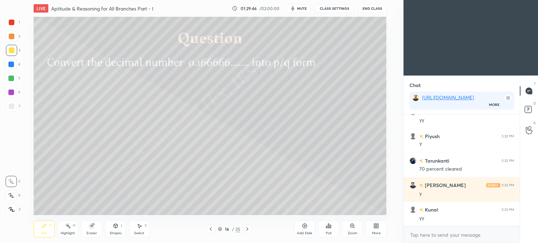
click at [68, 226] on rect at bounding box center [69, 227] width 4 height 4
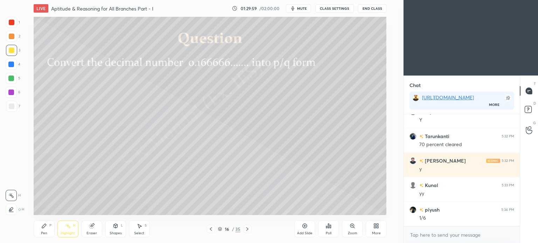
click at [40, 232] on div "Pen P" at bounding box center [44, 229] width 21 height 17
click at [37, 234] on div "Pen P" at bounding box center [44, 229] width 21 height 17
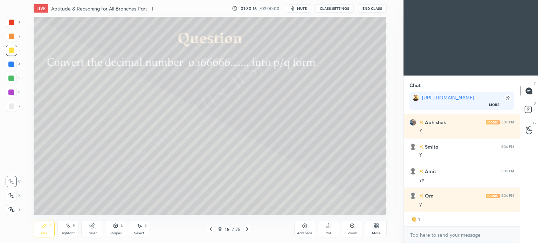
click at [210, 231] on icon at bounding box center [211, 230] width 6 height 6
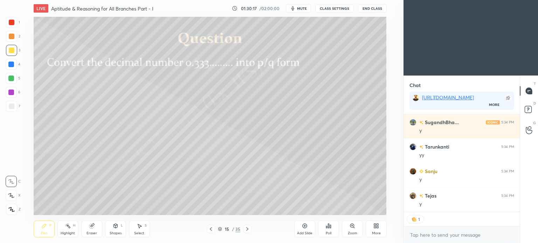
click at [210, 230] on icon at bounding box center [211, 230] width 6 height 6
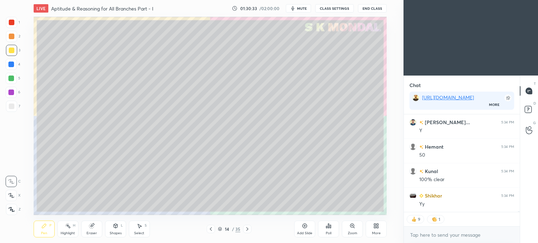
scroll to position [16271, 0]
click at [247, 229] on icon at bounding box center [247, 230] width 6 height 6
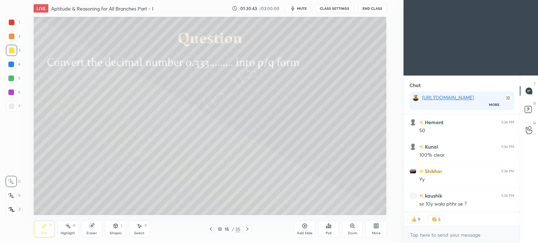
click at [247, 229] on icon at bounding box center [247, 230] width 6 height 6
click at [46, 228] on icon at bounding box center [44, 226] width 6 height 6
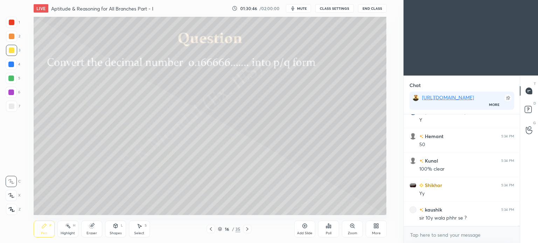
scroll to position [16281, 0]
click at [70, 229] on icon at bounding box center [68, 226] width 6 height 6
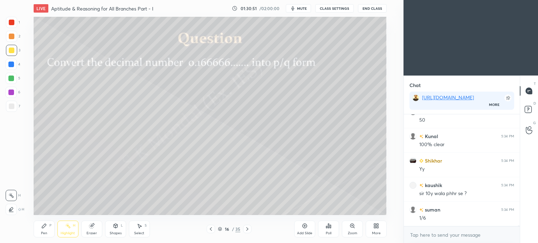
click at [69, 229] on div "Highlight H" at bounding box center [67, 229] width 21 height 17
click at [43, 228] on icon at bounding box center [44, 226] width 4 height 4
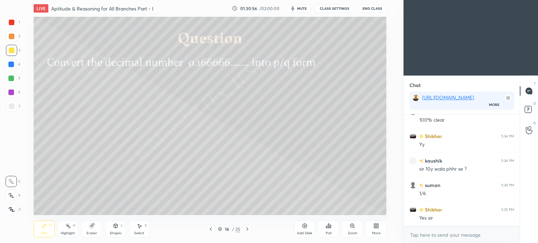
click at [47, 228] on div "Pen P" at bounding box center [44, 229] width 21 height 17
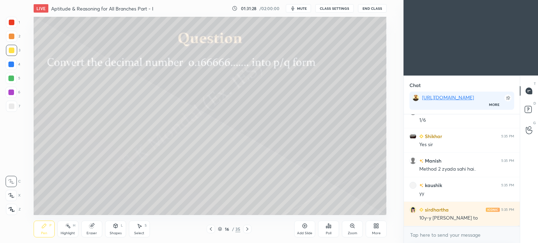
click at [147, 228] on div "Select S" at bounding box center [139, 229] width 21 height 17
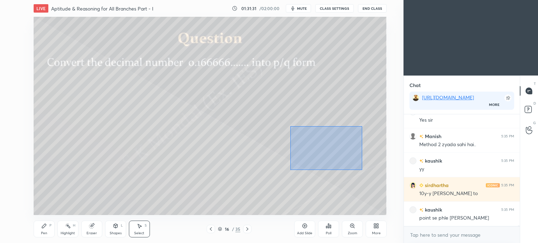
drag, startPoint x: 290, startPoint y: 126, endPoint x: 362, endPoint y: 170, distance: 84.1
click at [362, 170] on div "0 ° Undo Copy Duplicate Duplicate to new slide Delete" at bounding box center [210, 116] width 353 height 199
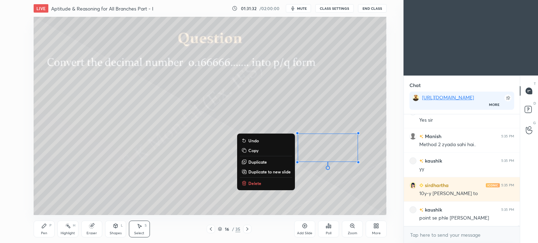
click at [260, 183] on button "Delete" at bounding box center [266, 183] width 52 height 8
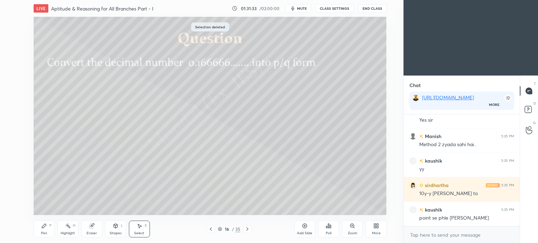
click at [43, 229] on div "Pen P" at bounding box center [44, 229] width 21 height 17
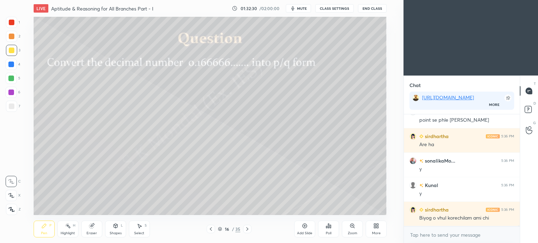
scroll to position [16527, 0]
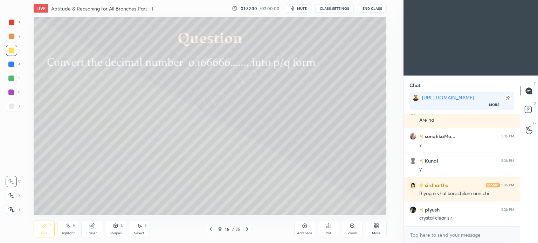
click at [70, 232] on div "Highlight" at bounding box center [68, 234] width 14 height 4
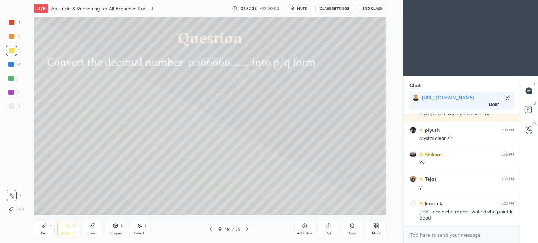
scroll to position [16631, 0]
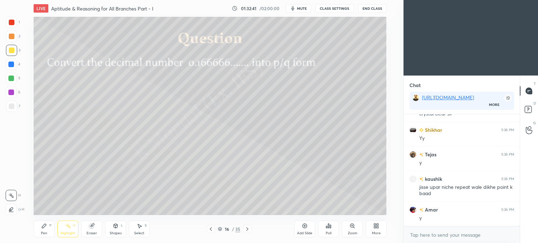
click at [143, 229] on div "Select S" at bounding box center [139, 229] width 21 height 17
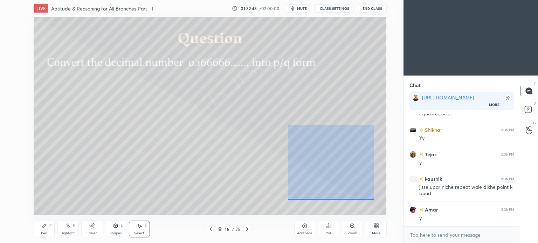
drag, startPoint x: 288, startPoint y: 125, endPoint x: 374, endPoint y: 200, distance: 114.5
click at [374, 200] on div "0 ° Undo Copy Duplicate Duplicate to new slide Delete" at bounding box center [210, 116] width 353 height 199
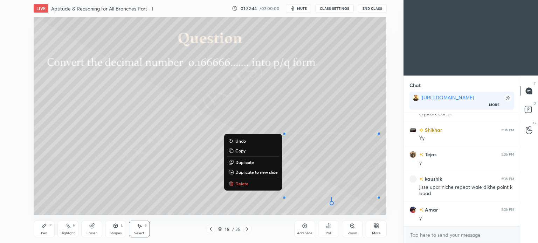
scroll to position [16655, 0]
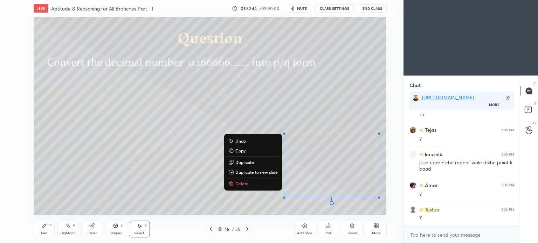
click at [241, 185] on p "Delete" at bounding box center [241, 184] width 13 height 6
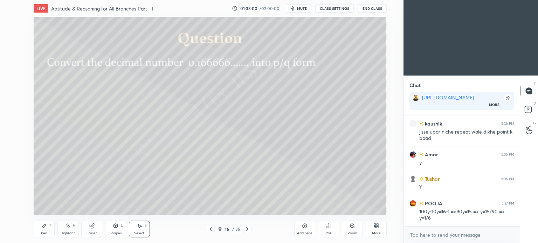
scroll to position [16711, 0]
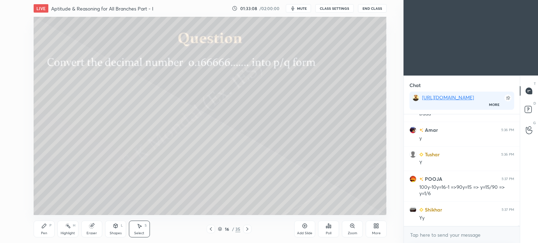
click at [246, 229] on icon at bounding box center [247, 230] width 6 height 6
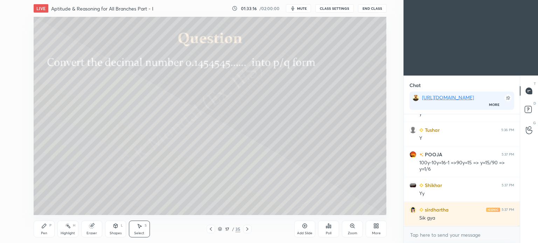
click at [45, 227] on icon at bounding box center [44, 226] width 4 height 4
click at [45, 227] on icon at bounding box center [44, 226] width 6 height 6
click at [90, 229] on div "Eraser" at bounding box center [91, 229] width 21 height 17
click at [43, 229] on icon at bounding box center [44, 226] width 6 height 6
click at [46, 228] on icon at bounding box center [44, 226] width 6 height 6
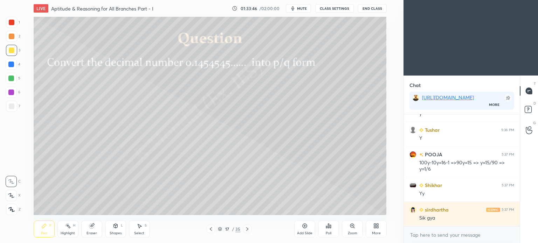
click at [44, 232] on div "Pen" at bounding box center [44, 234] width 6 height 4
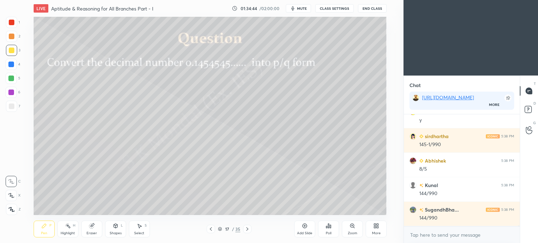
scroll to position [17079, 0]
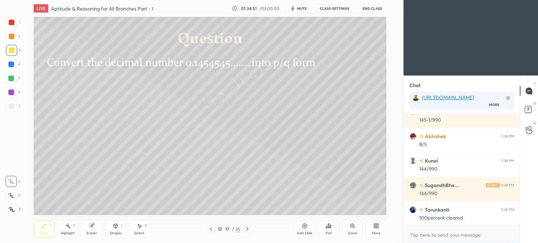
click at [64, 229] on div "Highlight H" at bounding box center [67, 229] width 21 height 17
click at [67, 226] on rect at bounding box center [69, 227] width 4 height 4
click at [41, 233] on div "Pen" at bounding box center [44, 234] width 6 height 4
click at [42, 233] on div "Pen" at bounding box center [44, 234] width 6 height 4
click at [68, 228] on icon at bounding box center [68, 226] width 6 height 6
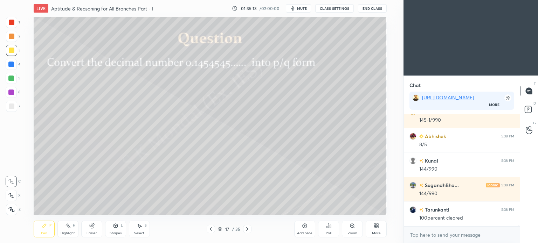
click at [69, 229] on icon at bounding box center [68, 226] width 6 height 6
click at [39, 229] on div "Pen P" at bounding box center [44, 229] width 21 height 17
click at [40, 231] on div "Pen P" at bounding box center [44, 229] width 21 height 17
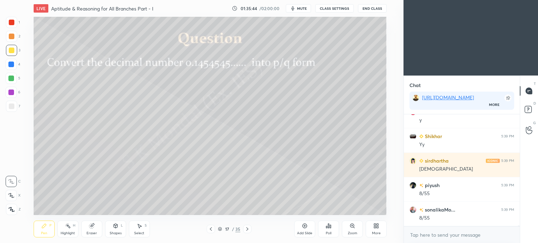
click at [214, 229] on div at bounding box center [211, 229] width 8 height 8
click at [215, 227] on div "15 / 35" at bounding box center [229, 229] width 45 height 8
click at [213, 227] on icon at bounding box center [211, 230] width 6 height 6
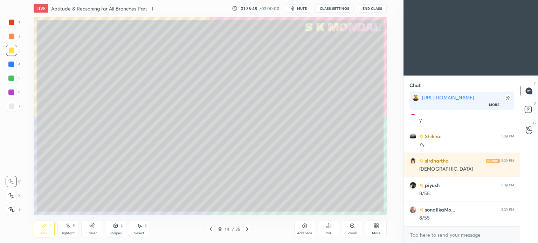
click at [213, 227] on icon at bounding box center [211, 230] width 6 height 6
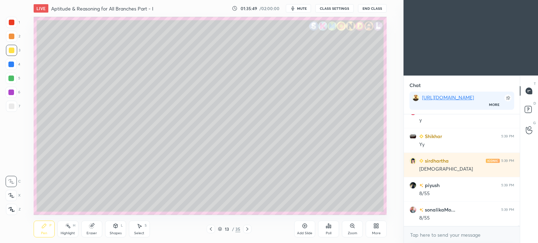
click at [213, 227] on icon at bounding box center [211, 230] width 6 height 6
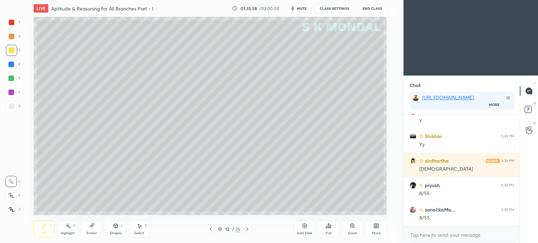
click at [92, 232] on div "Eraser" at bounding box center [92, 234] width 11 height 4
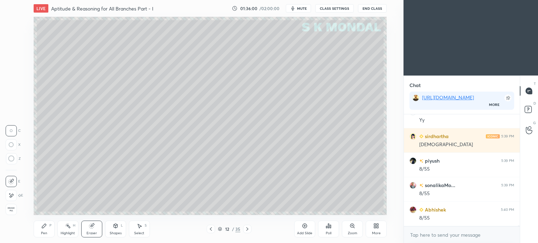
click at [41, 234] on div "Pen" at bounding box center [44, 234] width 6 height 4
click at [41, 235] on div "Pen" at bounding box center [44, 234] width 6 height 4
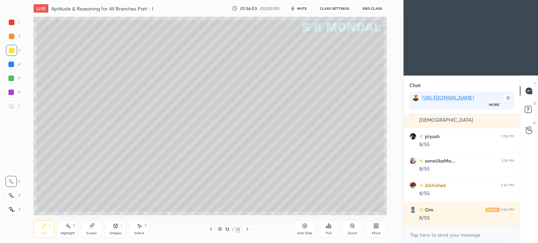
click at [41, 234] on div "Pen" at bounding box center [44, 234] width 6 height 4
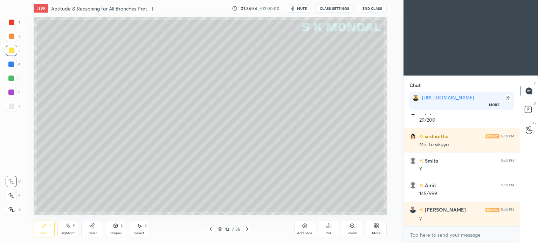
scroll to position [17471, 0]
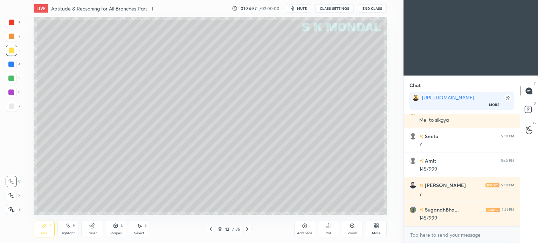
click at [87, 234] on div "Eraser" at bounding box center [92, 234] width 11 height 4
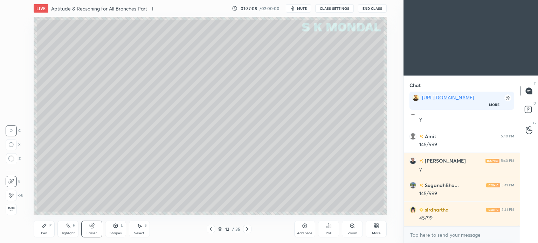
click at [243, 229] on div at bounding box center [247, 229] width 8 height 8
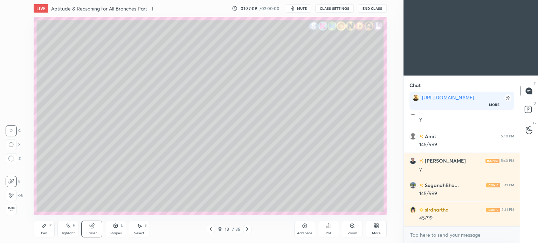
click at [243, 229] on div at bounding box center [247, 229] width 8 height 8
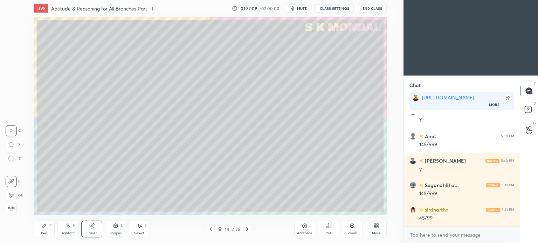
click at [243, 229] on div at bounding box center [247, 229] width 8 height 8
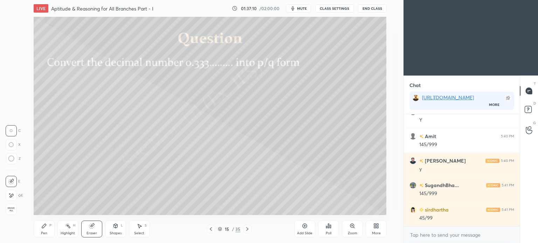
click at [243, 229] on div at bounding box center [247, 229] width 8 height 8
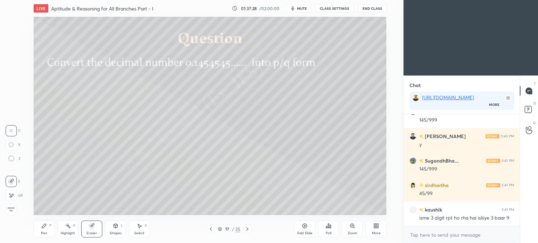
scroll to position [17544, 0]
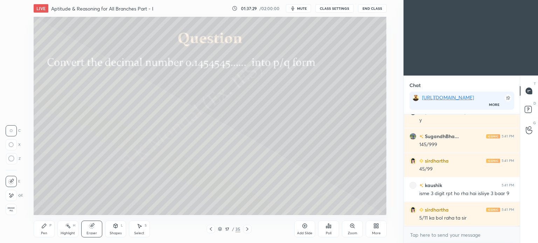
click at [68, 233] on div "Highlight" at bounding box center [68, 234] width 14 height 4
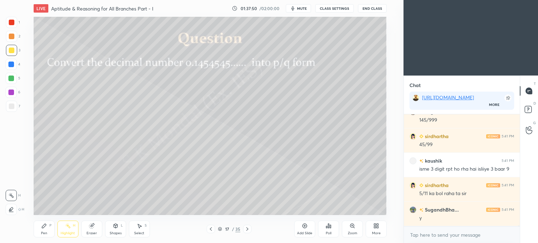
scroll to position [17593, 0]
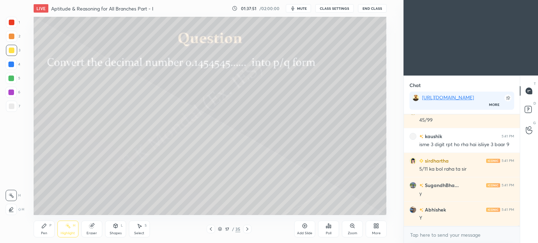
click at [246, 228] on icon at bounding box center [247, 230] width 6 height 6
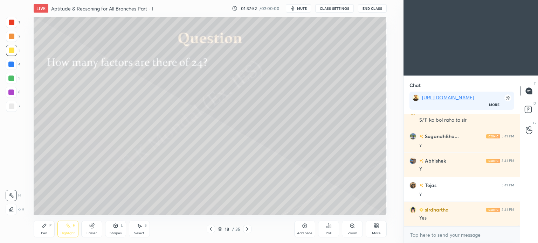
scroll to position [17667, 0]
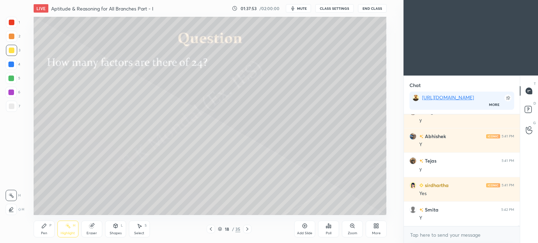
click at [213, 229] on icon at bounding box center [211, 230] width 6 height 6
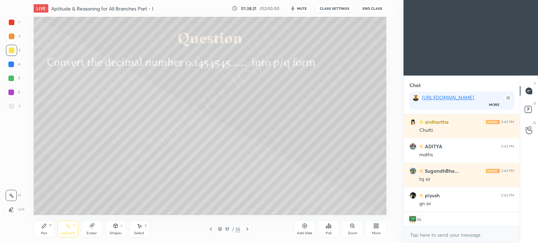
scroll to position [17951, 0]
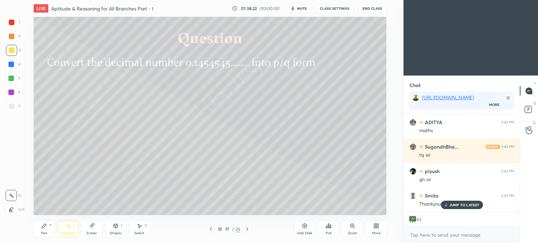
click at [371, 9] on button "End Class" at bounding box center [372, 8] width 29 height 8
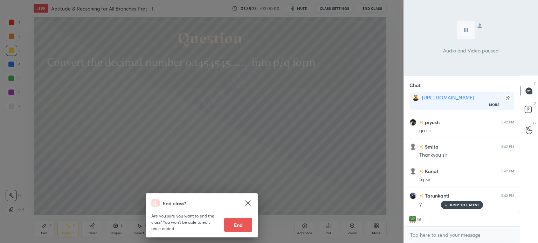
click at [242, 224] on button "End" at bounding box center [238, 225] width 28 height 14
type textarea "x"
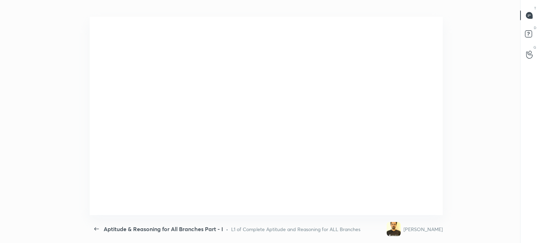
scroll to position [0, 0]
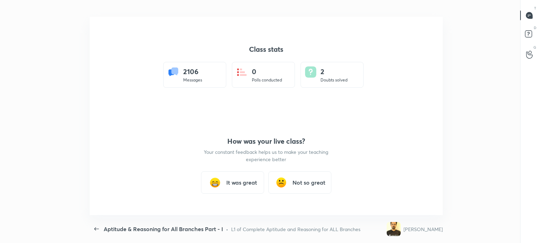
click at [241, 185] on h3 "It was great" at bounding box center [241, 183] width 31 height 8
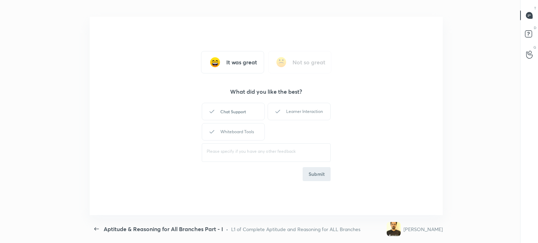
drag, startPoint x: 236, startPoint y: 109, endPoint x: 258, endPoint y: 111, distance: 21.8
click at [238, 109] on div "Chat Support" at bounding box center [233, 112] width 63 height 18
click at [297, 112] on div "Learner Interaction" at bounding box center [299, 112] width 63 height 18
click at [241, 131] on div "Whiteboard Tools" at bounding box center [233, 132] width 63 height 18
click at [322, 173] on button "Submit" at bounding box center [317, 174] width 28 height 14
